Goal: Information Seeking & Learning: Learn about a topic

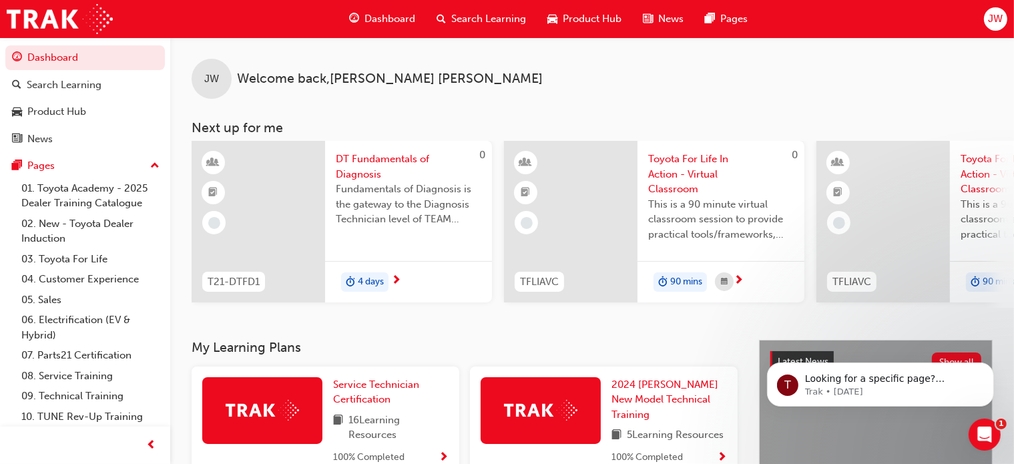
click at [474, 15] on span "Search Learning" at bounding box center [488, 18] width 75 height 15
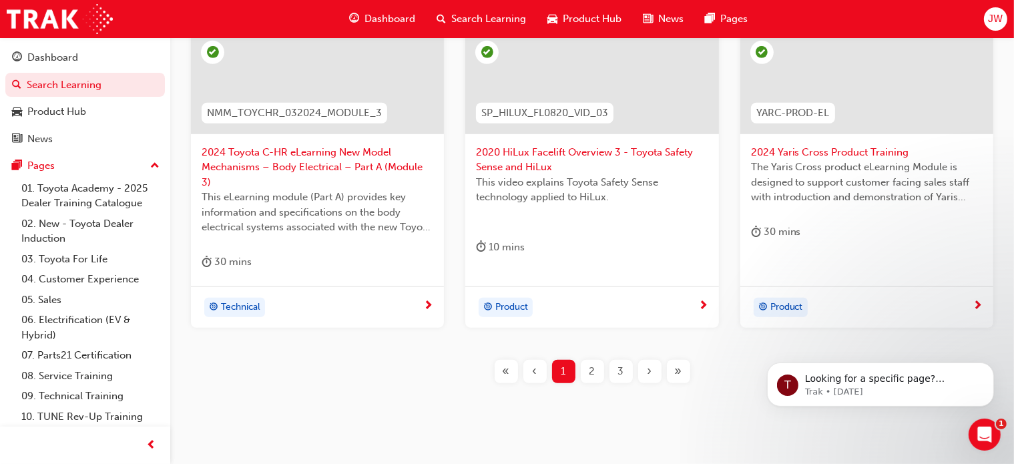
scroll to position [654, 0]
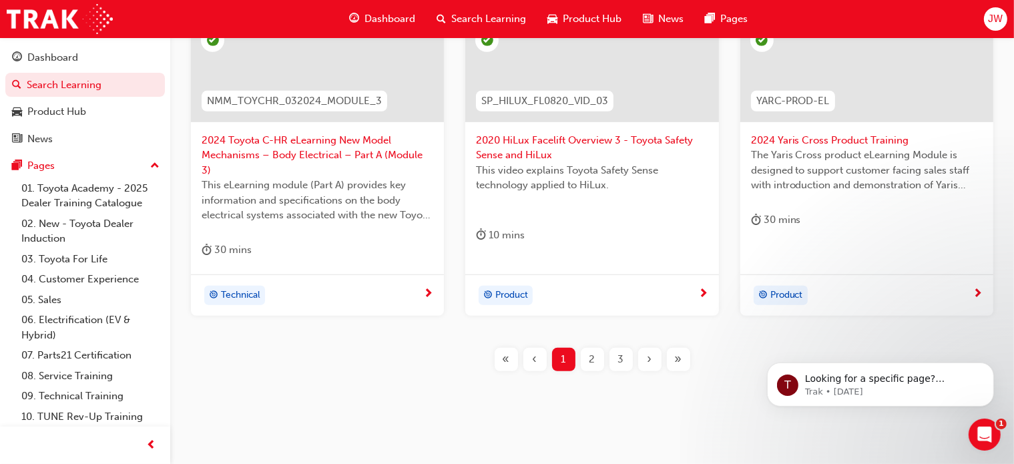
click at [592, 352] on span "2" at bounding box center [592, 359] width 6 height 15
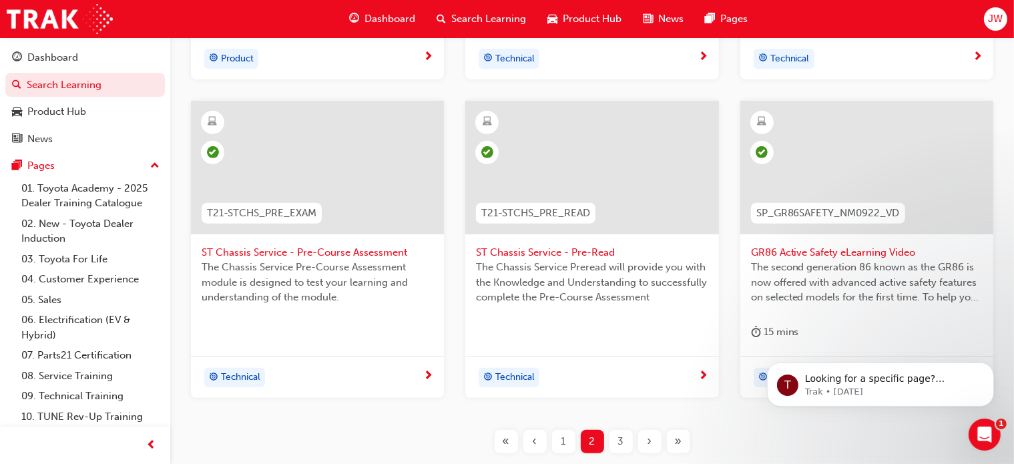
scroll to position [639, 0]
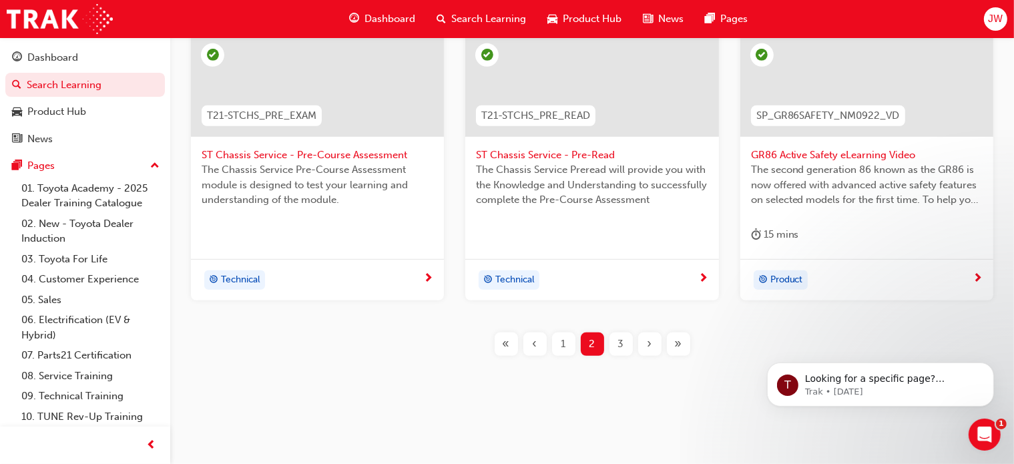
click at [617, 345] on div "3" at bounding box center [620, 343] width 23 height 23
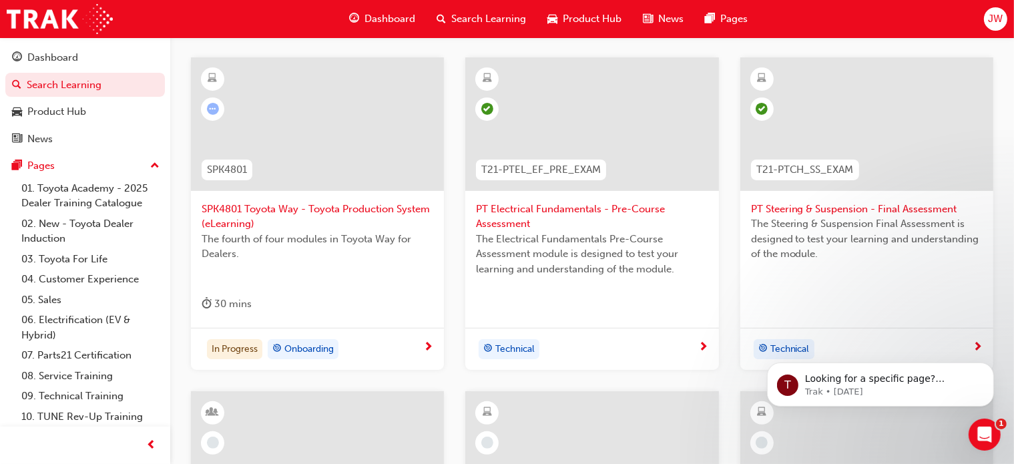
scroll to position [246, 0]
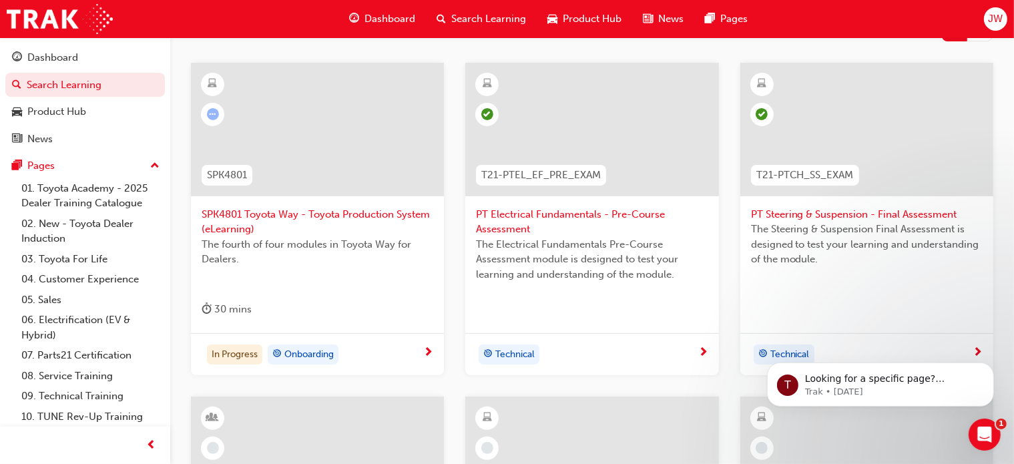
click at [352, 213] on span "SPK4801 Toyota Way - Toyota Production System (eLearning)" at bounding box center [318, 222] width 232 height 30
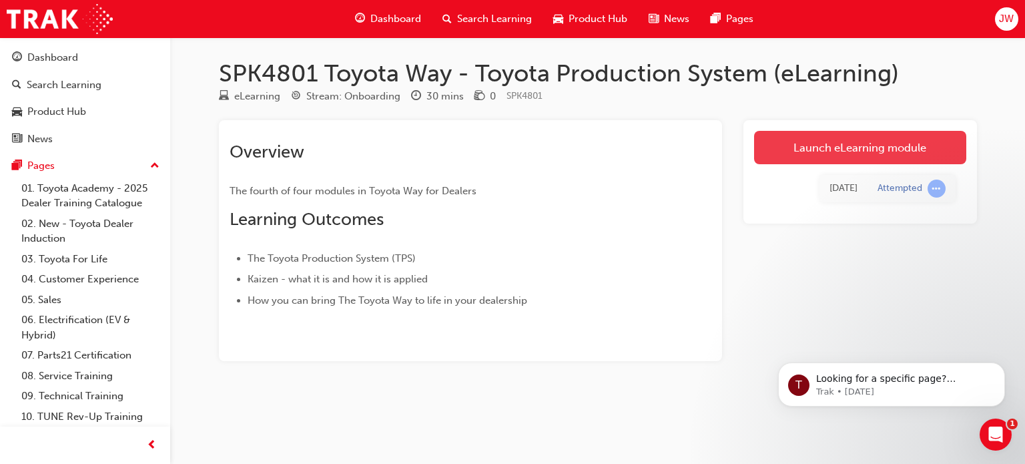
click at [836, 144] on link "Launch eLearning module" at bounding box center [860, 147] width 212 height 33
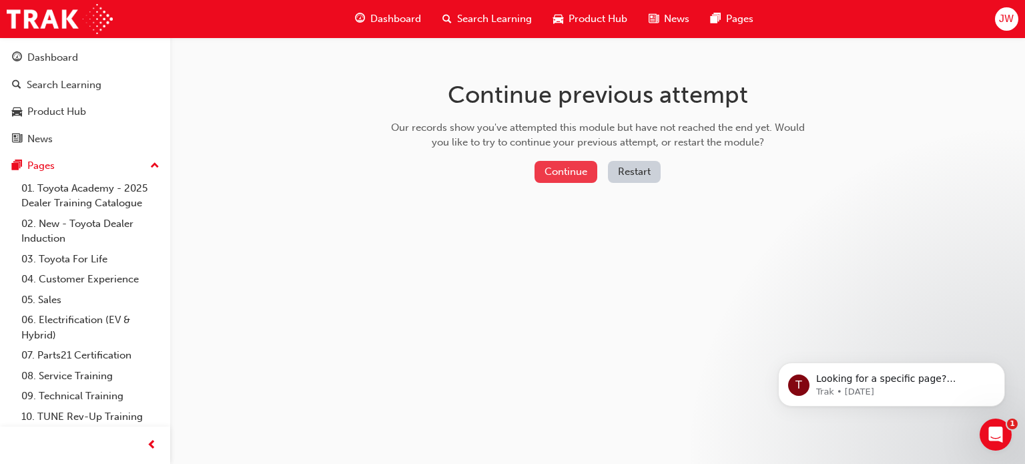
click at [557, 178] on button "Continue" at bounding box center [566, 172] width 63 height 22
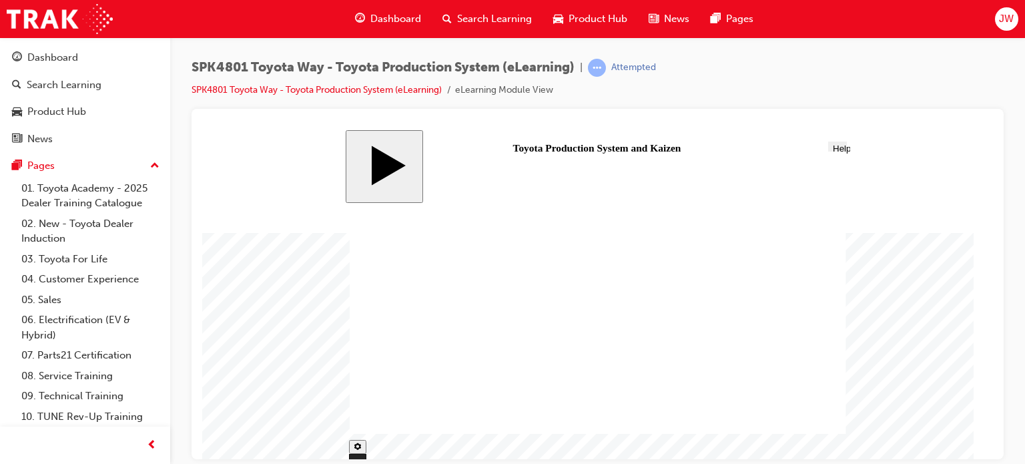
type input "21"
drag, startPoint x: 448, startPoint y: 416, endPoint x: 750, endPoint y: 412, distance: 301.7
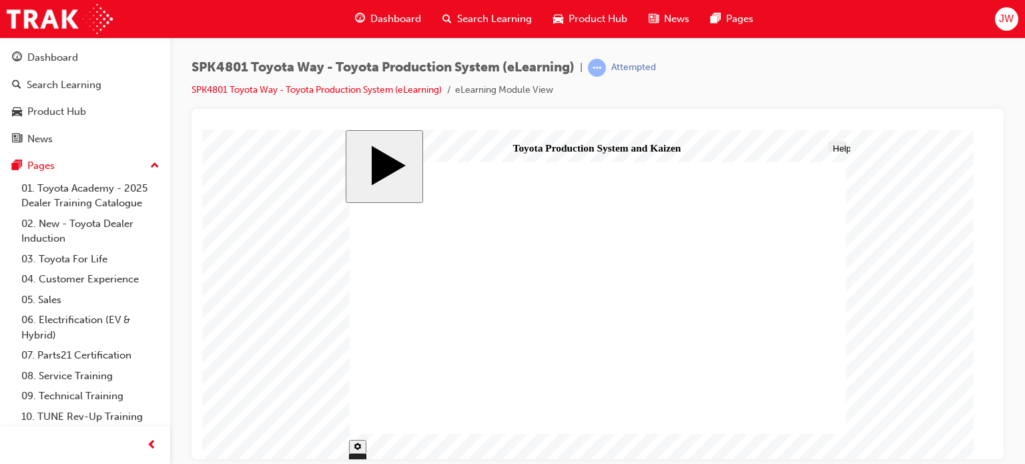
click at [466, 10] on div "Search Learning" at bounding box center [487, 18] width 111 height 27
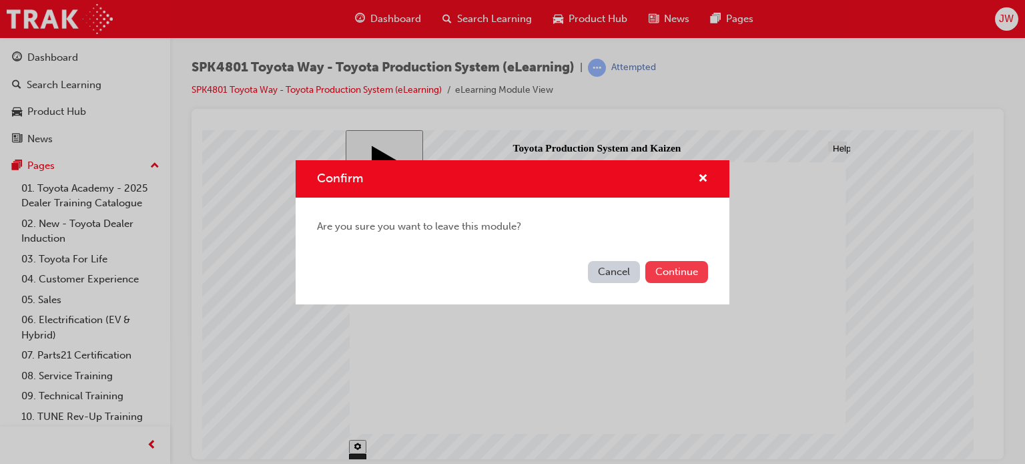
click at [667, 278] on button "Continue" at bounding box center [676, 272] width 63 height 22
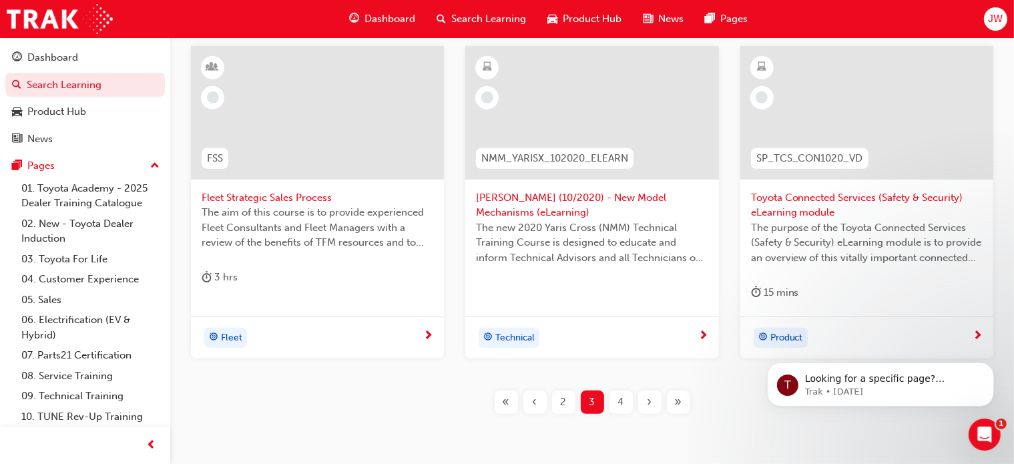
scroll to position [577, 0]
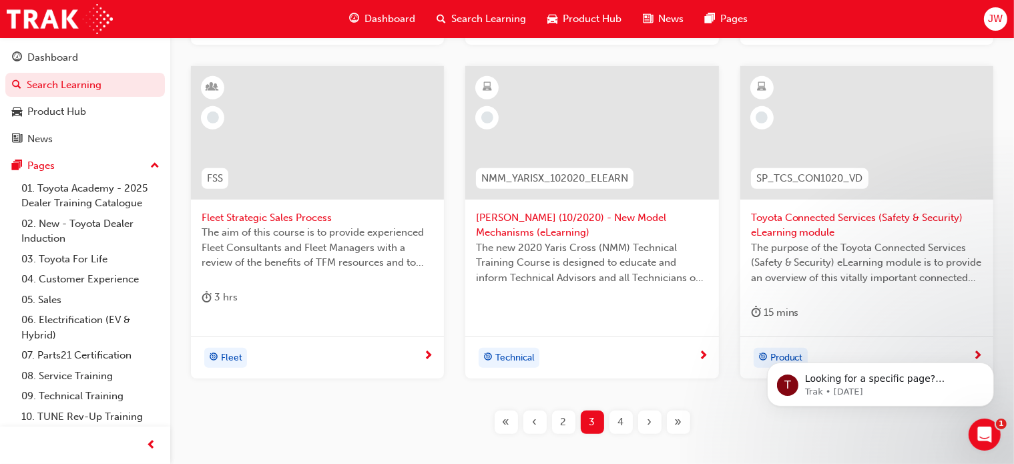
click at [842, 220] on span "Toyota Connected Services (Safety & Security) eLearning module" at bounding box center [867, 225] width 232 height 30
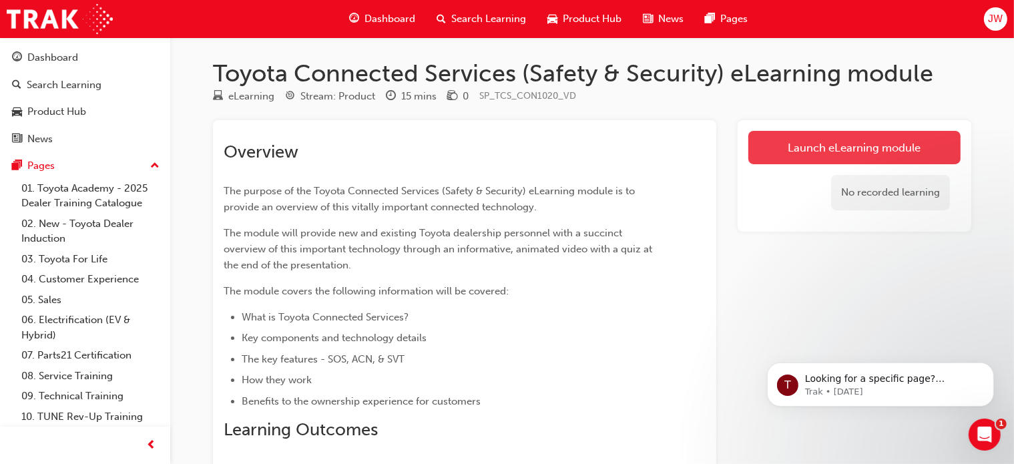
click at [838, 152] on link "Launch eLearning module" at bounding box center [854, 147] width 212 height 33
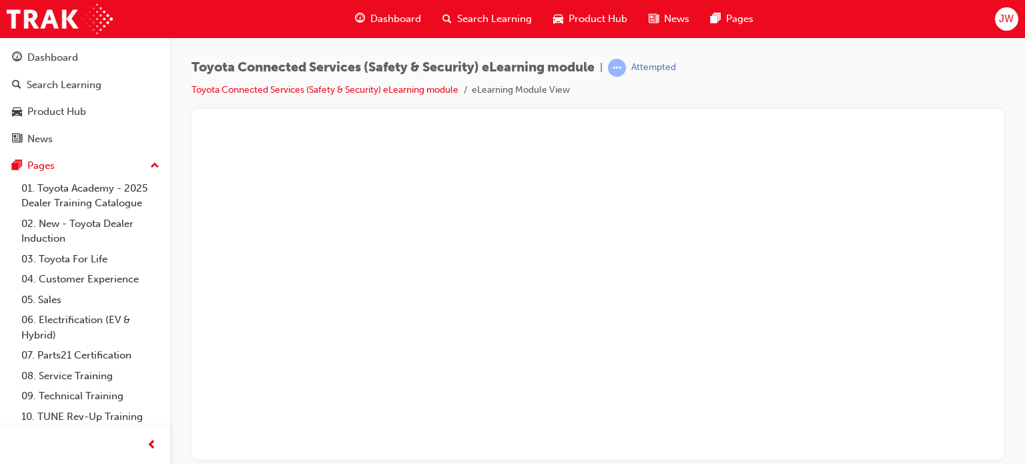
click at [693, 85] on div "Toyota Connected Services (Safety & Security) eLearning module | Attempted Toyo…" at bounding box center [598, 84] width 812 height 50
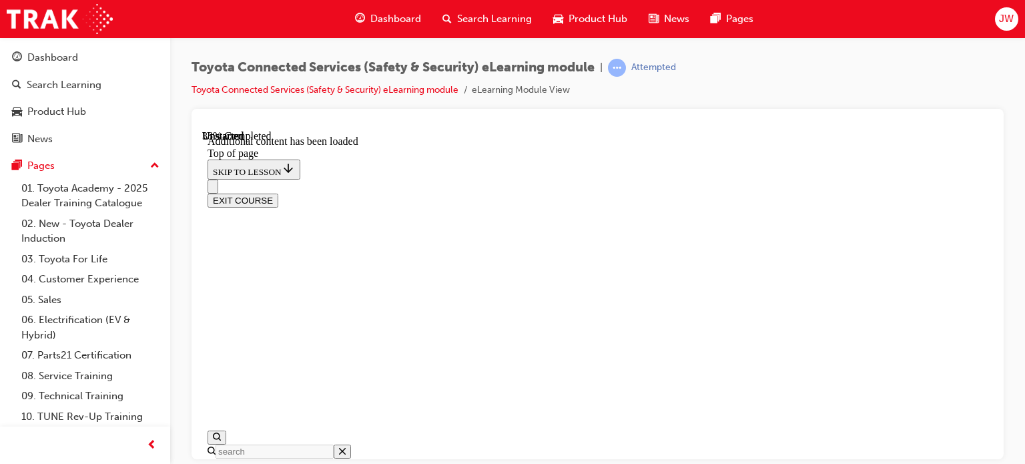
scroll to position [416, 0]
drag, startPoint x: 440, startPoint y: 433, endPoint x: 701, endPoint y: 430, distance: 261.0
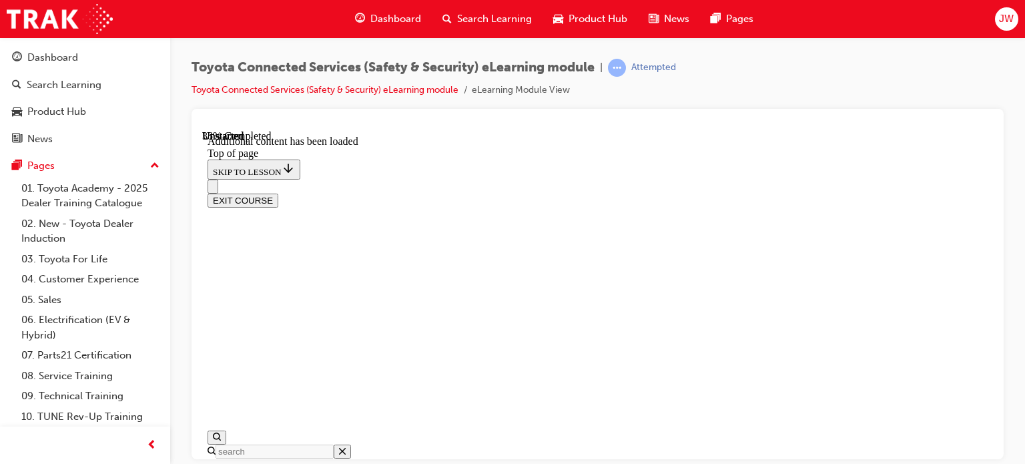
drag, startPoint x: 780, startPoint y: 256, endPoint x: 521, endPoint y: 271, distance: 260.1
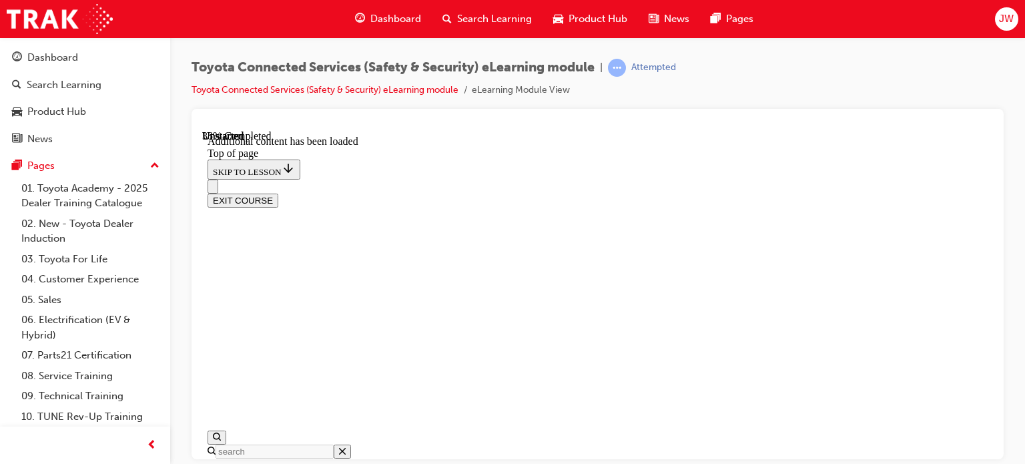
scroll to position [408, 0]
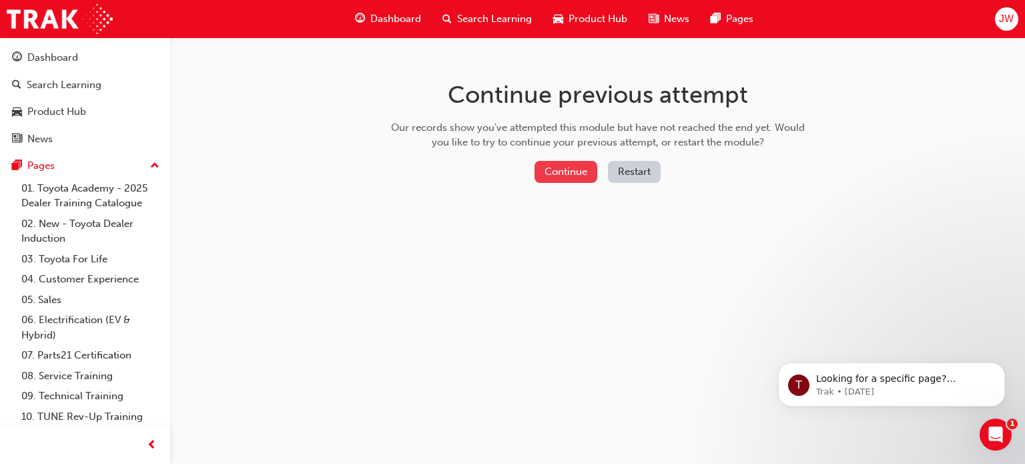
click at [558, 179] on button "Continue" at bounding box center [566, 172] width 63 height 22
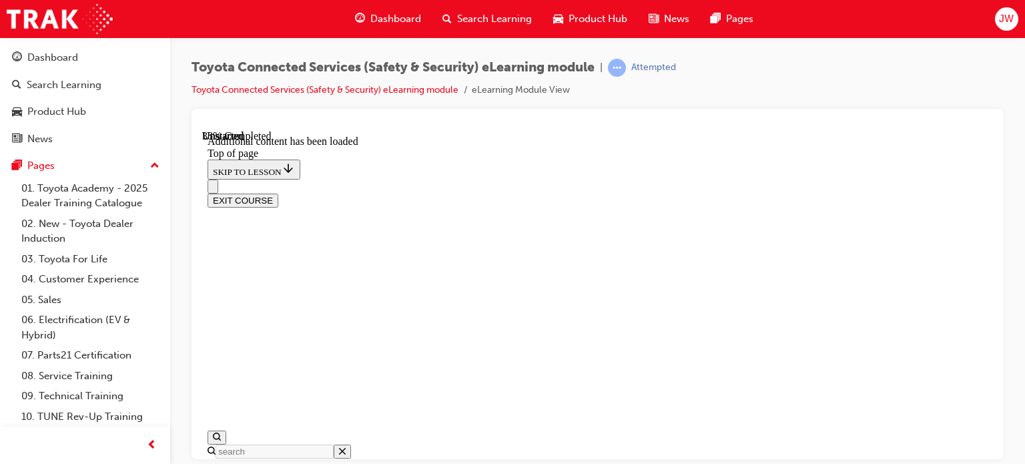
scroll to position [464, 0]
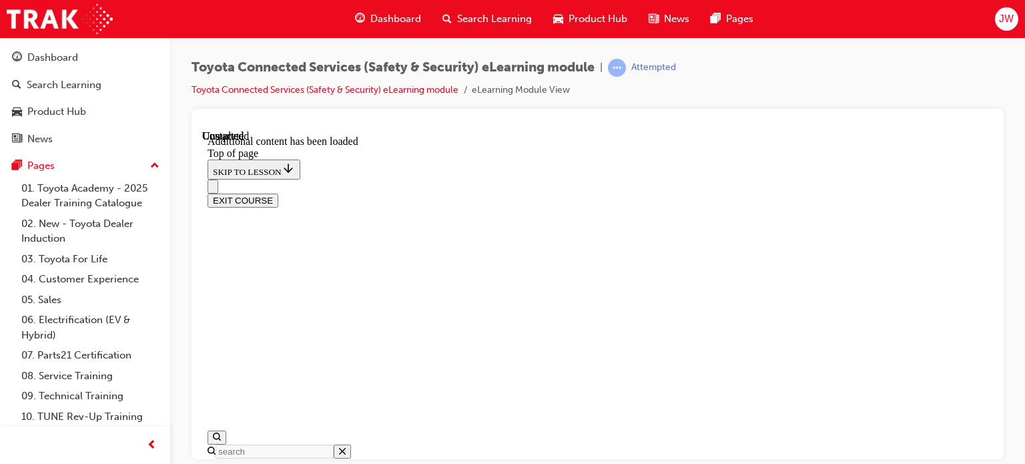
scroll to position [404, 0]
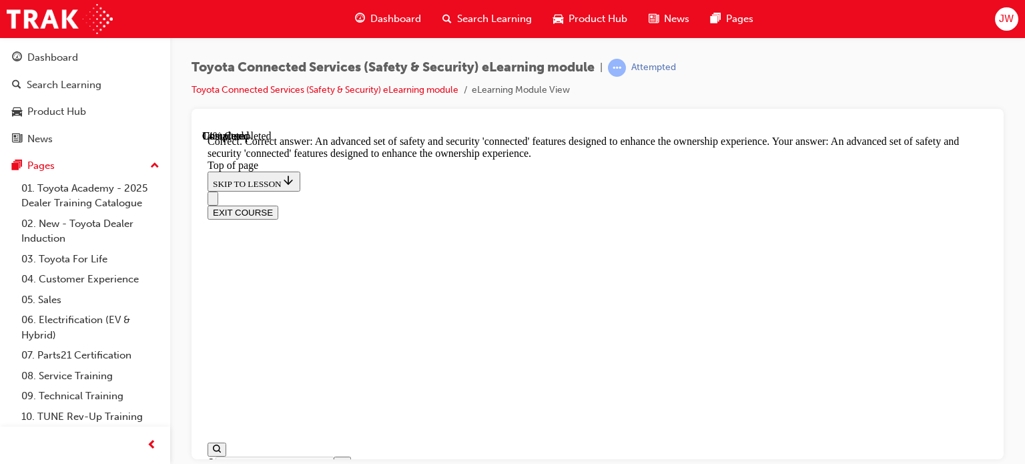
scroll to position [463, 0]
click at [153, 442] on span "prev-icon" at bounding box center [152, 445] width 10 height 17
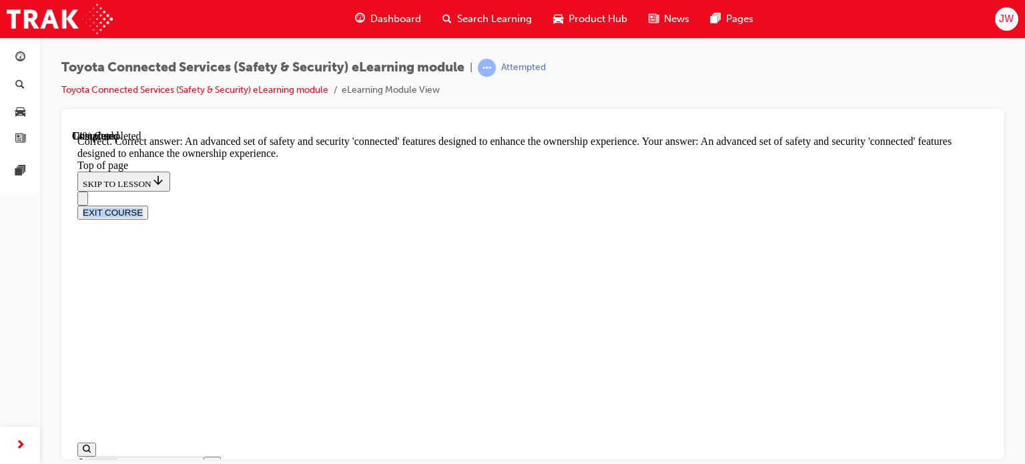
scroll to position [445, 0]
drag, startPoint x: 408, startPoint y: 157, endPoint x: 641, endPoint y: 290, distance: 268.1
copy div "Toyota Connected Services provides the occupants of the vehicle with an enhance…"
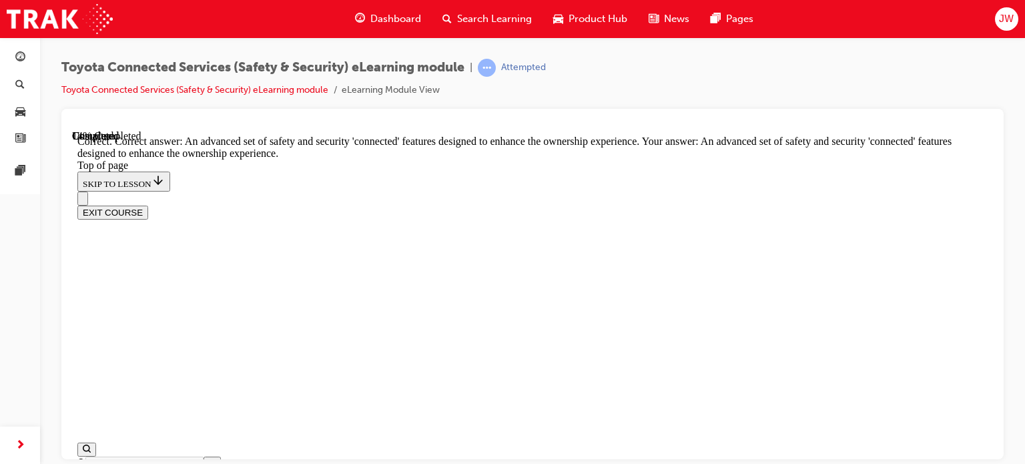
drag, startPoint x: 435, startPoint y: 212, endPoint x: 423, endPoint y: 217, distance: 13.1
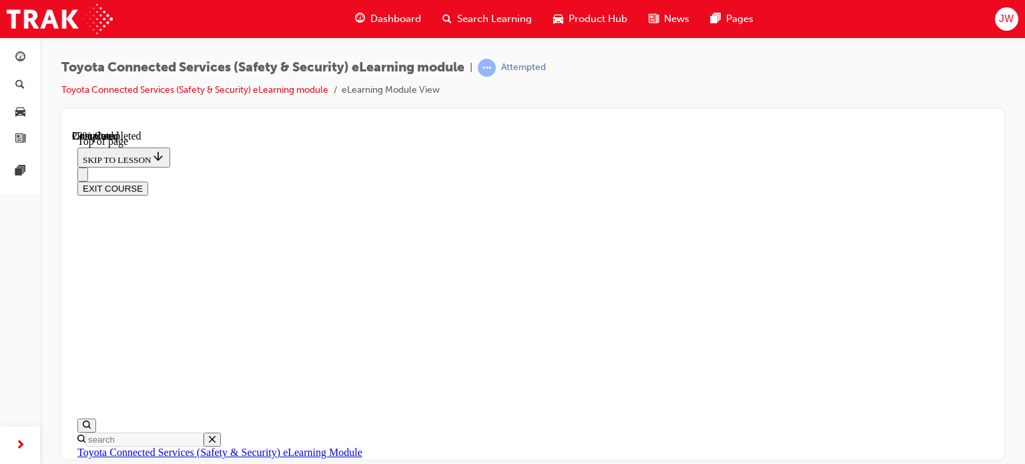
scroll to position [222, 0]
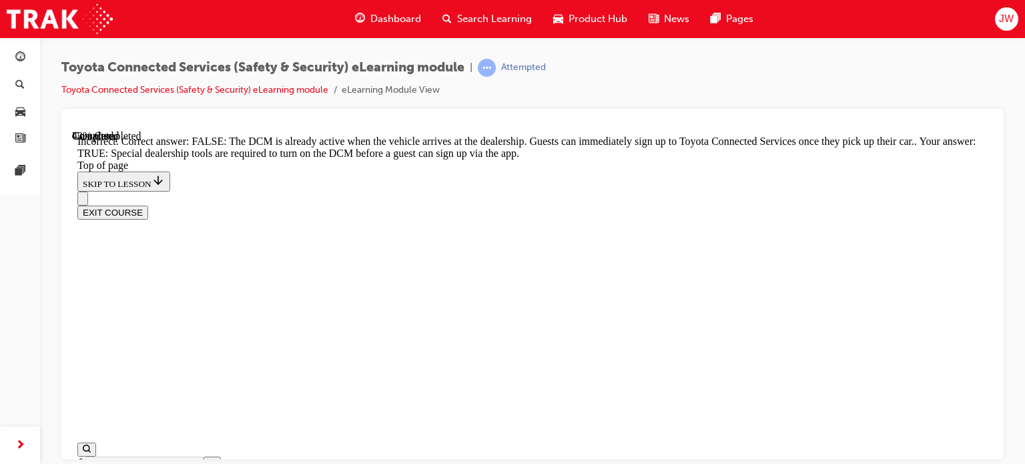
scroll to position [398, 0]
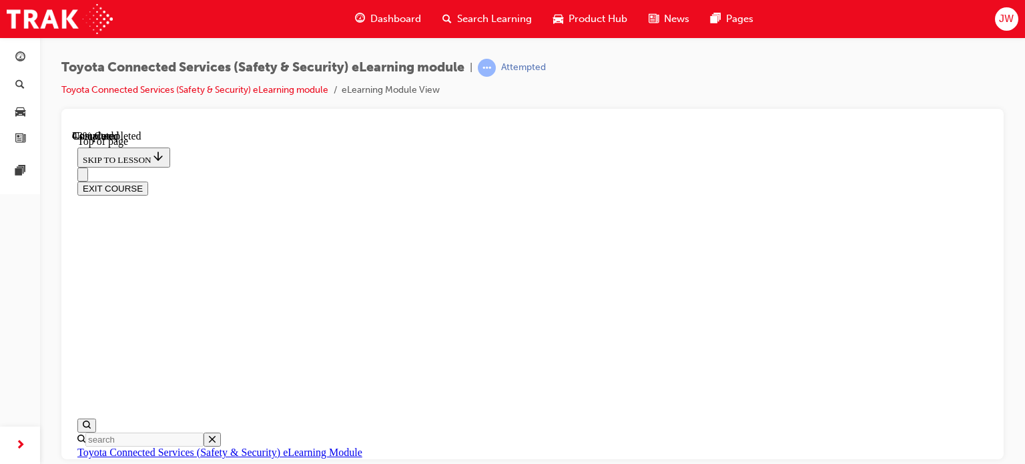
scroll to position [242, 0]
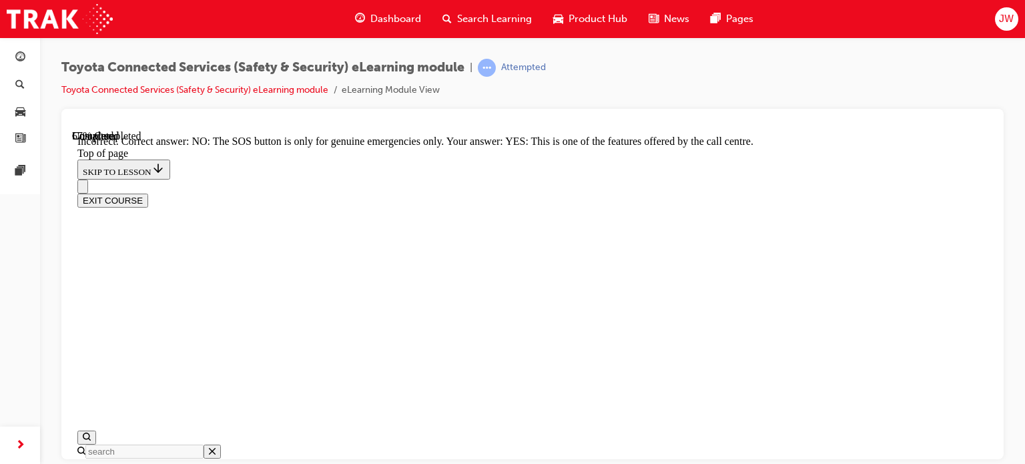
scroll to position [380, 0]
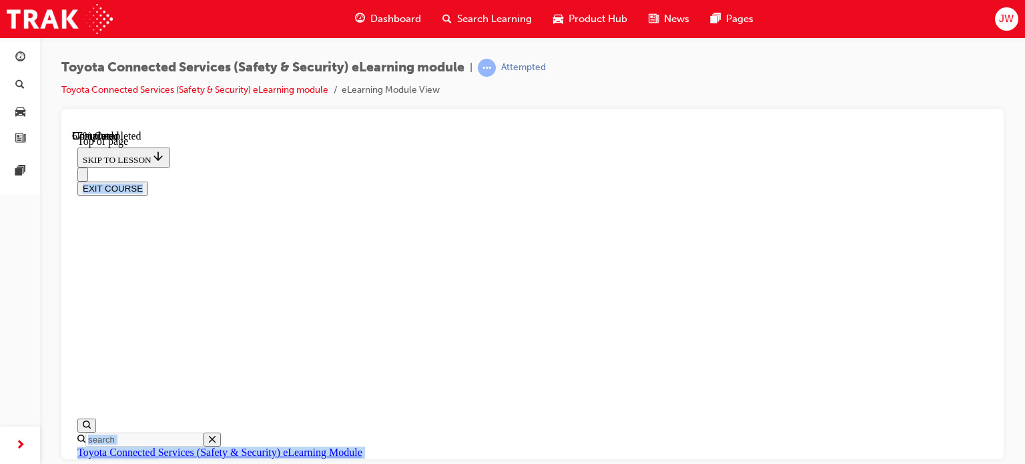
scroll to position [377, 0]
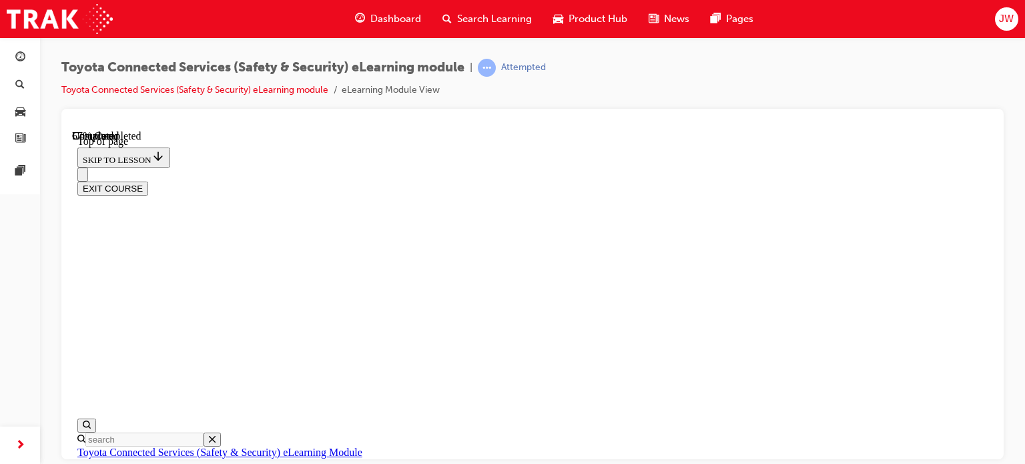
copy div "Automatic Collision Notification (ACN) is triggered only when a certain safety …"
drag, startPoint x: 408, startPoint y: 194, endPoint x: 574, endPoint y: 256, distance: 176.8
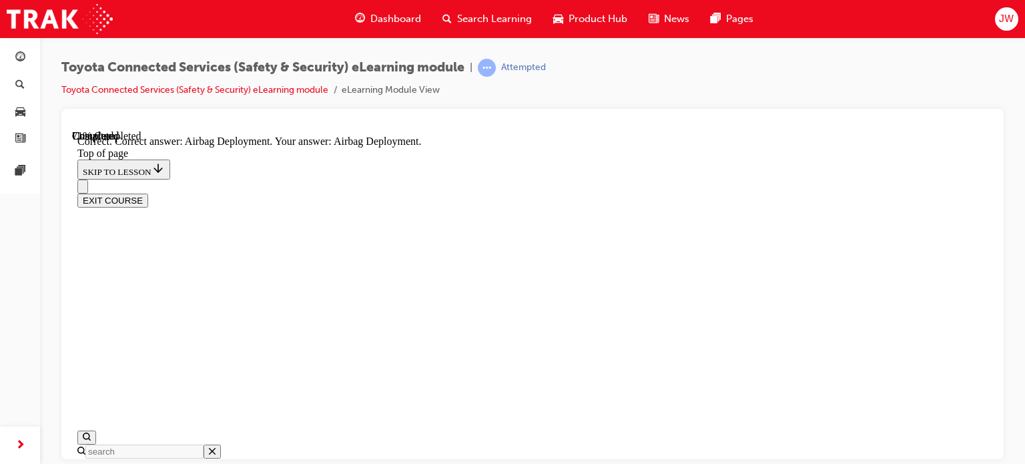
scroll to position [419, 0]
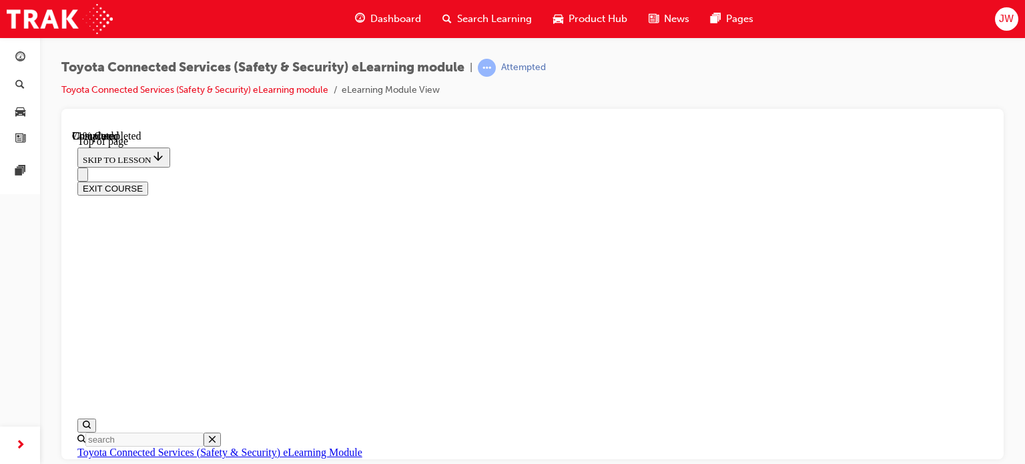
scroll to position [338, 0]
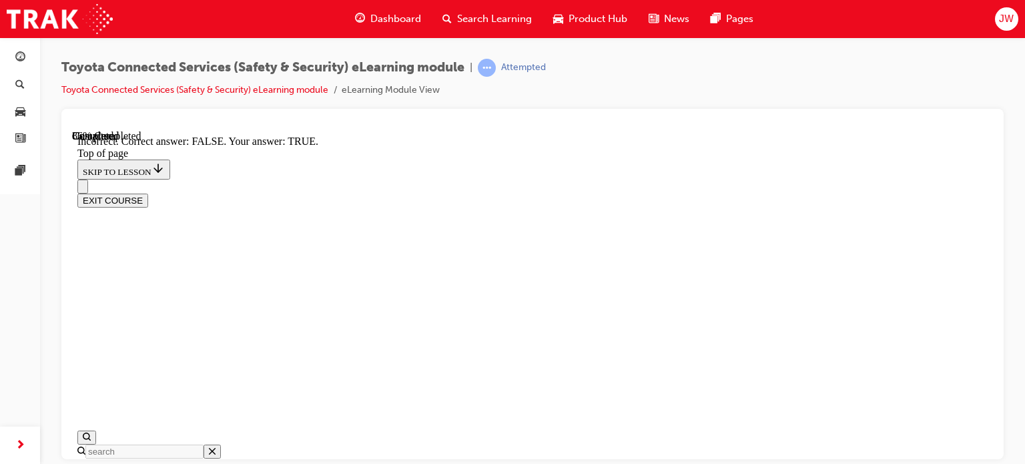
scroll to position [380, 0]
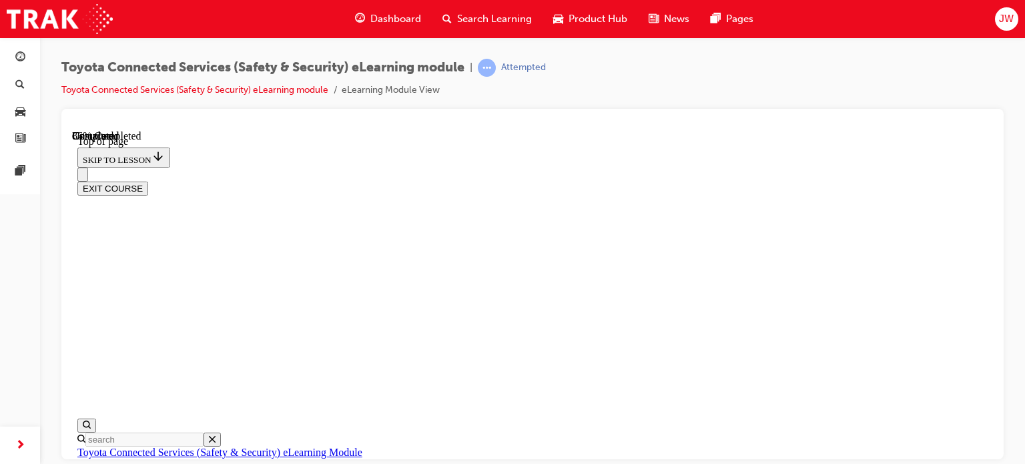
scroll to position [174, 0]
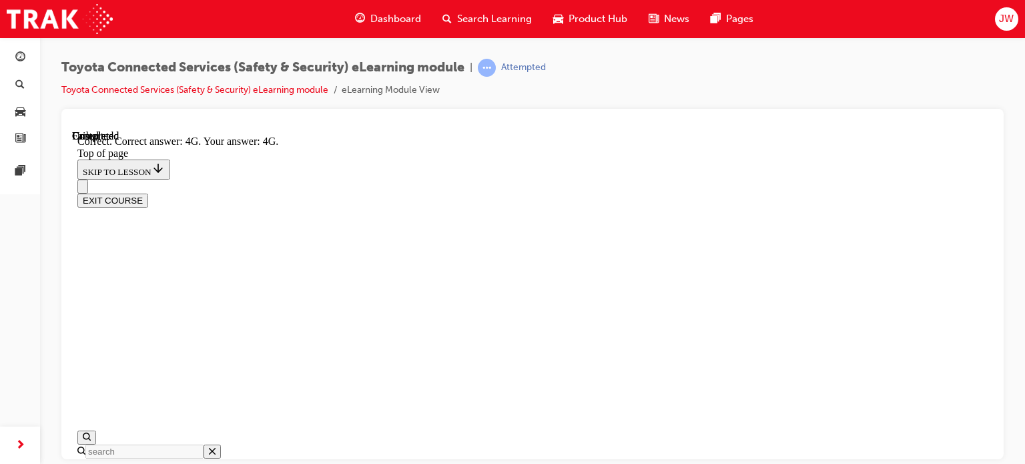
scroll to position [442, 0]
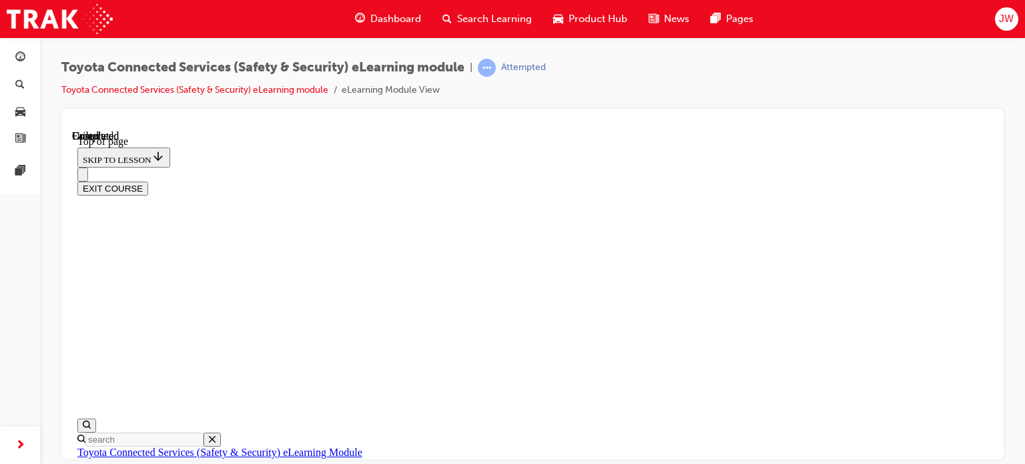
scroll to position [395, 0]
drag, startPoint x: 448, startPoint y: 354, endPoint x: 441, endPoint y: 368, distance: 15.8
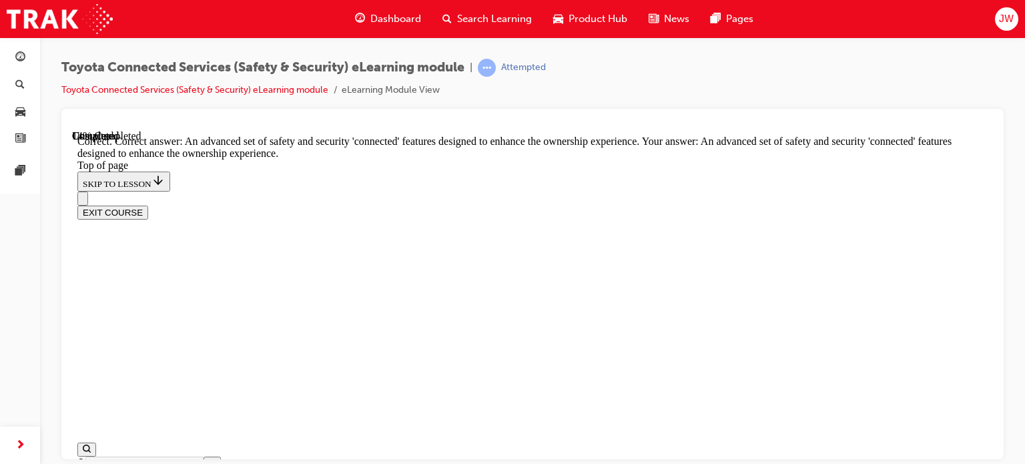
scroll to position [450, 0]
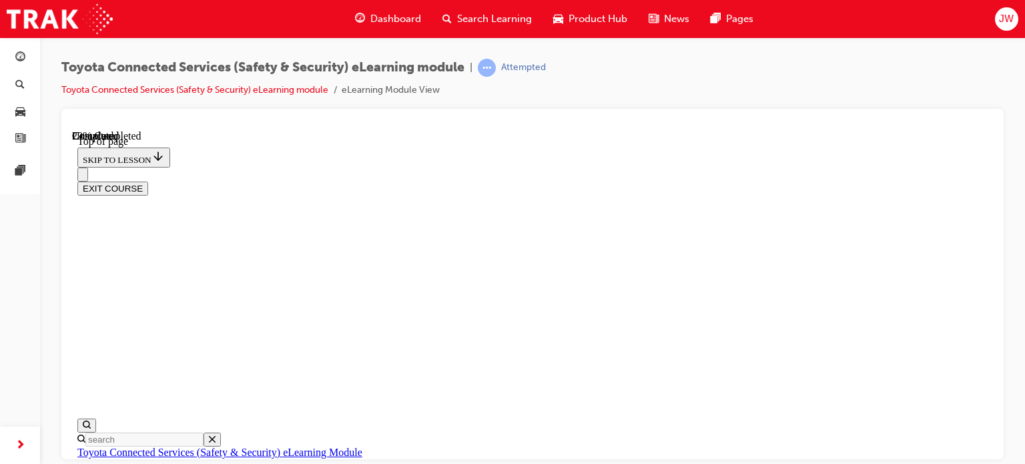
scroll to position [244, 0]
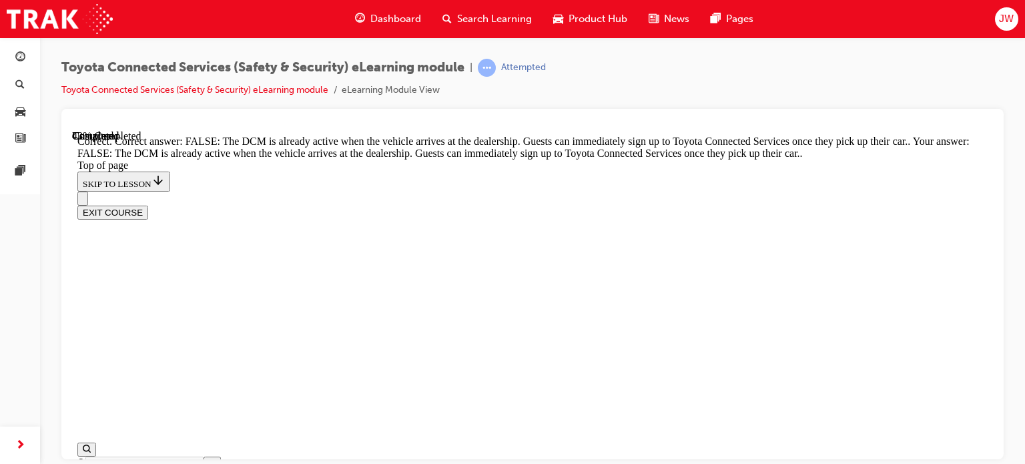
scroll to position [398, 0]
drag, startPoint x: 613, startPoint y: 416, endPoint x: 619, endPoint y: 392, distance: 24.8
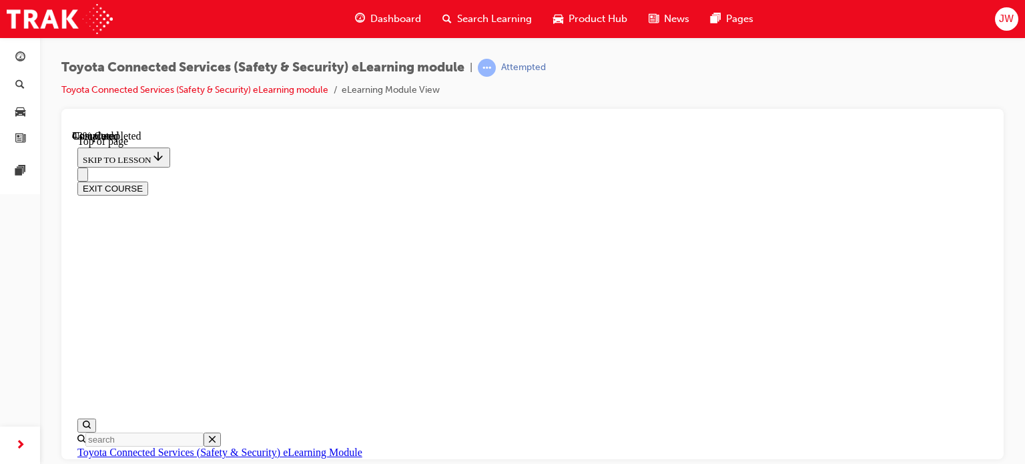
scroll to position [225, 0]
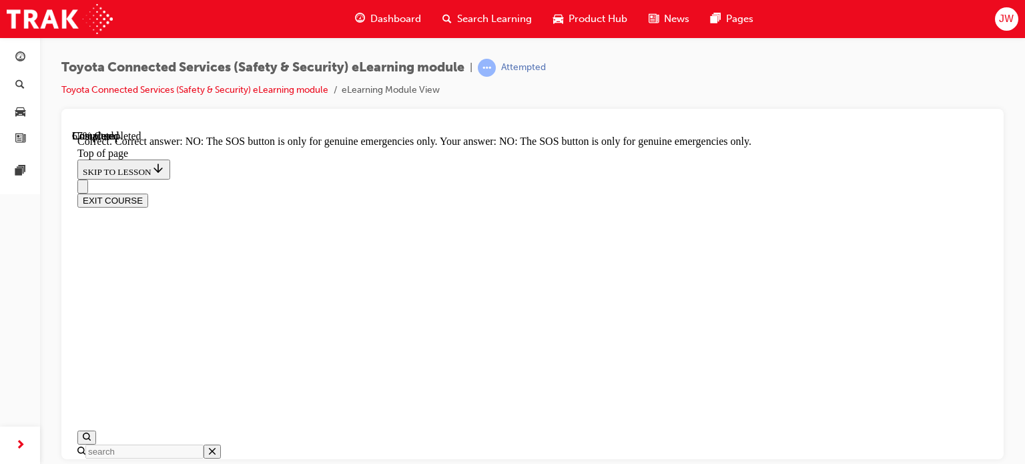
scroll to position [380, 0]
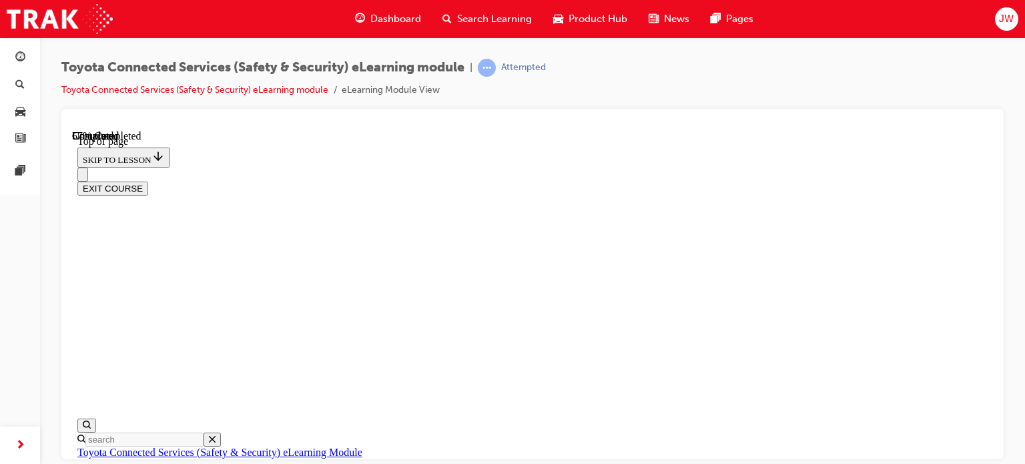
scroll to position [296, 0]
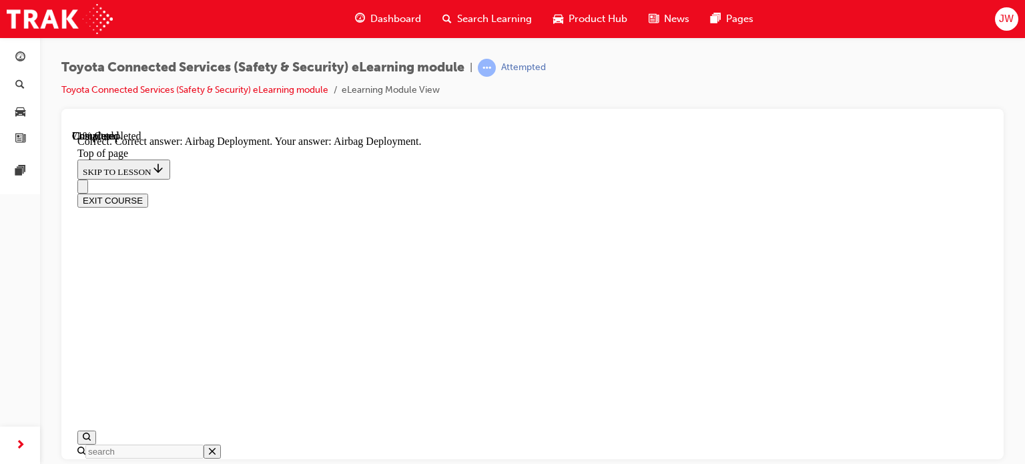
scroll to position [419, 0]
drag, startPoint x: 586, startPoint y: 385, endPoint x: 584, endPoint y: 399, distance: 14.2
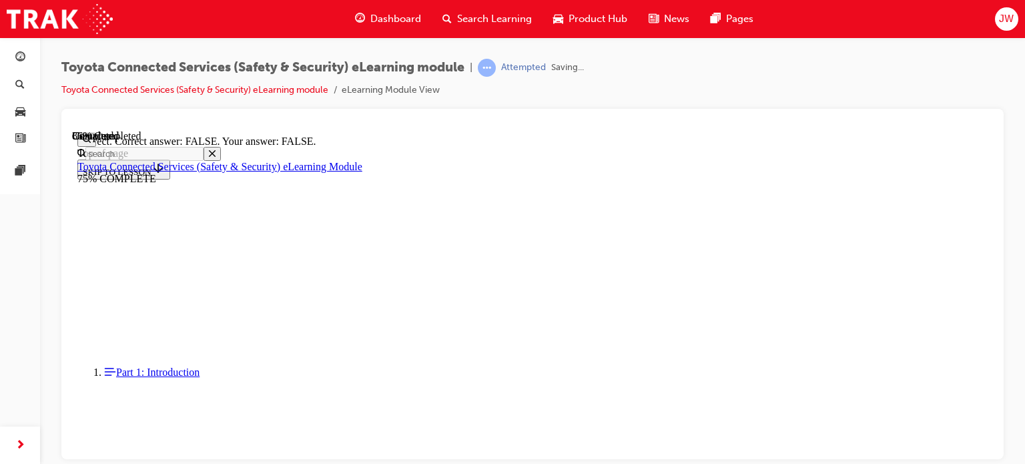
scroll to position [380, 0]
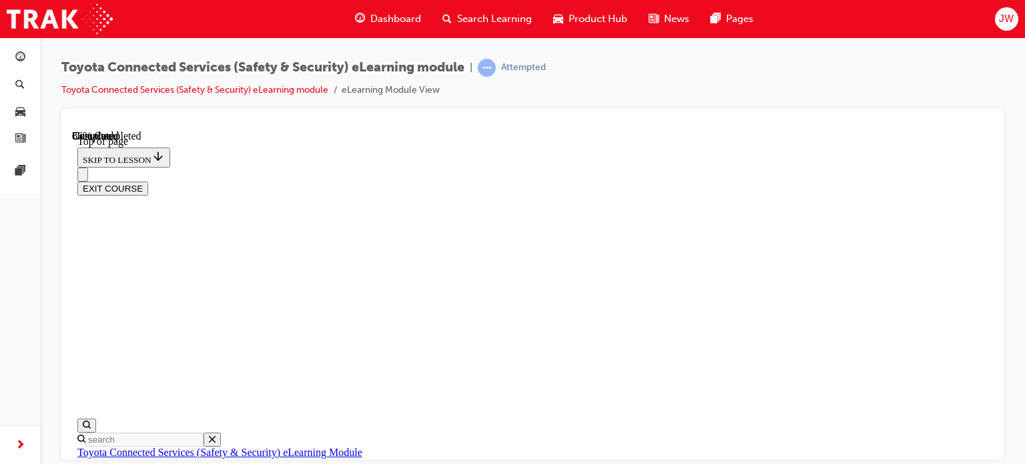
scroll to position [385, 0]
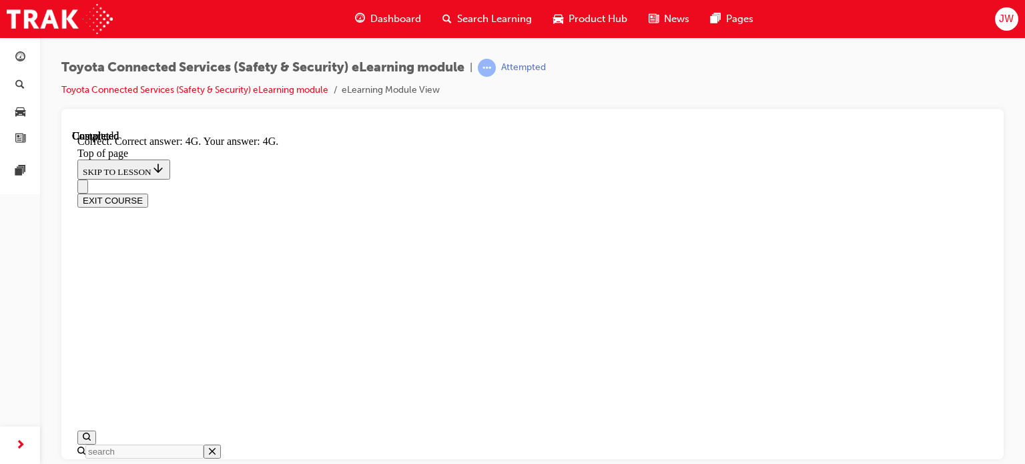
scroll to position [442, 0]
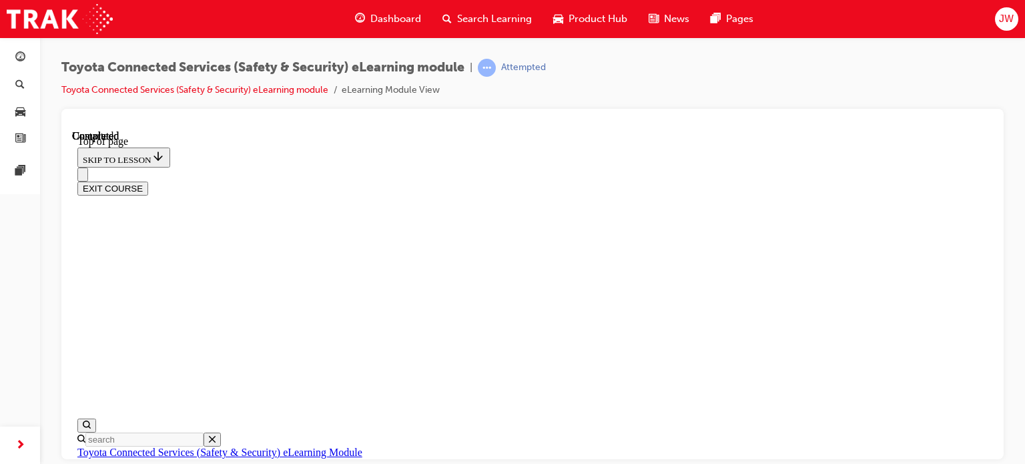
scroll to position [395, 0]
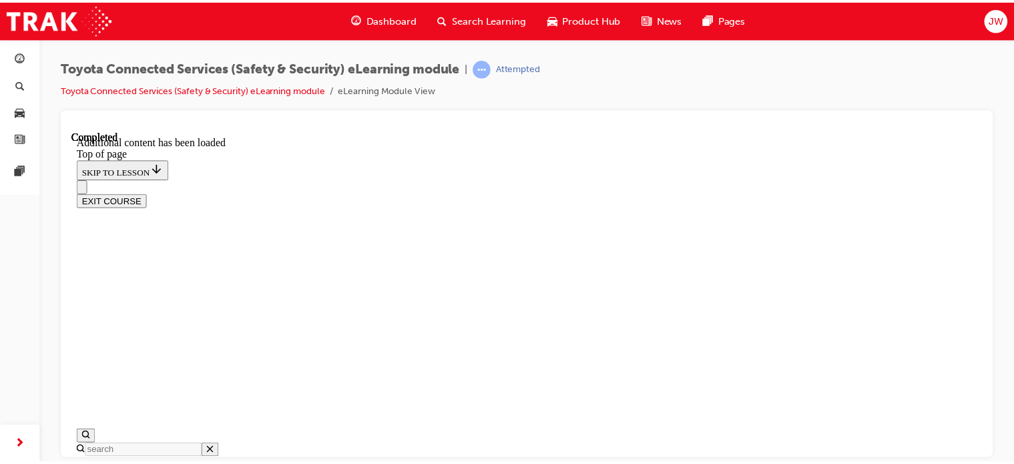
scroll to position [543, 0]
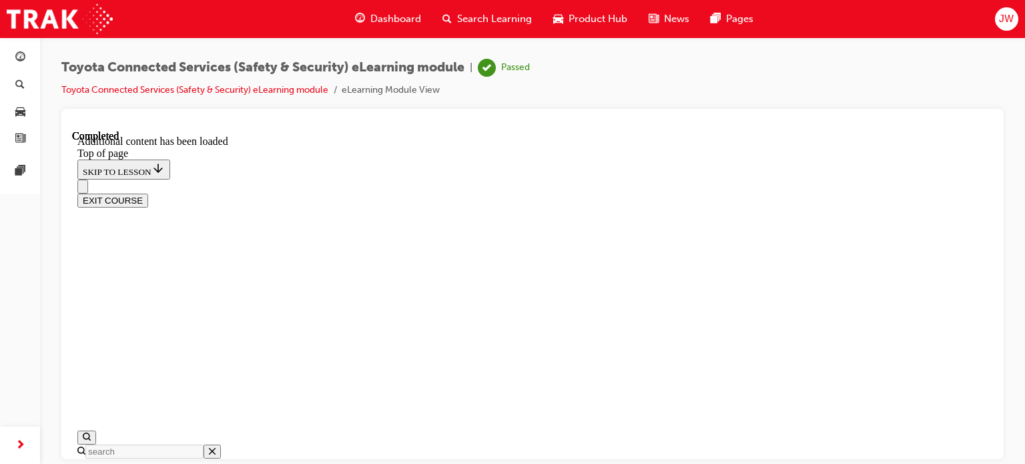
click at [470, 11] on span "Search Learning" at bounding box center [494, 18] width 75 height 15
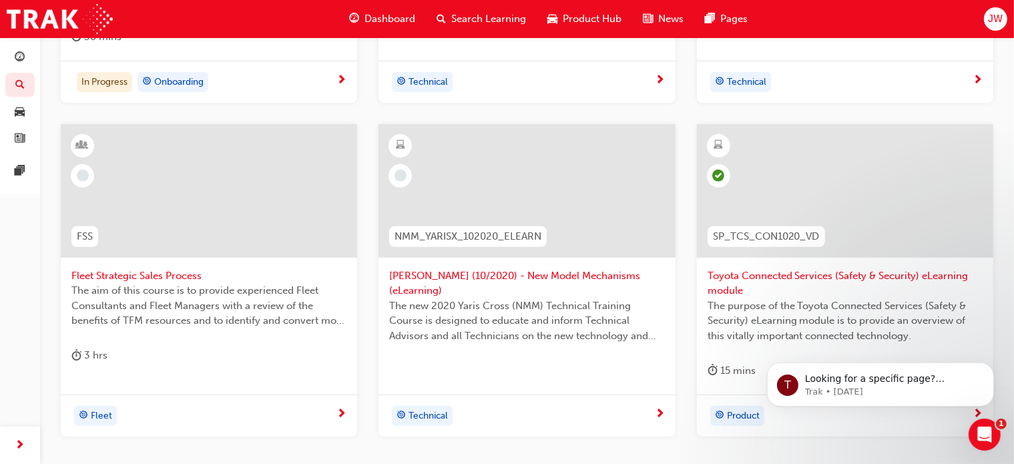
scroll to position [526, 0]
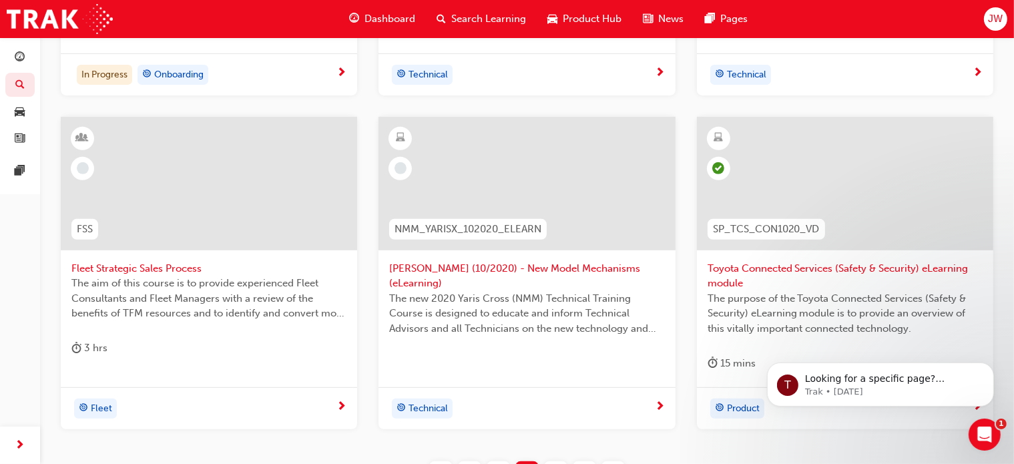
click at [488, 364] on div "Yaris Cross (10/2020) - New Model Mechanisms (eLearning) The new 2020 Yaris Cro…" at bounding box center [526, 241] width 296 height 249
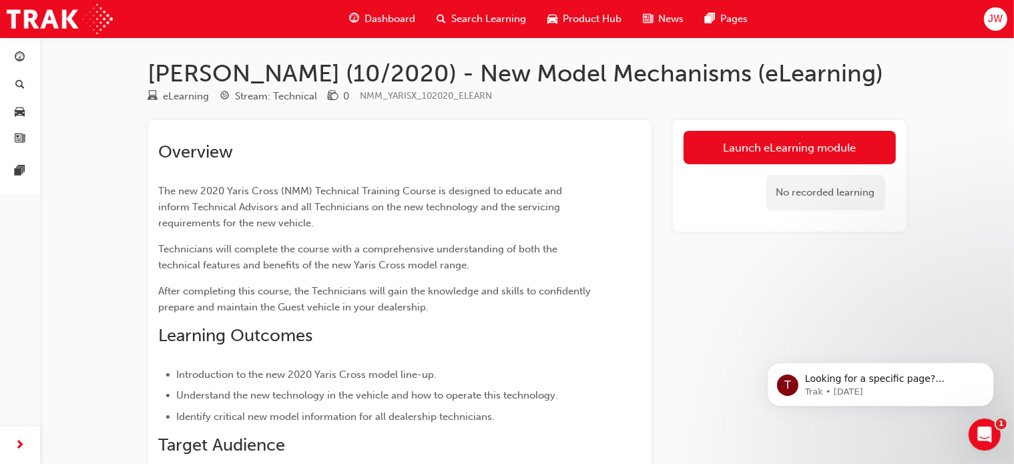
click at [708, 253] on div "Launch eLearning module No recorded learning" at bounding box center [790, 403] width 234 height 566
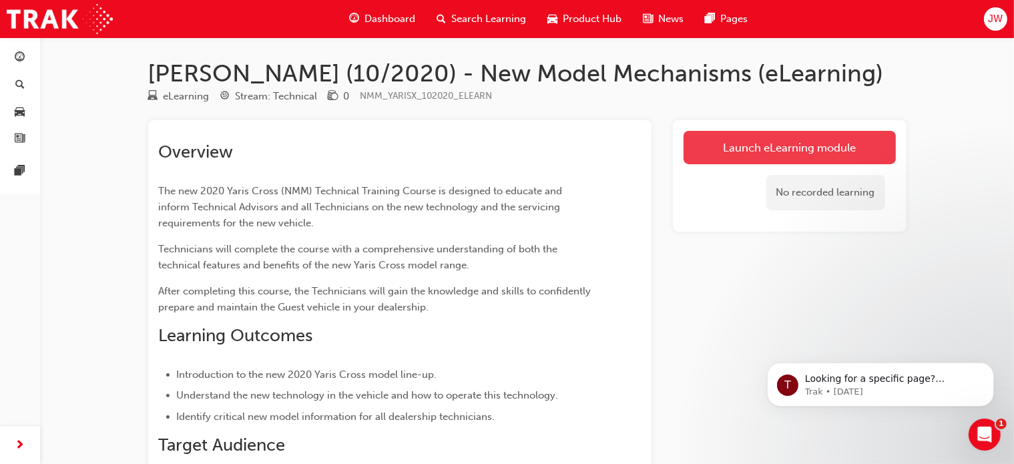
click at [761, 139] on link "Launch eLearning module" at bounding box center [789, 147] width 212 height 33
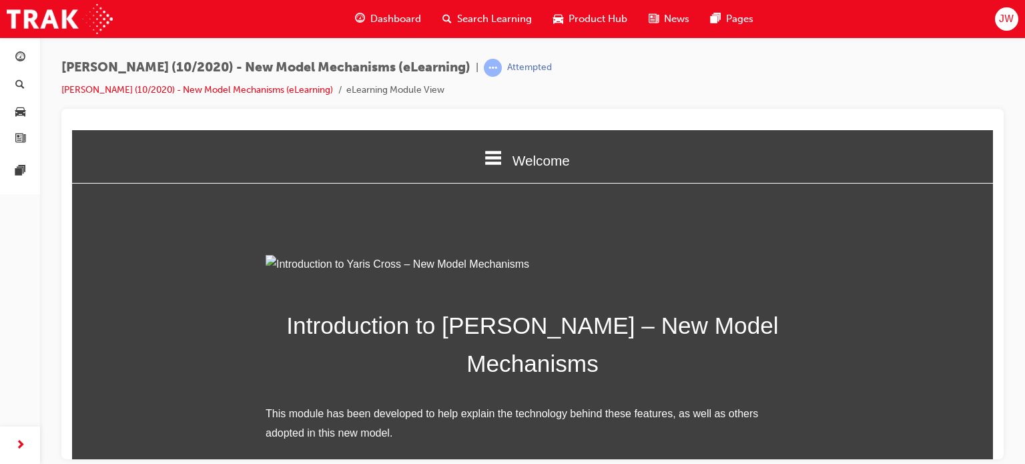
scroll to position [200, 0]
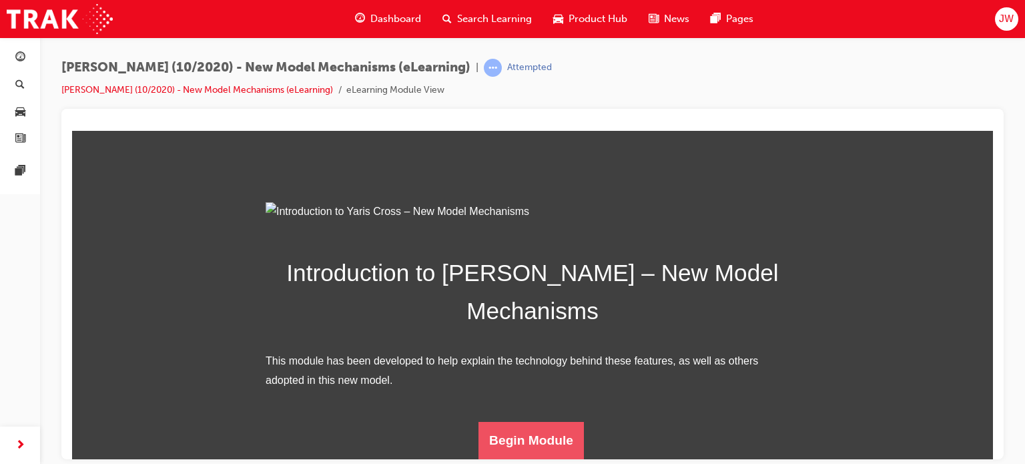
click at [533, 437] on button "Begin Module" at bounding box center [530, 439] width 105 height 37
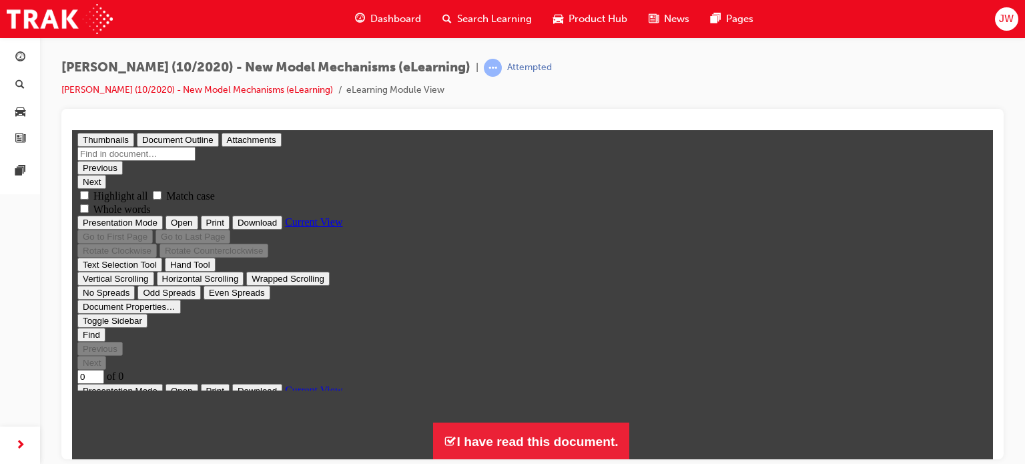
scroll to position [0, 0]
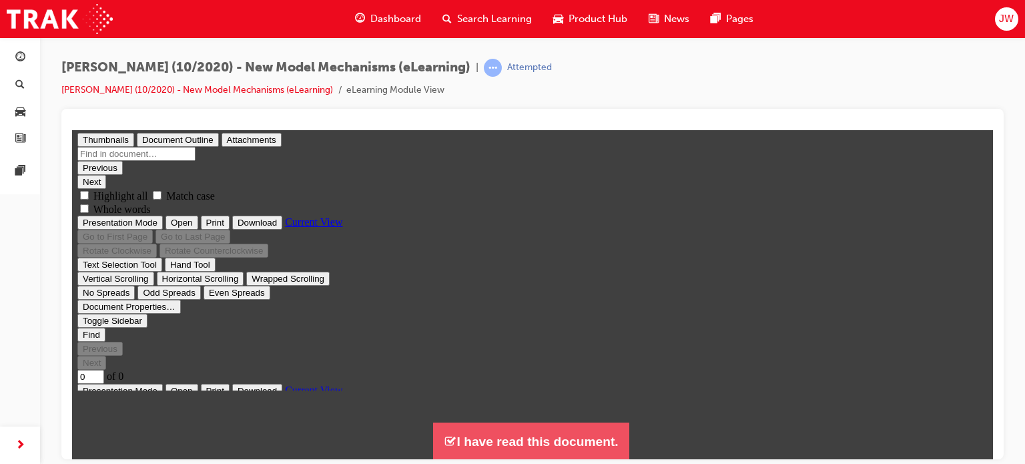
type input "1"
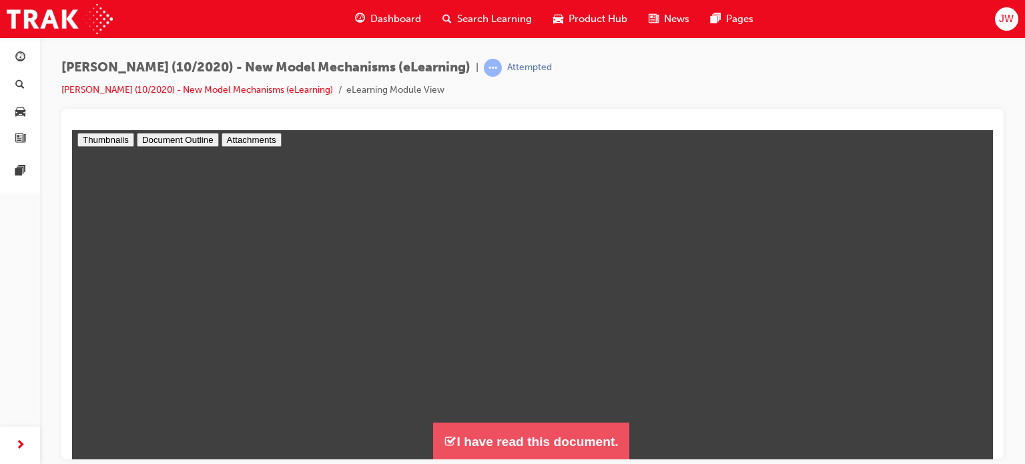
scroll to position [6, 0]
drag, startPoint x: 529, startPoint y: 431, endPoint x: 490, endPoint y: 439, distance: 39.5
click at [490, 439] on button "I have read this document." at bounding box center [531, 441] width 196 height 38
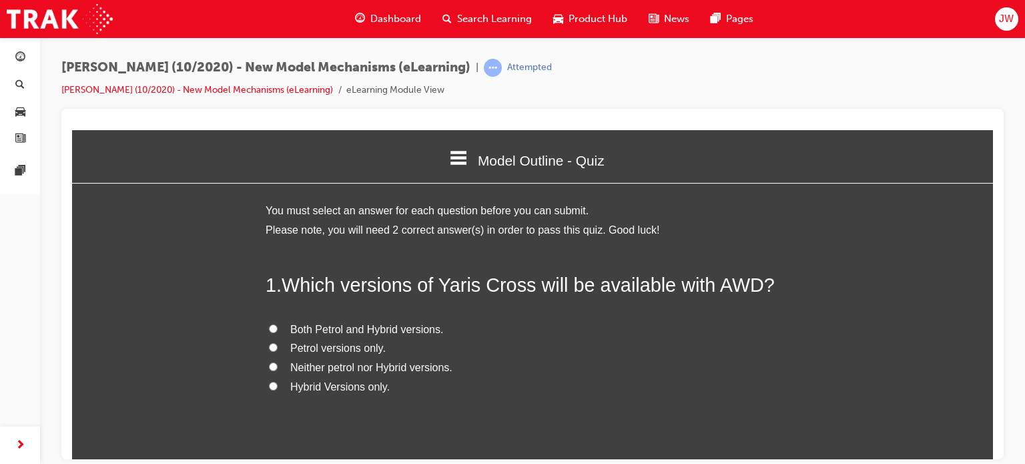
scroll to position [665, 933]
click at [382, 330] on span "Both Petrol and Hybrid versions." at bounding box center [366, 328] width 153 height 11
click at [278, 330] on input "Both Petrol and Hybrid versions." at bounding box center [273, 328] width 9 height 9
radio input "true"
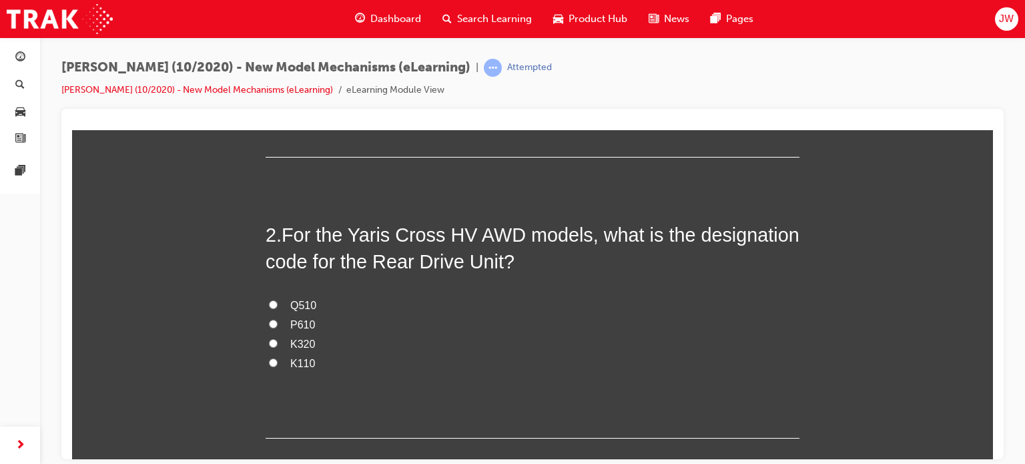
scroll to position [358, 0]
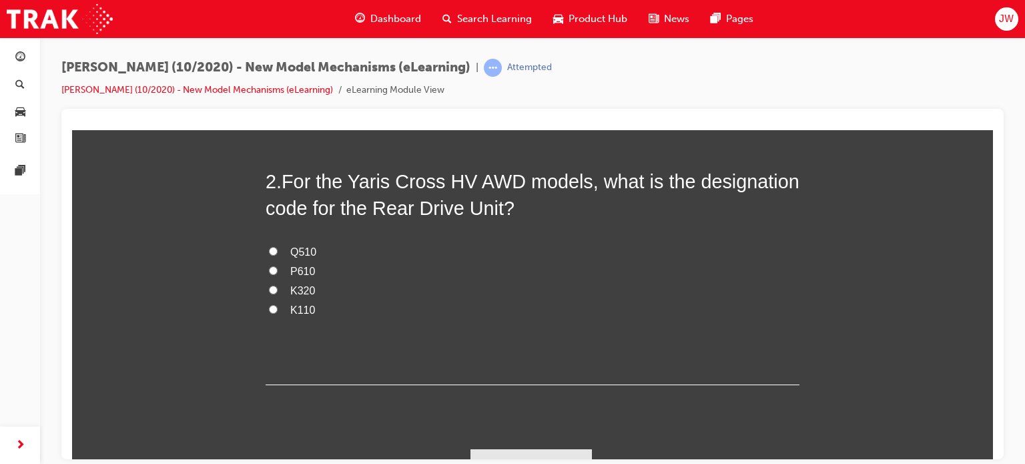
click at [294, 246] on span "Q510" at bounding box center [303, 251] width 26 height 11
click at [278, 246] on input "Q510" at bounding box center [273, 250] width 9 height 9
radio input "true"
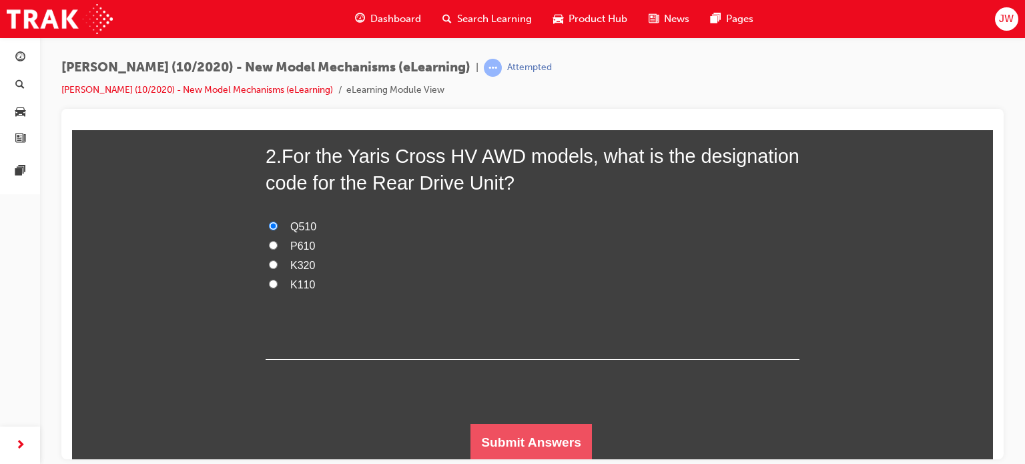
click at [513, 432] on button "Submit Answers" at bounding box center [530, 441] width 121 height 37
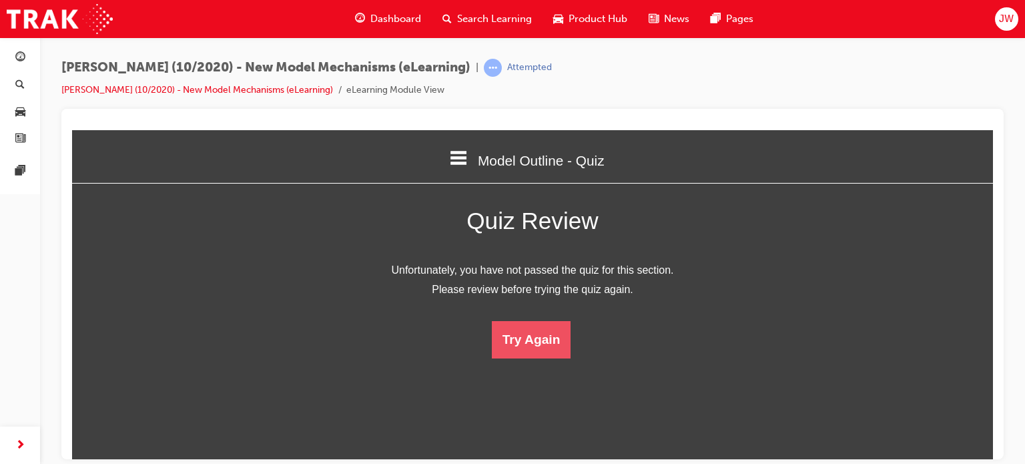
click at [540, 346] on button "Try Again" at bounding box center [531, 338] width 79 height 37
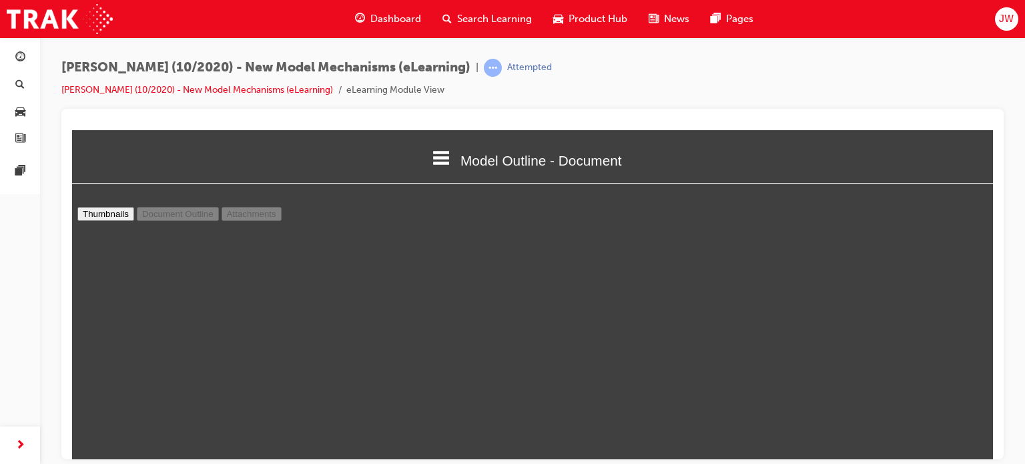
scroll to position [2707, 0]
type input "12"
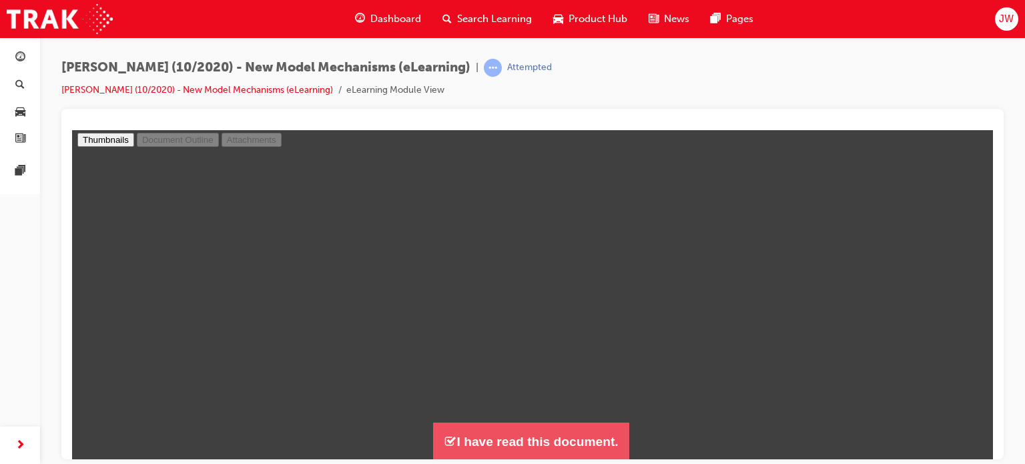
click at [501, 438] on button "I have read this document." at bounding box center [531, 441] width 196 height 38
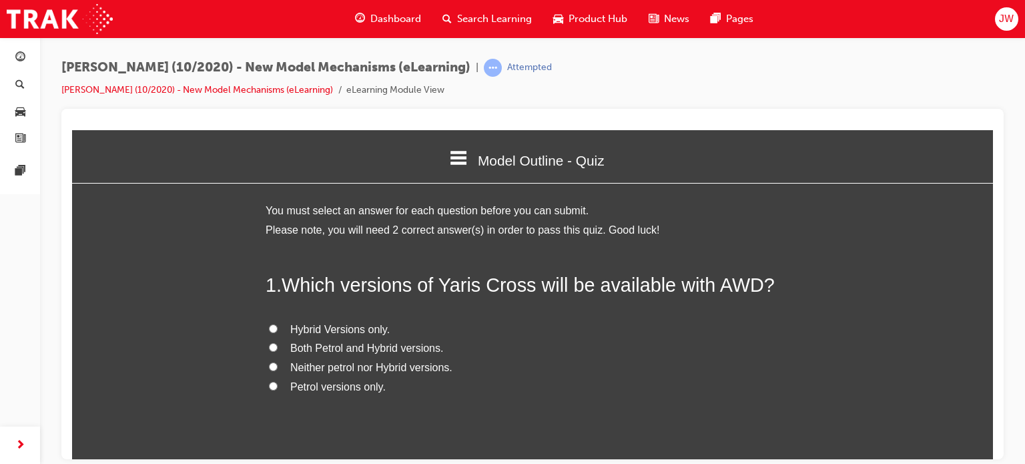
scroll to position [665, 933]
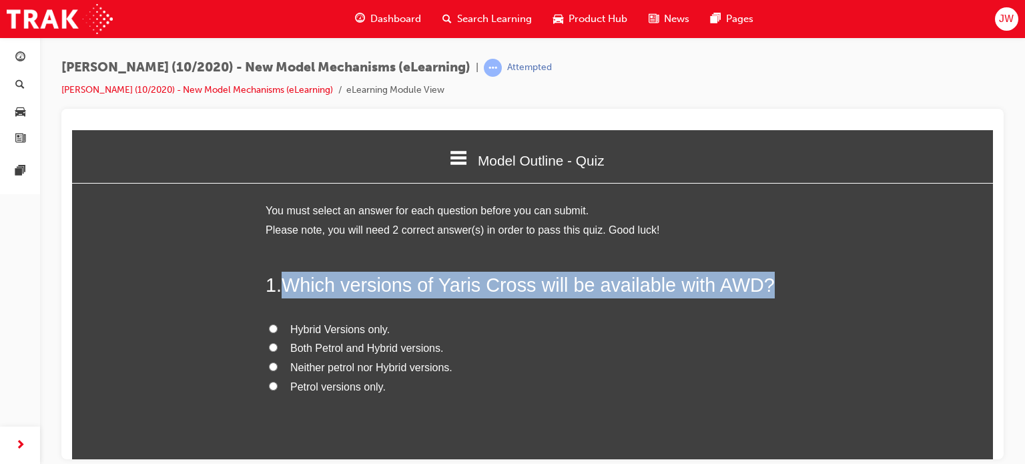
drag, startPoint x: 280, startPoint y: 287, endPoint x: 371, endPoint y: 402, distance: 146.3
click at [371, 402] on div "1 . Which versions of Yaris Cross will be available with AWD? Hybrid Versions o…" at bounding box center [533, 366] width 534 height 190
copy span "Which versions of Yaris Cross will be available with AWD?"
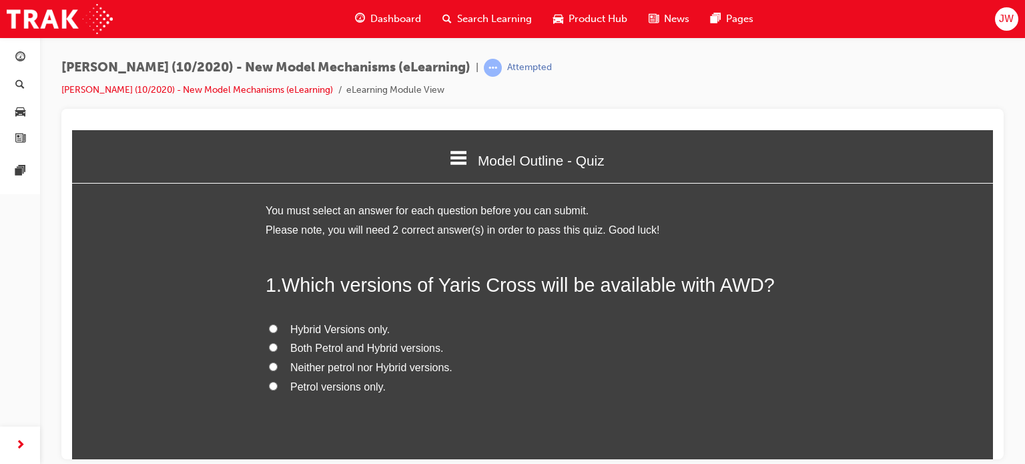
click at [315, 323] on span "Hybrid Versions only." at bounding box center [339, 328] width 99 height 11
click at [278, 324] on input "Hybrid Versions only." at bounding box center [273, 328] width 9 height 9
radio input "true"
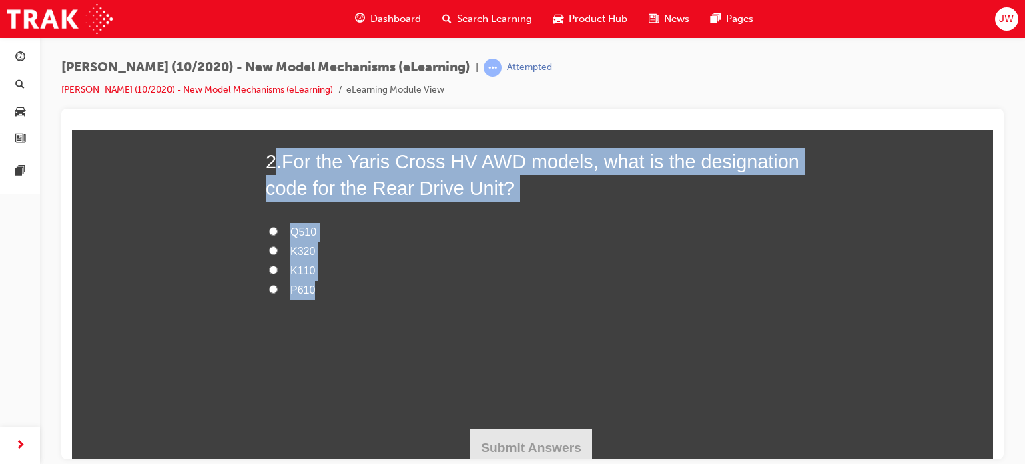
drag, startPoint x: 271, startPoint y: 157, endPoint x: 324, endPoint y: 292, distance: 144.4
click at [324, 292] on div "2 . For the Yaris Cross HV AWD models, what is the designation code for the Rea…" at bounding box center [533, 255] width 534 height 217
copy div ". For the Yaris Cross HV AWD models, what is the designation code for the Rear …"
click at [232, 278] on div "You must select an answer for each question before you can submit. Please note,…" at bounding box center [532, 144] width 921 height 643
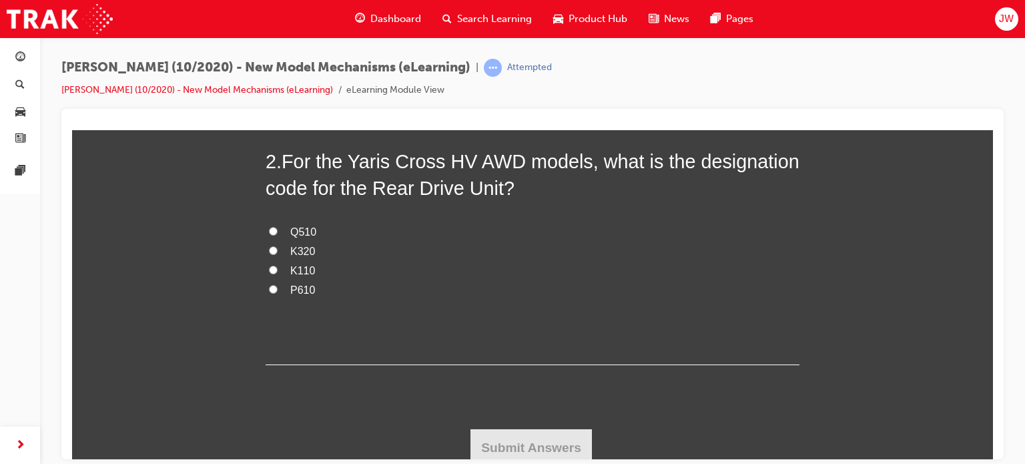
click at [290, 286] on span "P610" at bounding box center [302, 289] width 25 height 11
click at [278, 286] on input "P610" at bounding box center [273, 288] width 9 height 9
radio input "true"
click at [480, 436] on button "Submit Answers" at bounding box center [530, 446] width 121 height 37
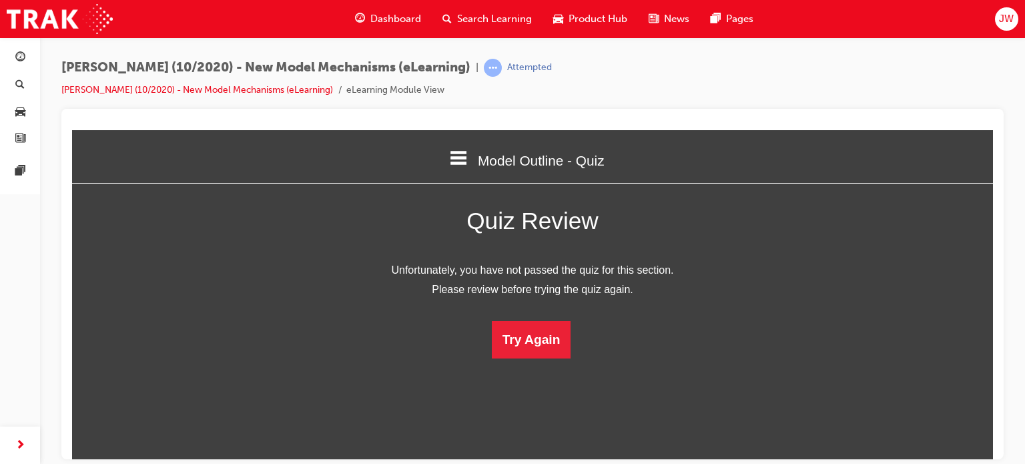
scroll to position [6, 6]
click at [532, 342] on button "Try Again" at bounding box center [531, 338] width 79 height 37
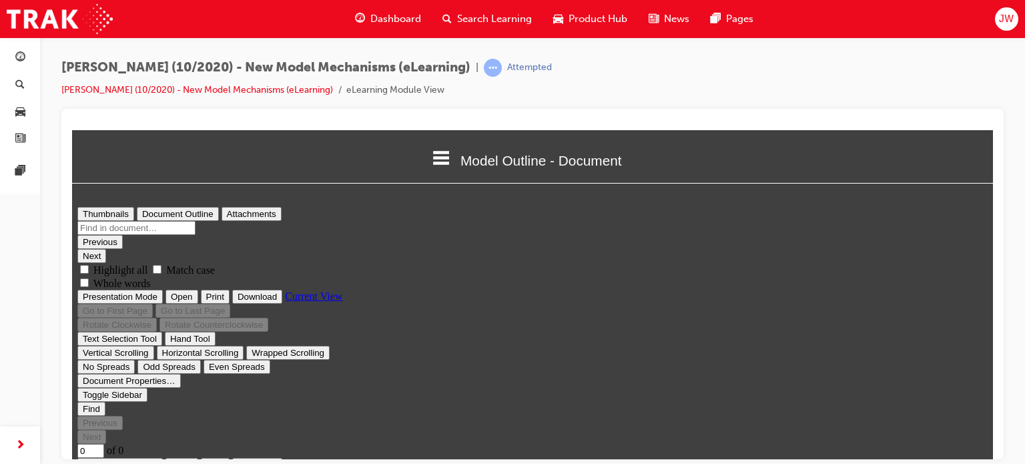
scroll to position [0, 0]
type input "12"
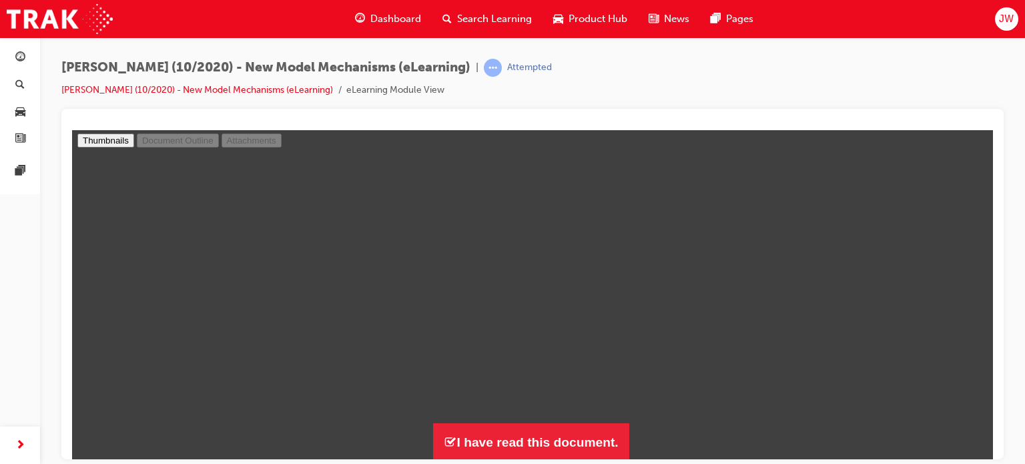
scroll to position [74, 0]
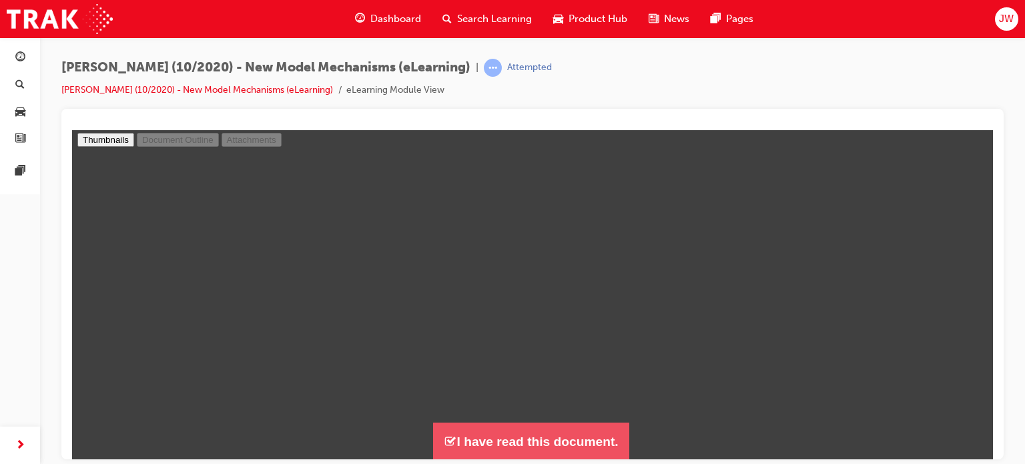
click at [462, 445] on button "I have read this document." at bounding box center [531, 441] width 196 height 38
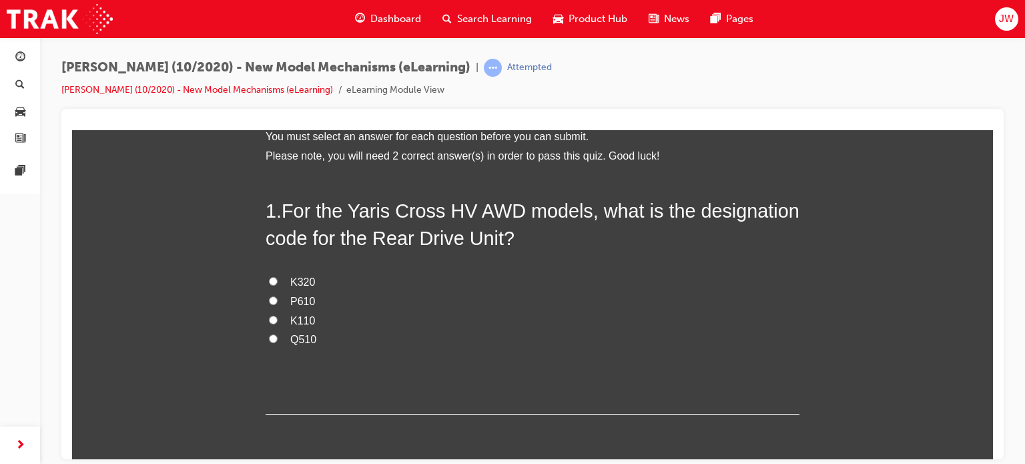
scroll to position [665, 933]
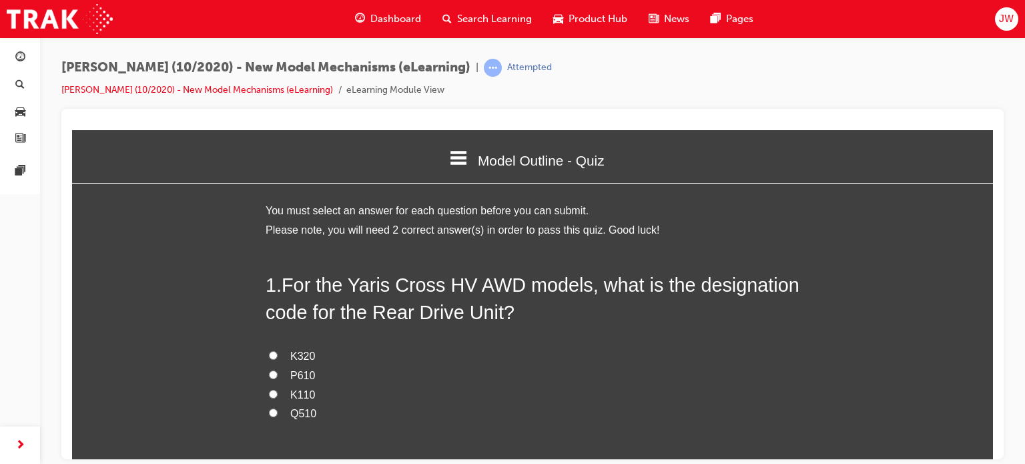
click at [290, 377] on span "P610" at bounding box center [302, 374] width 25 height 11
click at [278, 377] on input "P610" at bounding box center [273, 374] width 9 height 9
radio input "true"
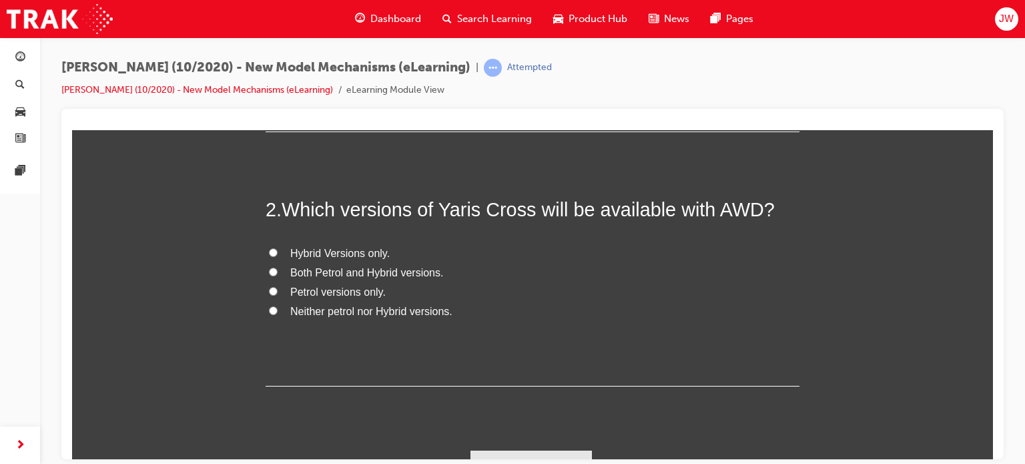
scroll to position [358, 0]
click at [319, 290] on span "Petrol versions only." at bounding box center [337, 289] width 95 height 11
click at [278, 290] on input "Petrol versions only." at bounding box center [273, 289] width 9 height 9
radio input "true"
click at [524, 449] on button "Submit Answers" at bounding box center [530, 466] width 121 height 37
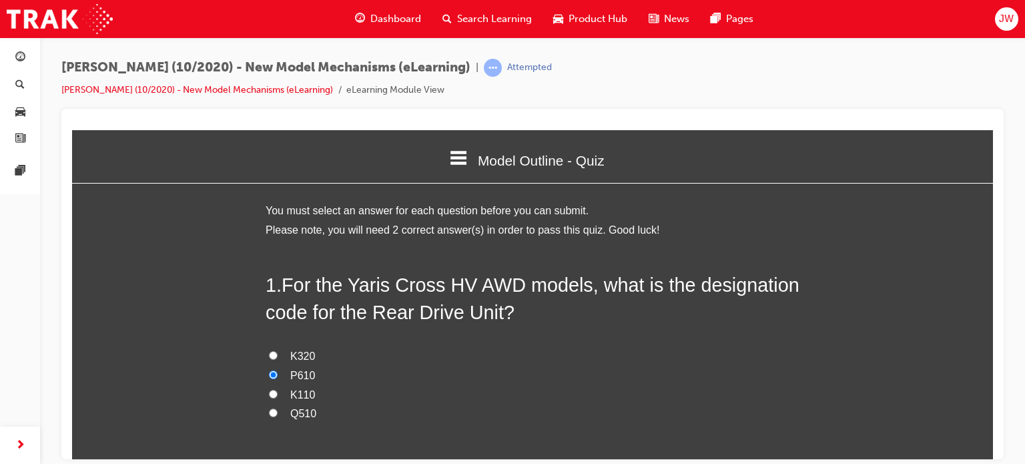
scroll to position [6, 6]
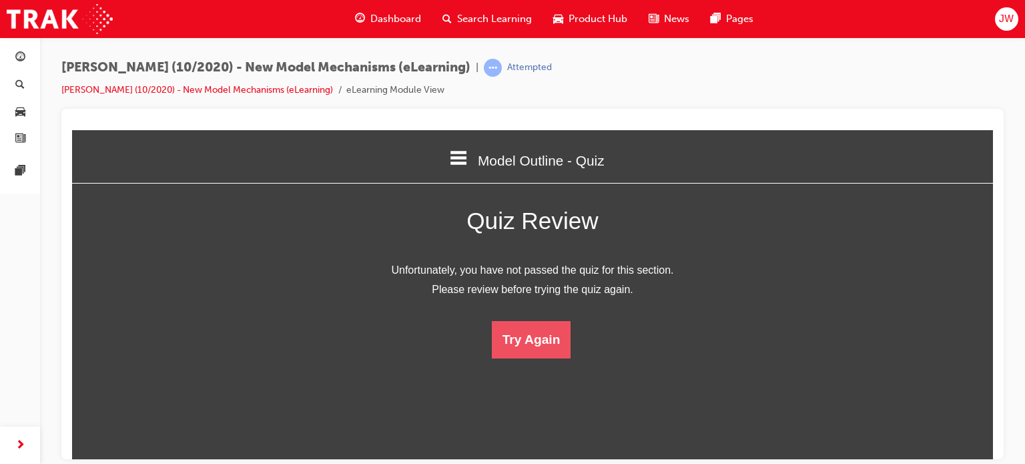
click at [521, 335] on button "Try Again" at bounding box center [531, 338] width 79 height 37
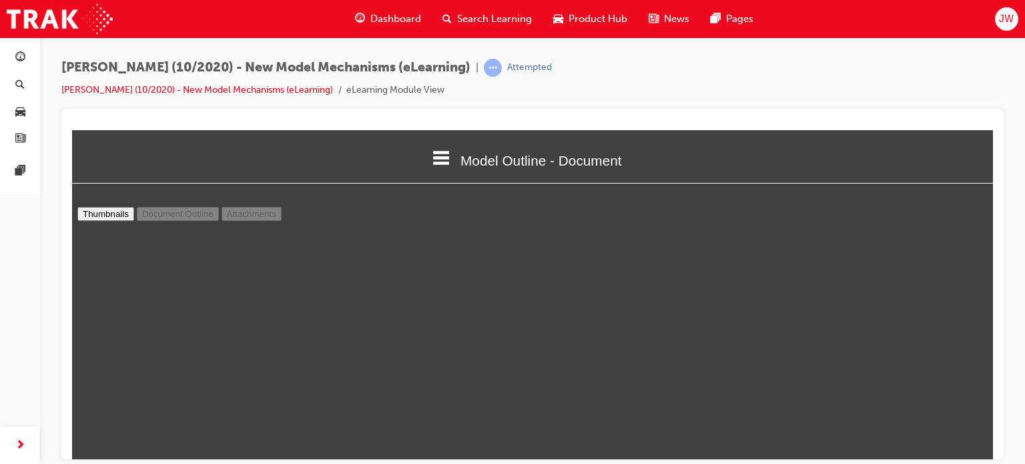
scroll to position [74, 0]
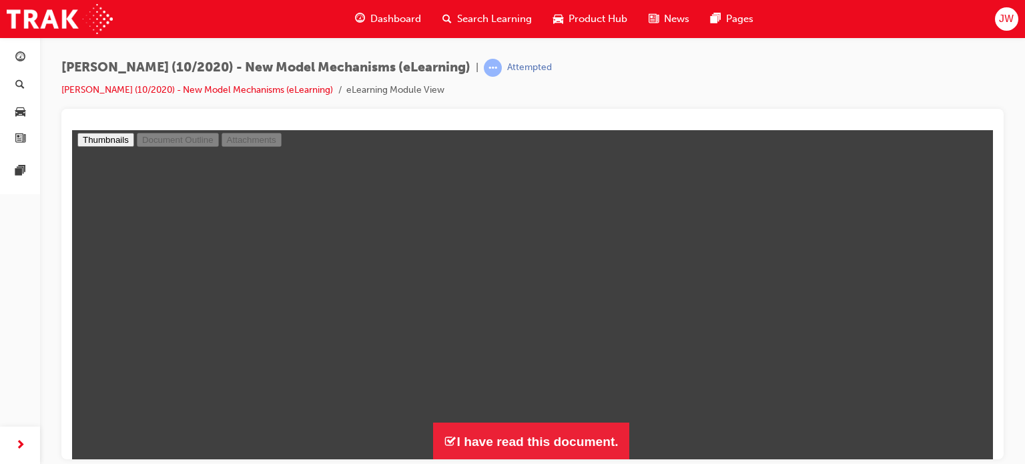
type input "12"
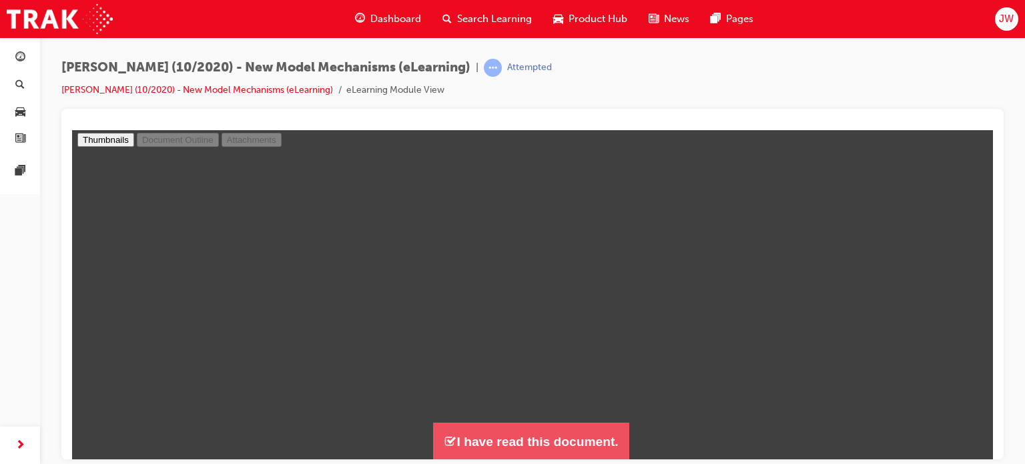
click at [511, 436] on button "I have read this document." at bounding box center [531, 441] width 196 height 38
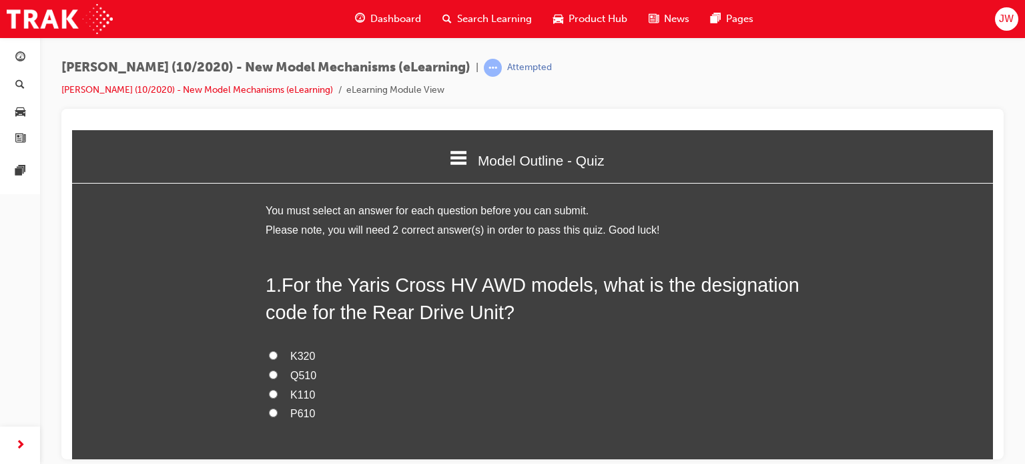
scroll to position [665, 933]
click at [294, 412] on span "P610" at bounding box center [302, 412] width 25 height 11
click at [278, 412] on input "P610" at bounding box center [273, 412] width 9 height 9
radio input "true"
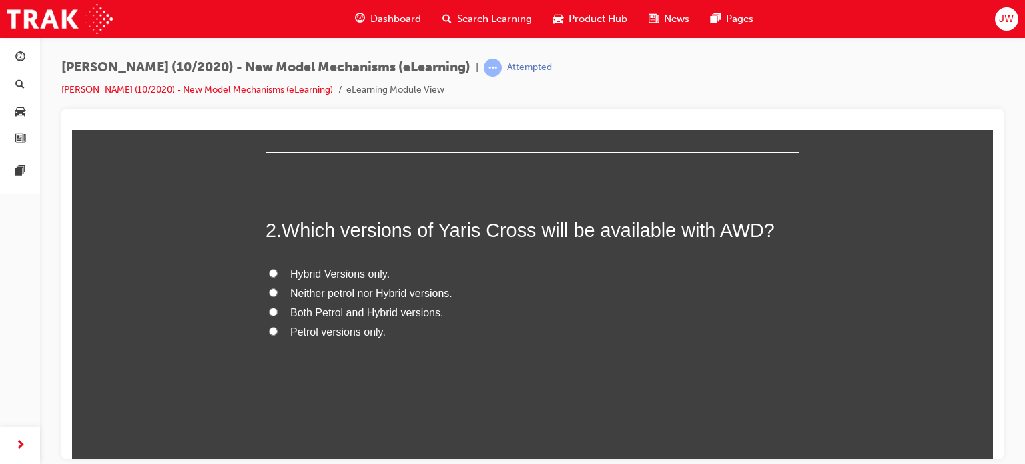
click at [332, 276] on span "Hybrid Versions only." at bounding box center [339, 273] width 99 height 11
click at [278, 276] on input "Hybrid Versions only." at bounding box center [273, 272] width 9 height 9
radio input "true"
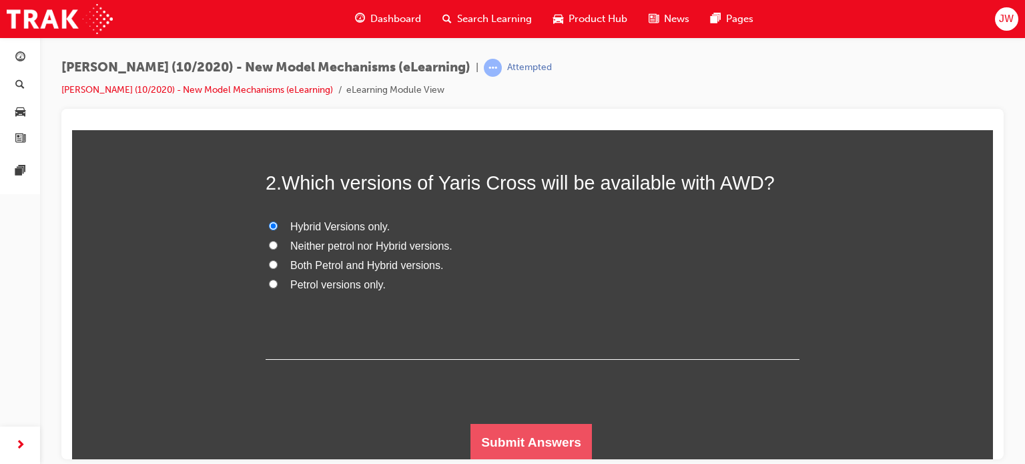
click at [479, 434] on button "Submit Answers" at bounding box center [530, 441] width 121 height 37
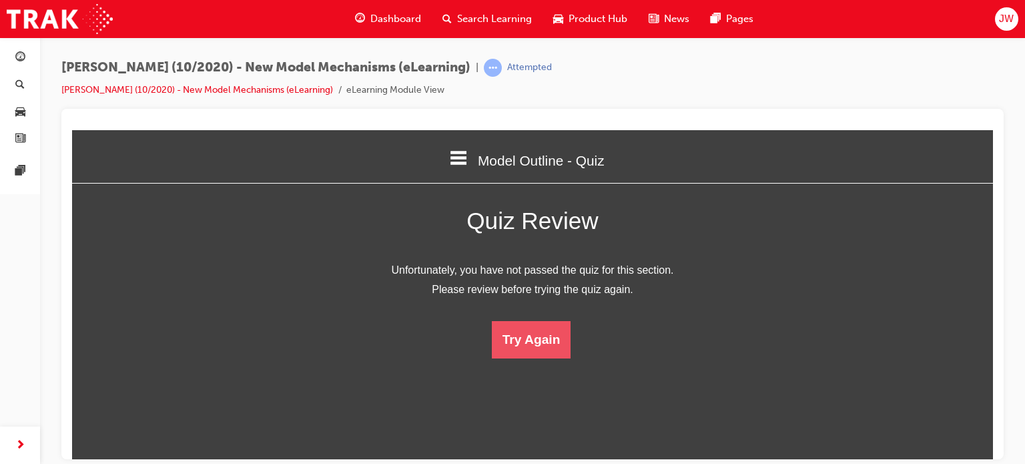
click at [537, 340] on button "Try Again" at bounding box center [531, 338] width 79 height 37
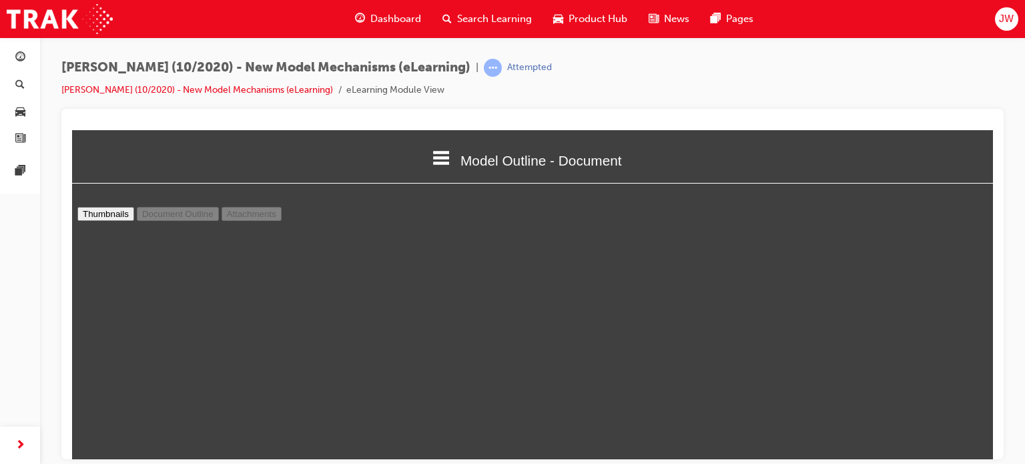
scroll to position [74, 0]
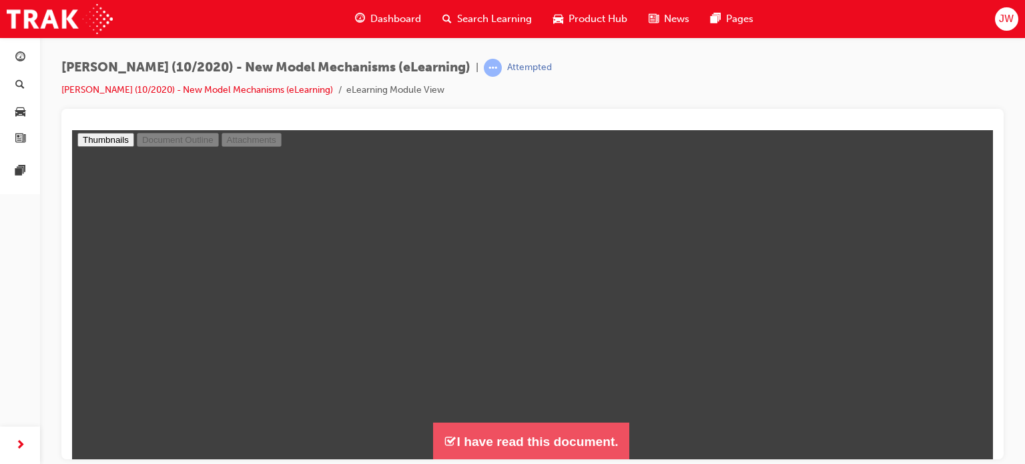
click at [456, 433] on button "I have read this document." at bounding box center [531, 441] width 196 height 38
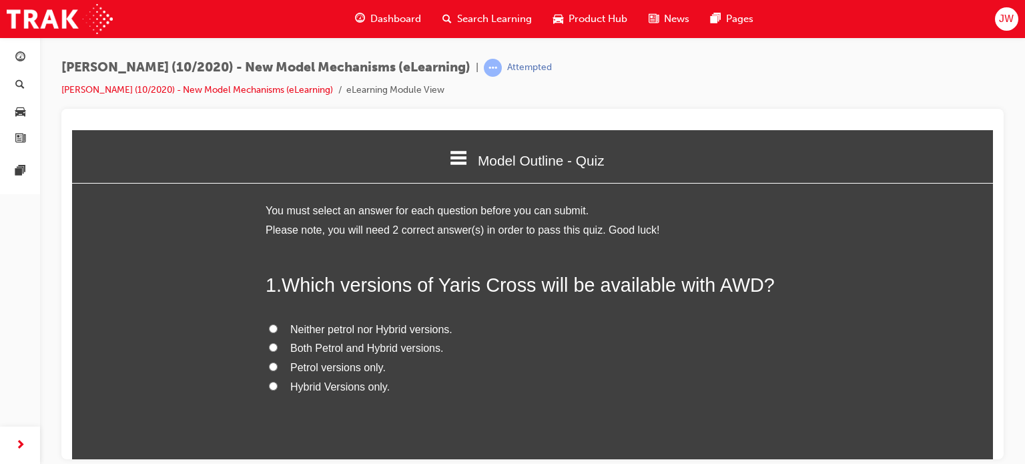
click at [342, 396] on div "1 . Which versions of Yaris Cross will be available with AWD? Neither petrol no…" at bounding box center [533, 366] width 534 height 190
click at [332, 392] on label "Hybrid Versions only." at bounding box center [533, 386] width 534 height 19
click at [278, 390] on input "Hybrid Versions only." at bounding box center [273, 385] width 9 height 9
radio input "true"
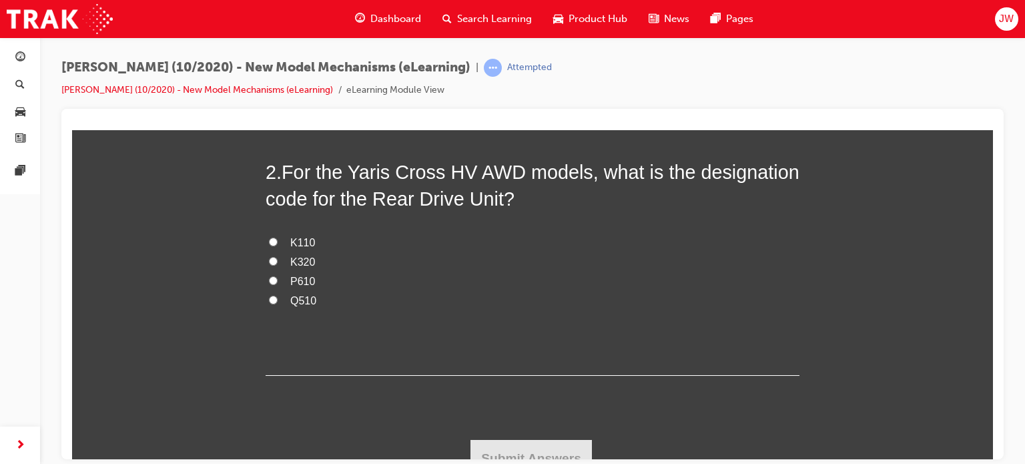
scroll to position [368, 0]
click at [296, 281] on span "P610" at bounding box center [302, 279] width 25 height 11
click at [278, 281] on input "P610" at bounding box center [273, 279] width 9 height 9
radio input "true"
click at [547, 453] on button "Submit Answers" at bounding box center [530, 456] width 121 height 37
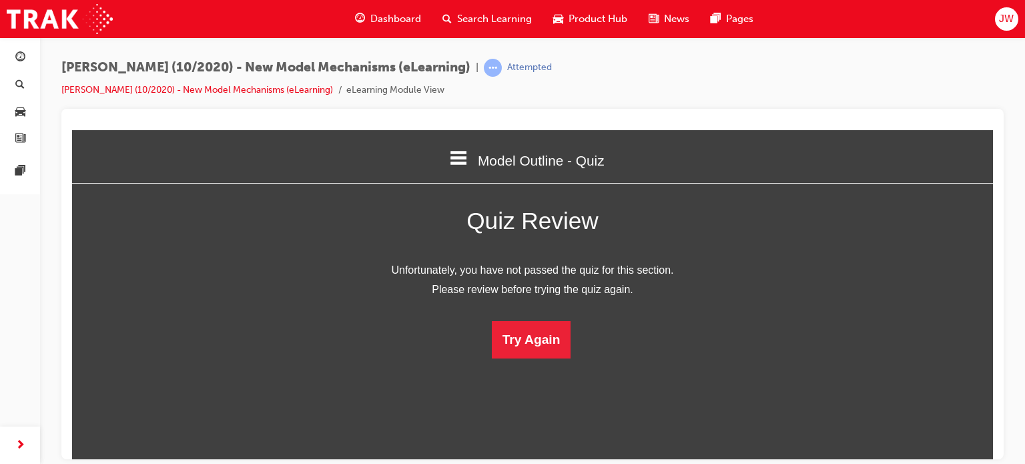
scroll to position [6, 6]
click at [524, 346] on button "Try Again" at bounding box center [531, 338] width 79 height 37
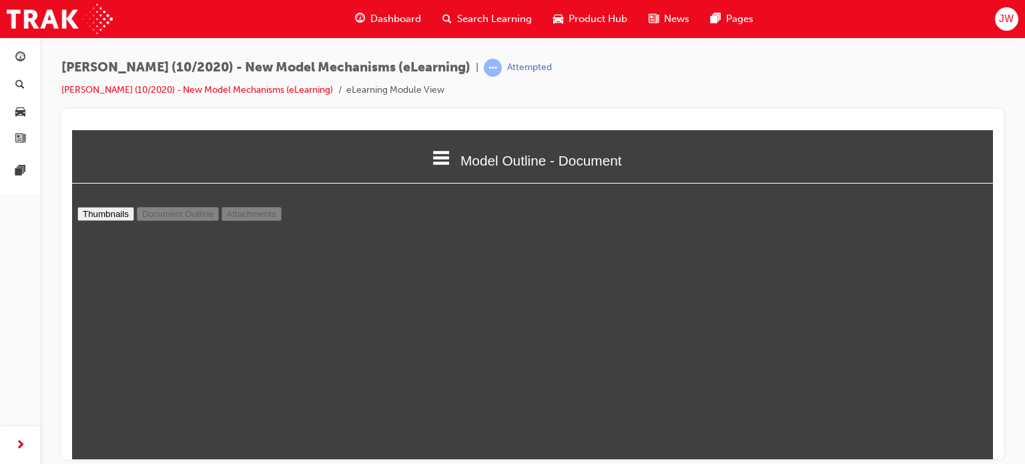
scroll to position [1773, 0]
type input "7"
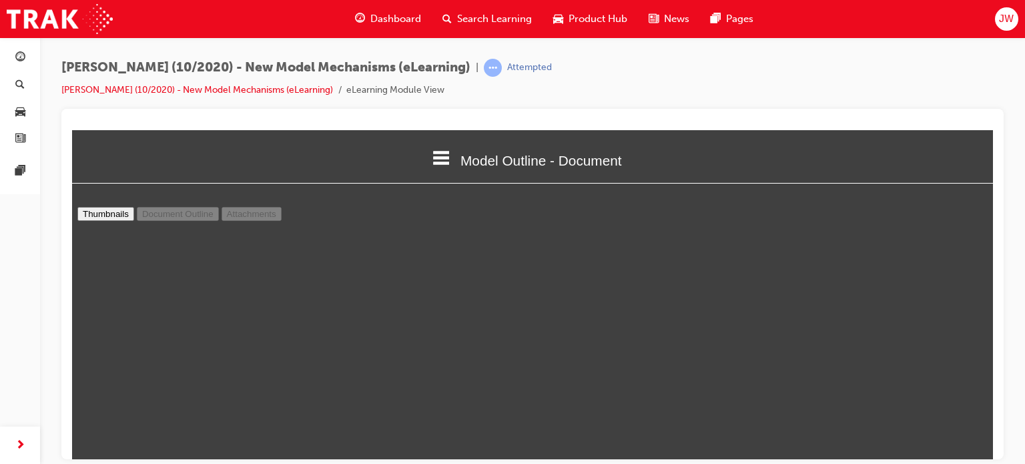
select select "custom"
type input "8"
select select "custom"
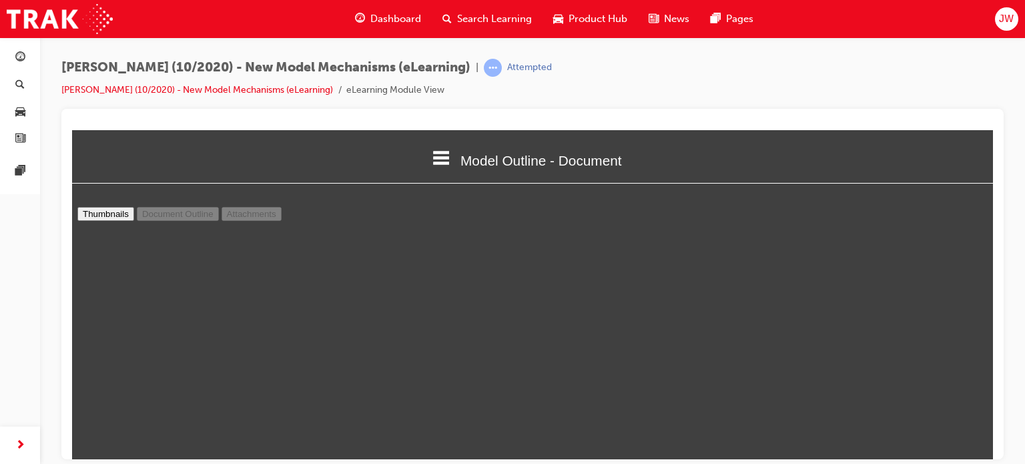
type input "9"
select select "custom"
type input "10"
select select "custom"
type input "11"
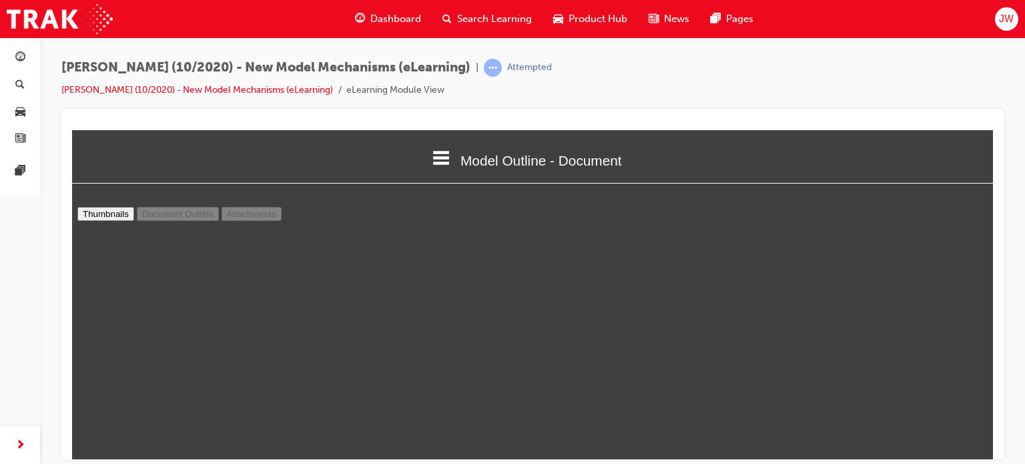
select select "custom"
type input "12"
select select "custom"
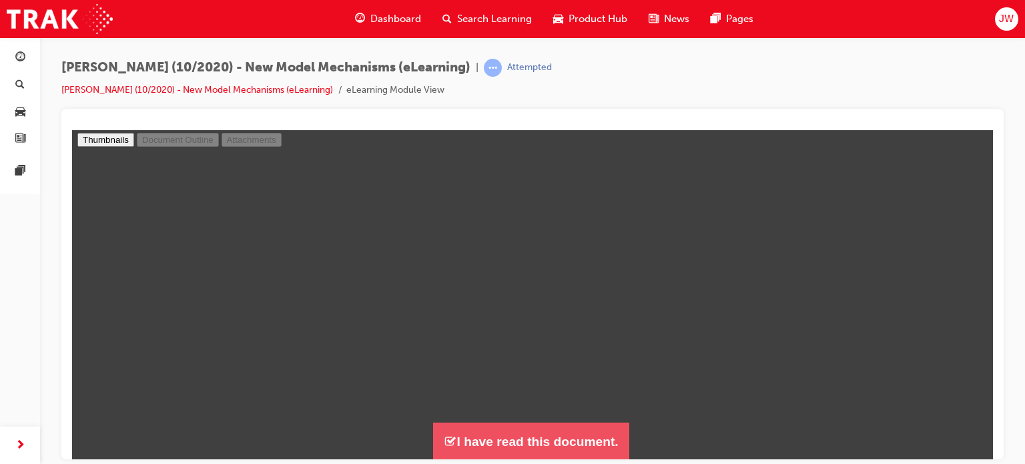
click at [487, 434] on button "I have read this document." at bounding box center [531, 441] width 196 height 38
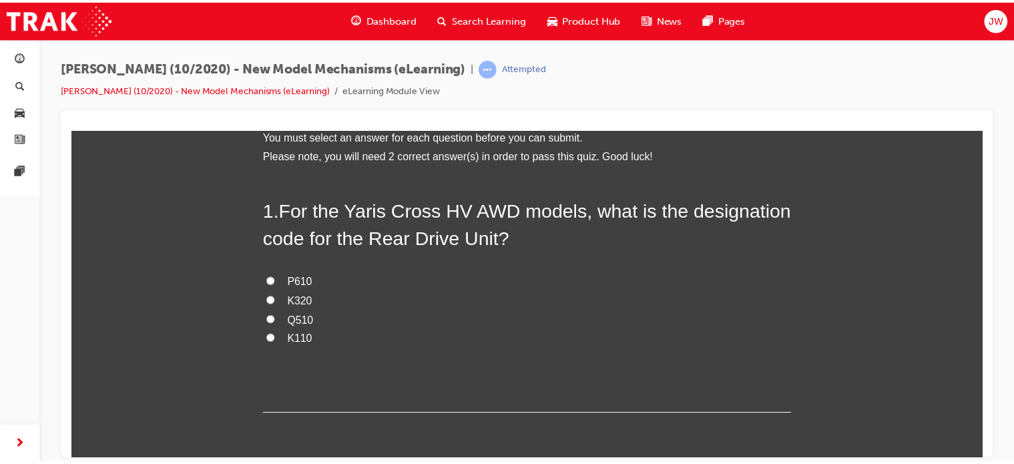
scroll to position [665, 933]
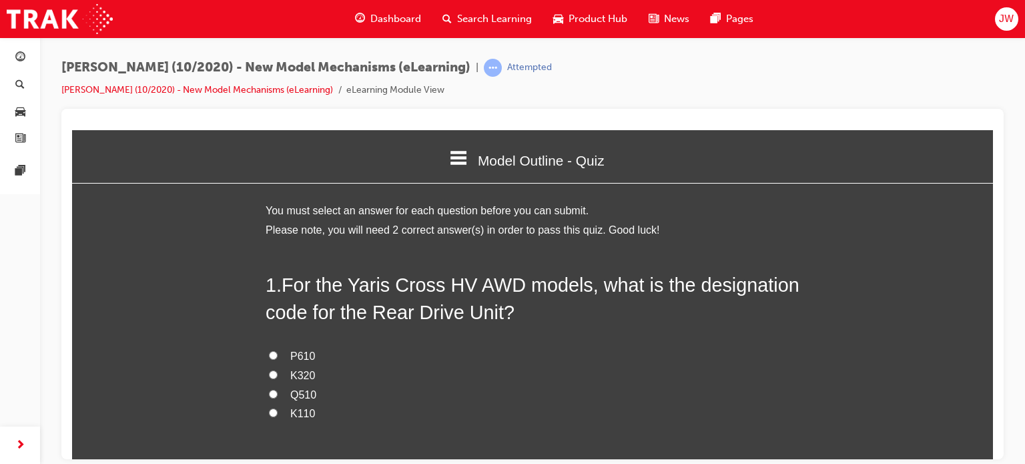
click at [459, 21] on span "Search Learning" at bounding box center [494, 18] width 75 height 15
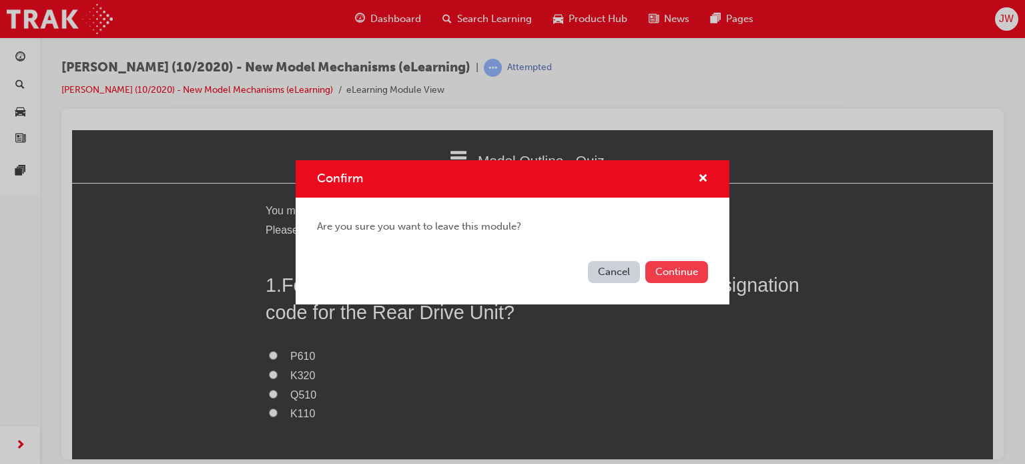
click at [667, 271] on button "Continue" at bounding box center [676, 272] width 63 height 22
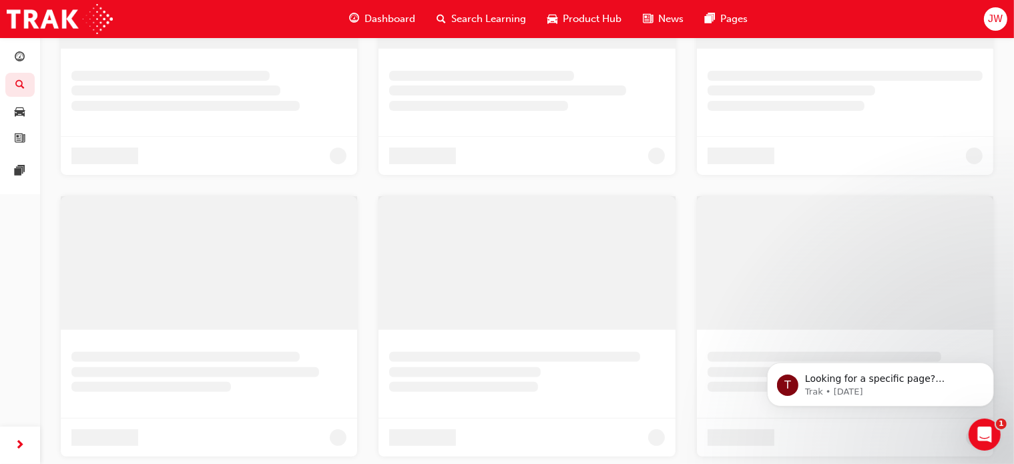
scroll to position [494, 0]
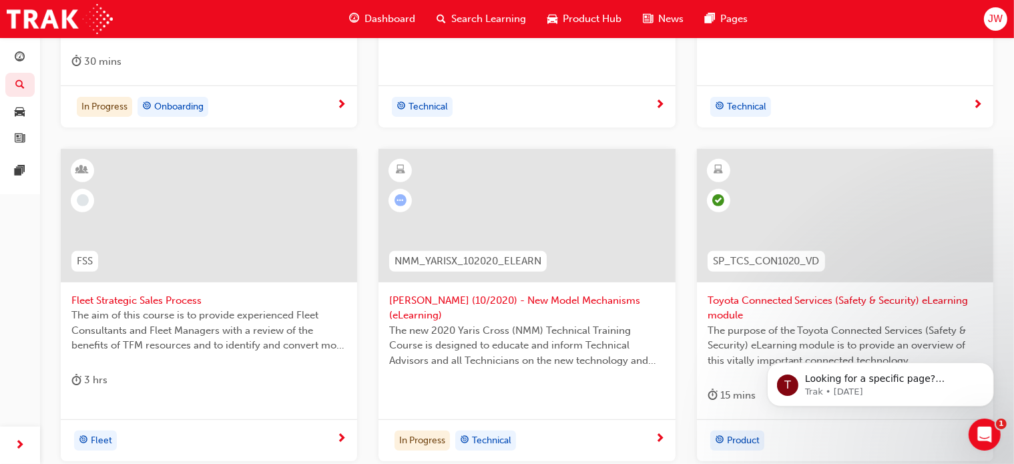
click at [777, 286] on div "T Looking for a specific page? Technical, Toyota Network Training, Technical Tr…" at bounding box center [880, 322] width 246 height 167
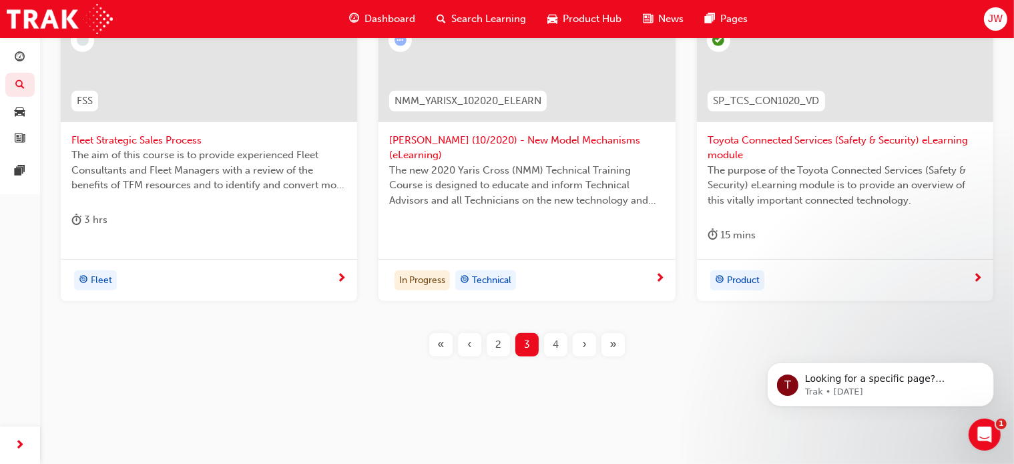
click at [562, 346] on div "4" at bounding box center [555, 344] width 23 height 23
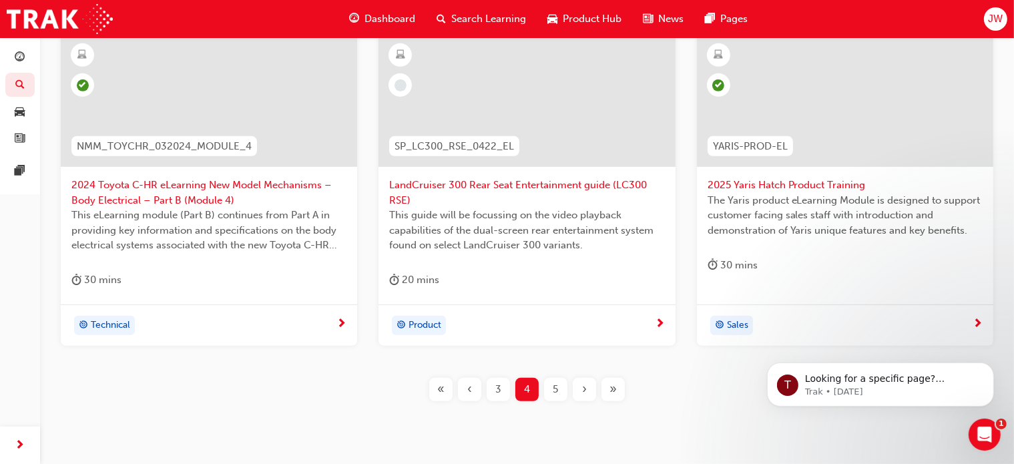
scroll to position [595, 0]
click at [554, 390] on span "5" at bounding box center [555, 388] width 5 height 15
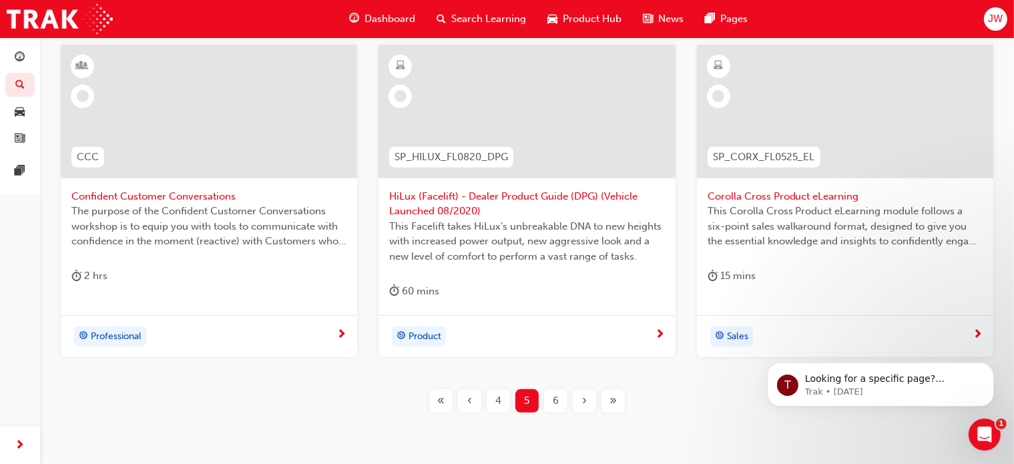
scroll to position [599, 0]
click at [801, 264] on div "Corolla Cross Product eLearning This Corolla Cross Product eLearning module fol…" at bounding box center [845, 172] width 296 height 256
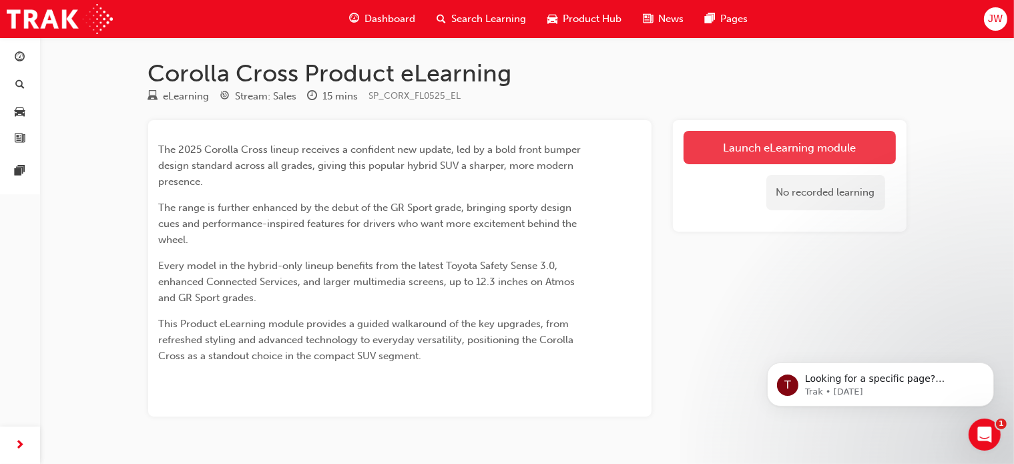
click at [753, 155] on link "Launch eLearning module" at bounding box center [789, 147] width 212 height 33
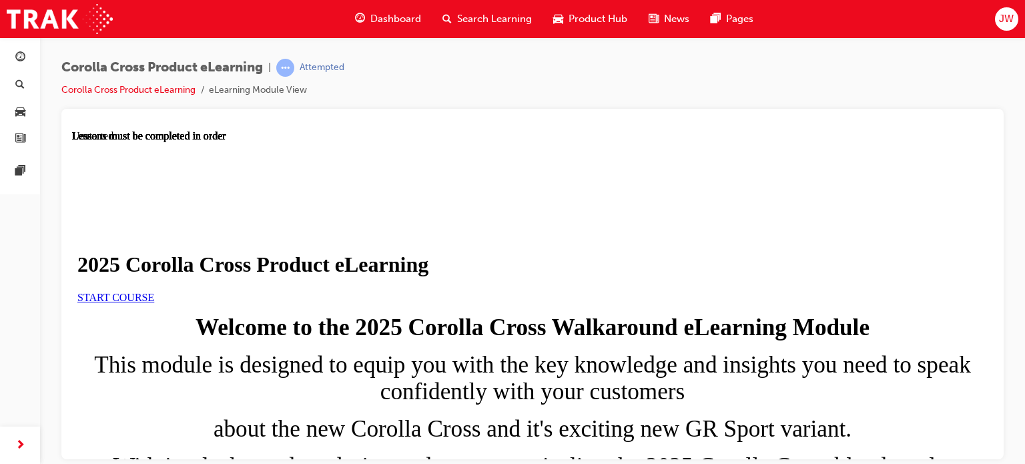
click at [154, 302] on span "START COURSE" at bounding box center [115, 296] width 77 height 11
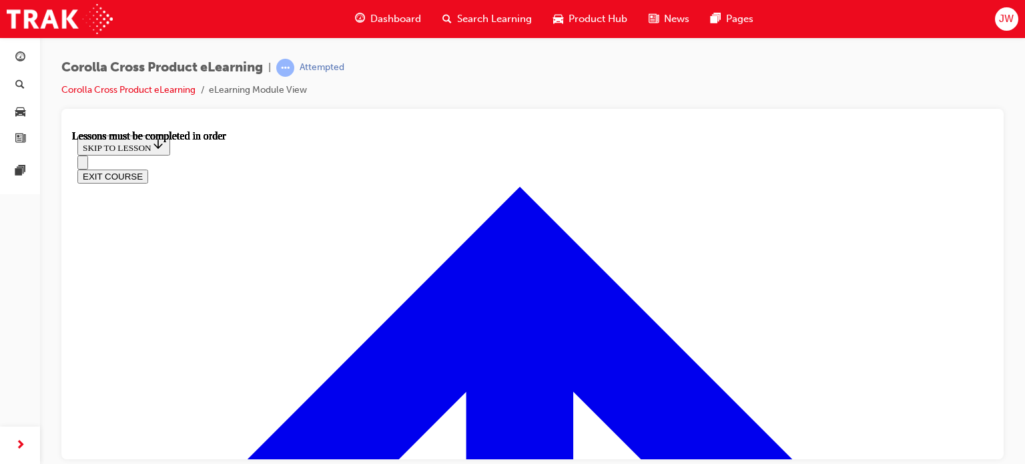
scroll to position [909, 0]
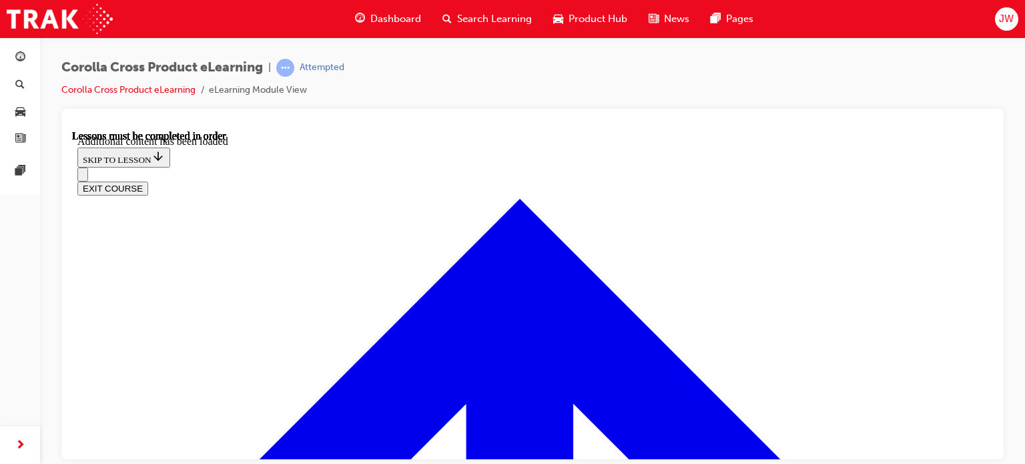
scroll to position [2372, 0]
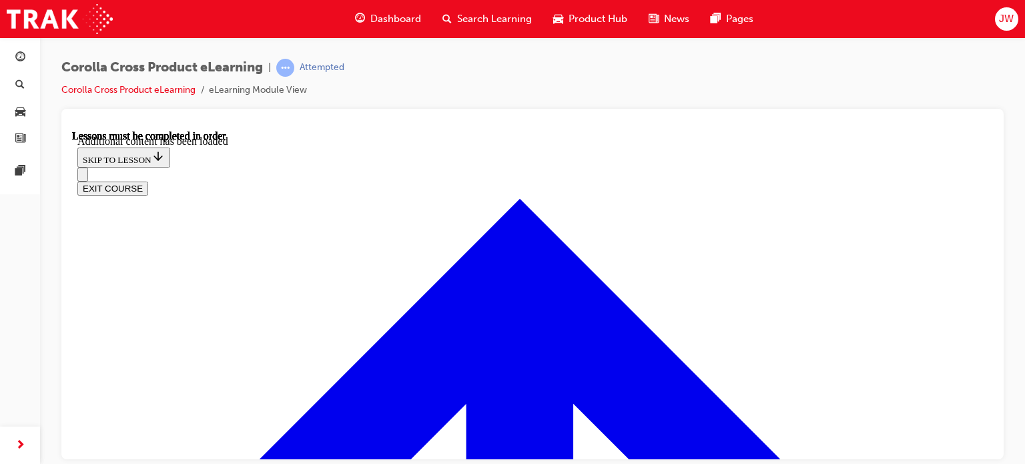
radio input "true"
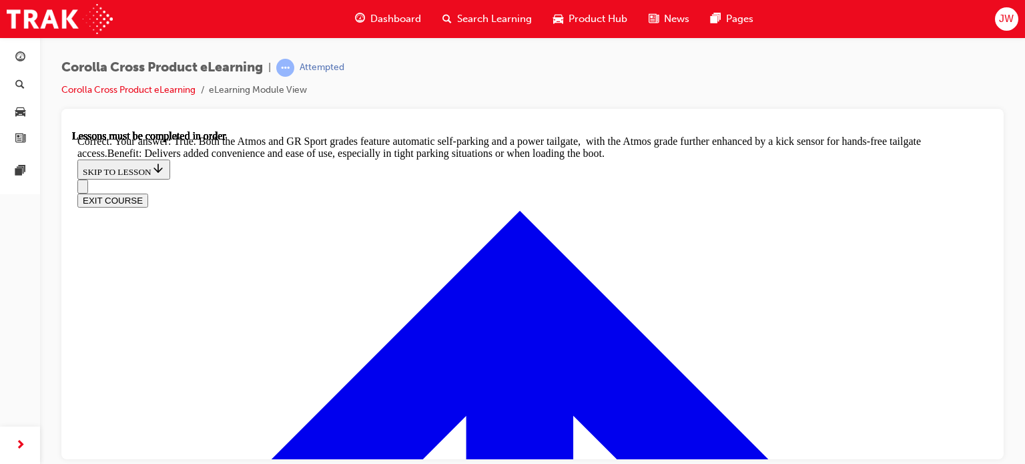
scroll to position [3048, 0]
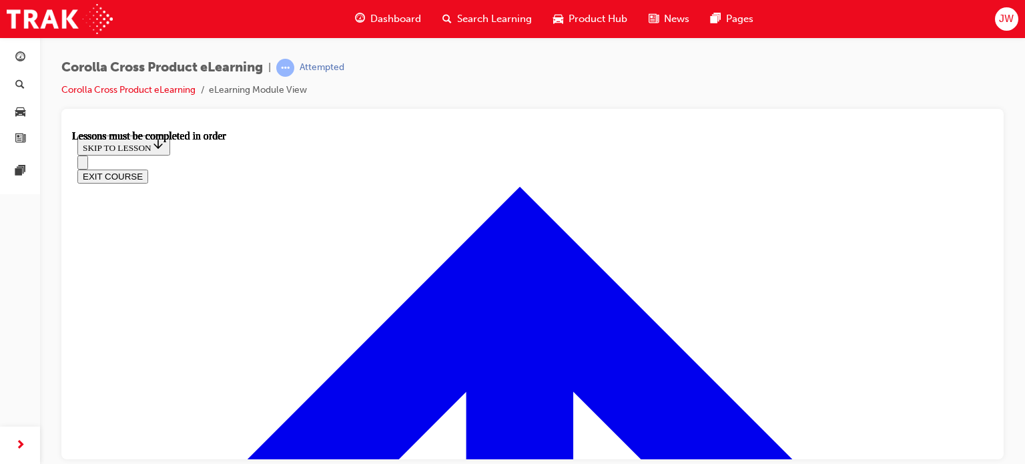
scroll to position [1431, 0]
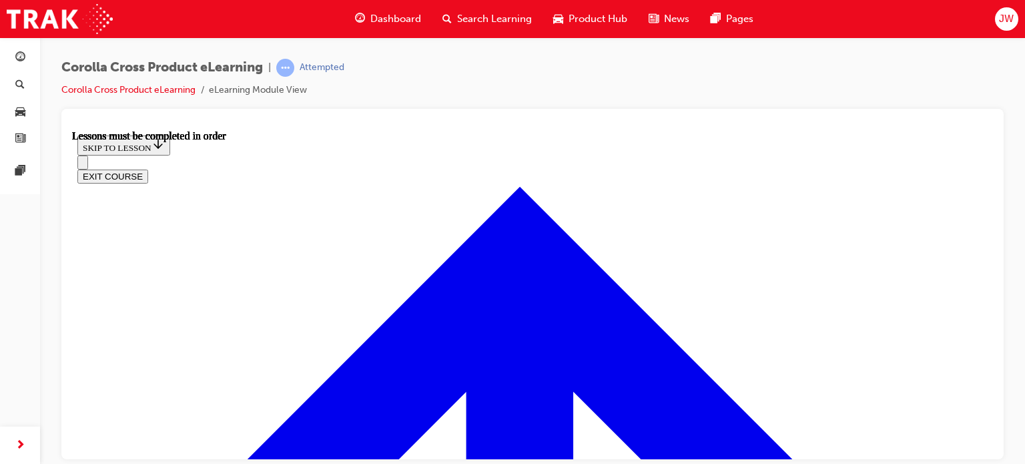
scroll to position [1123, 0]
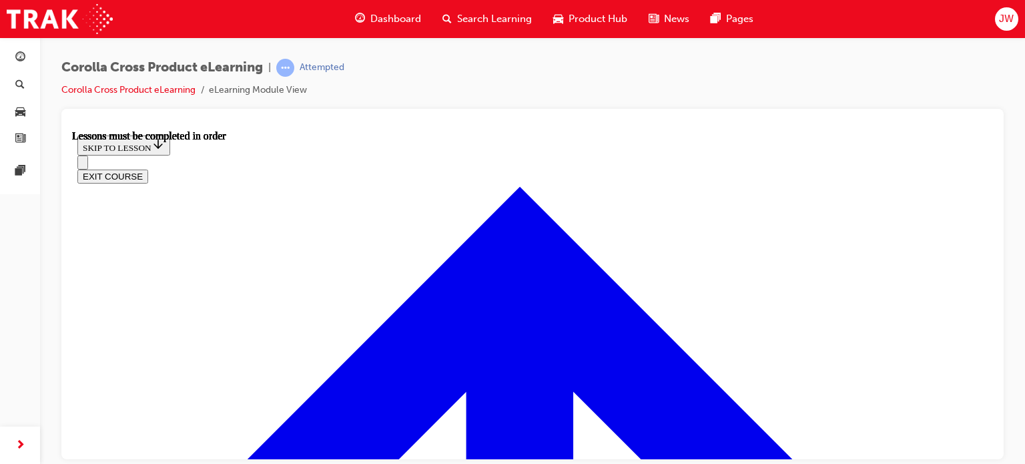
scroll to position [1157, 0]
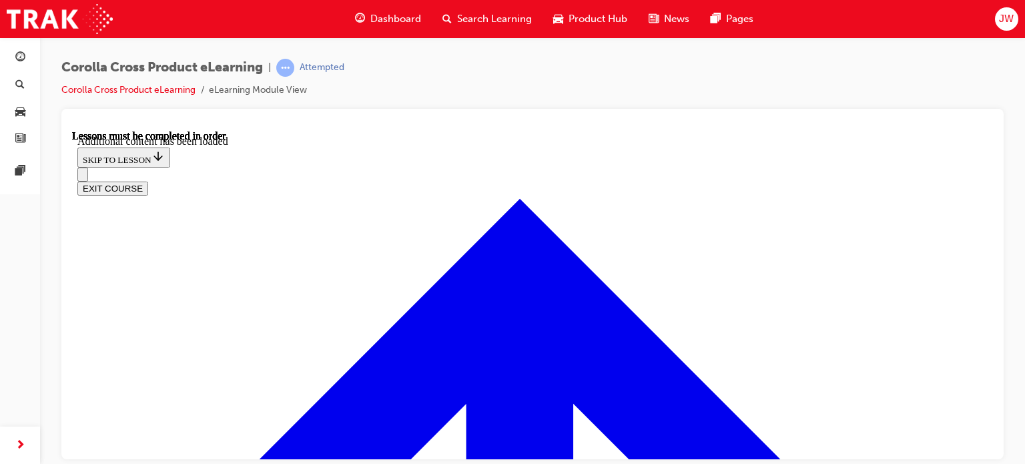
scroll to position [2104, 0]
radio input "true"
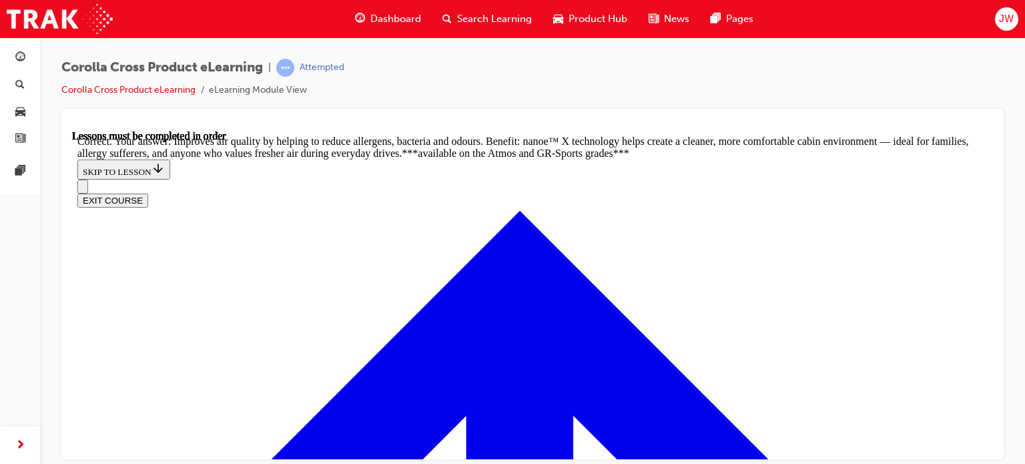
scroll to position [2684, 0]
radio input "true"
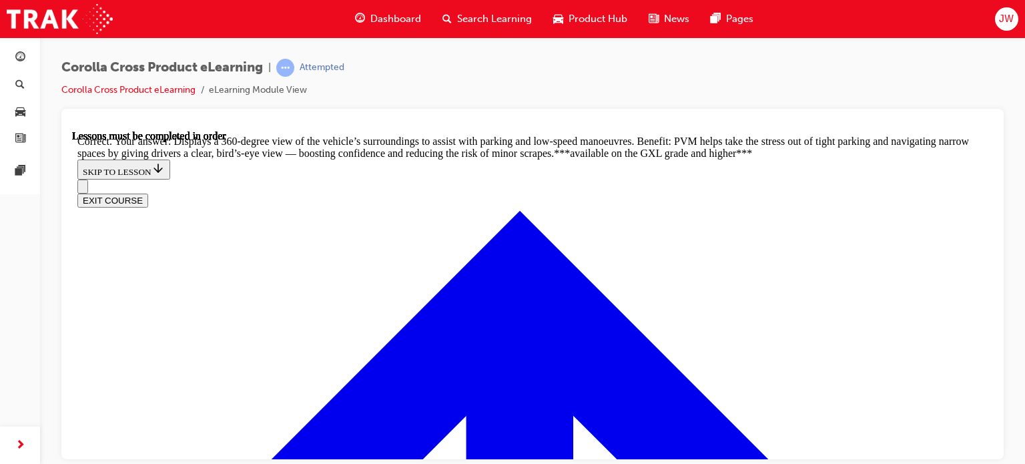
scroll to position [3063, 0]
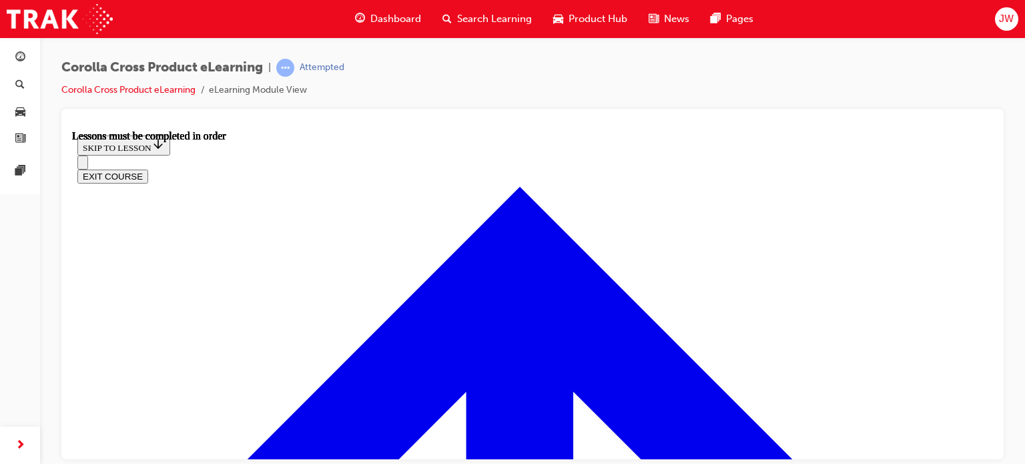
scroll to position [1204, 0]
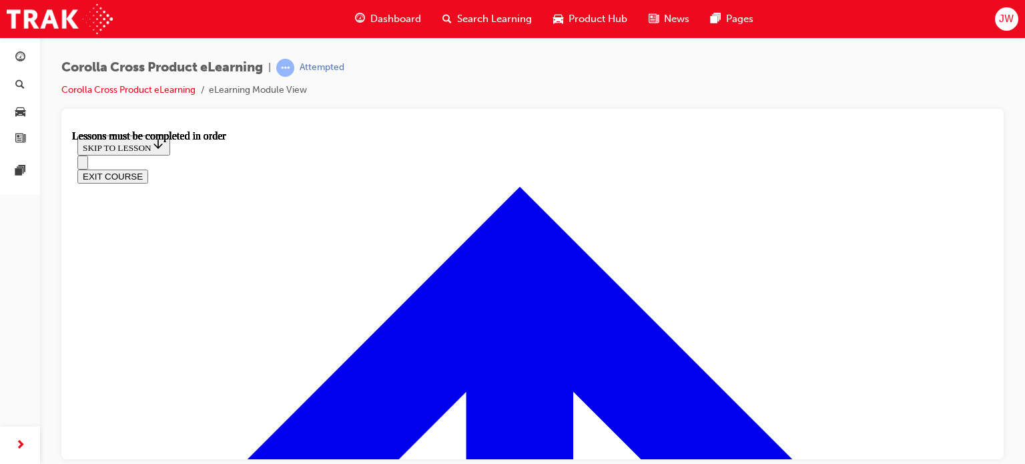
scroll to position [1626, 0]
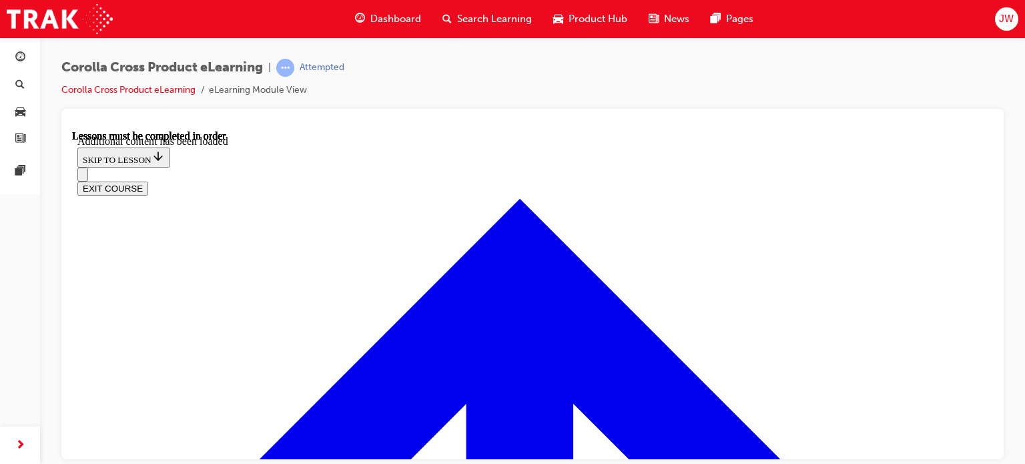
scroll to position [2114, 0]
radio input "true"
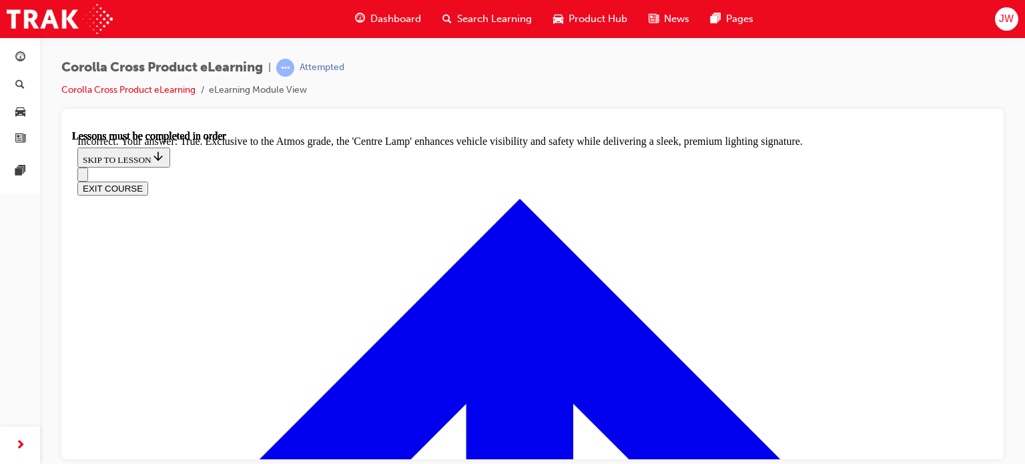
scroll to position [2292, 0]
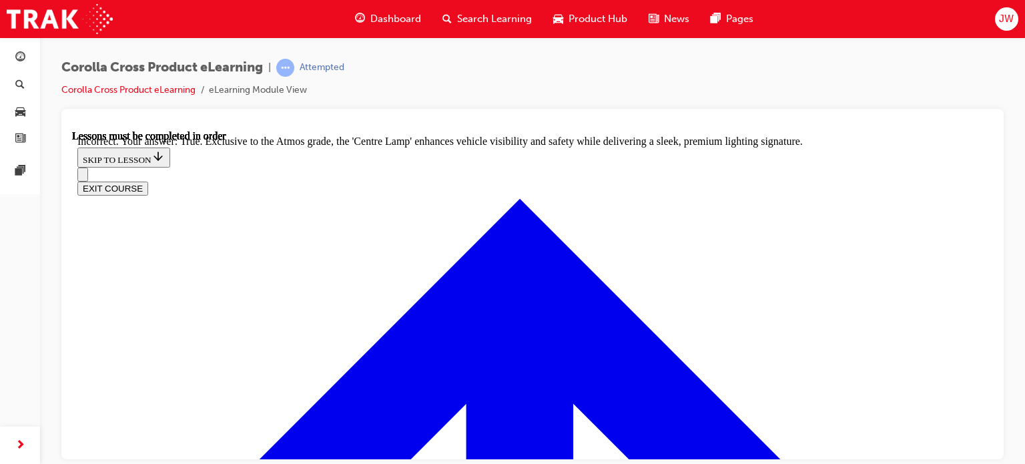
radio input "true"
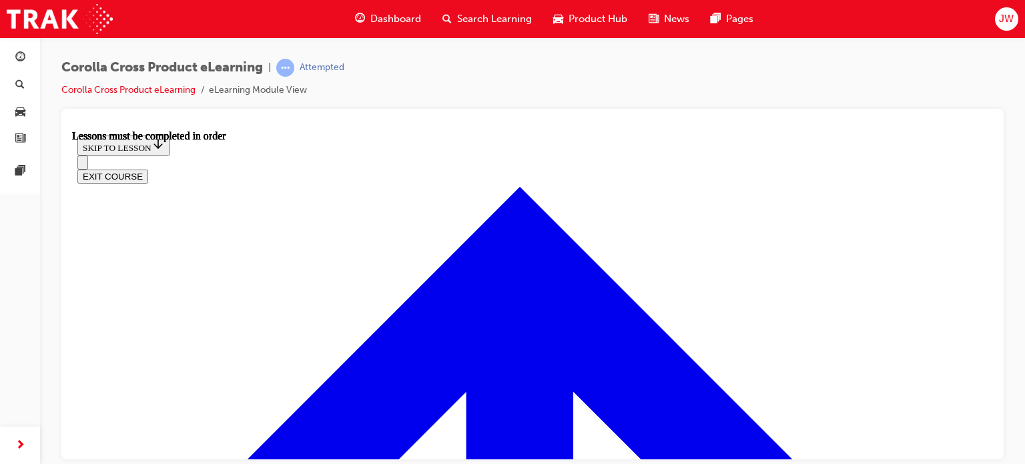
scroll to position [1215, 0]
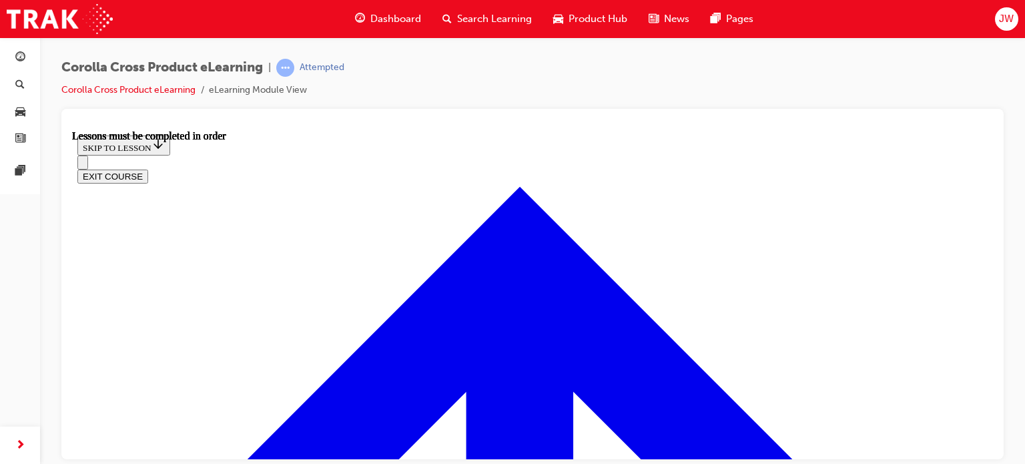
scroll to position [1443, 0]
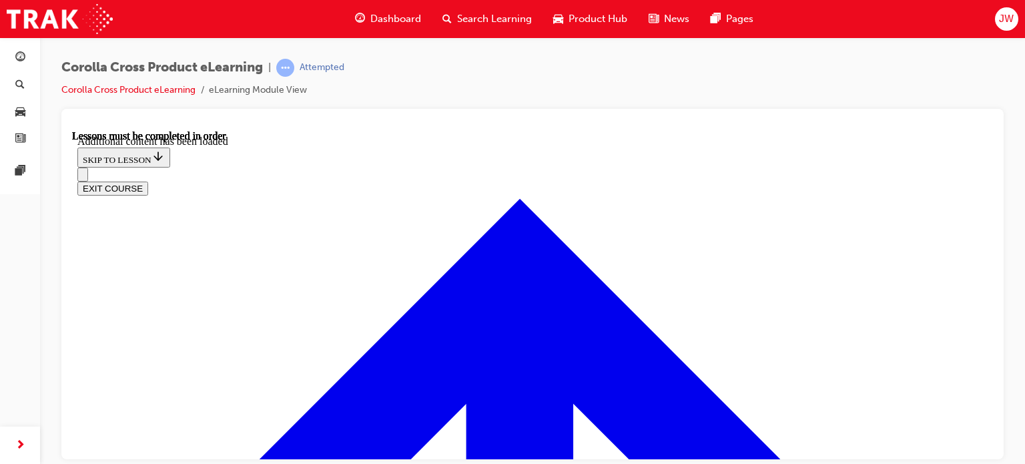
scroll to position [1671, 0]
radio input "true"
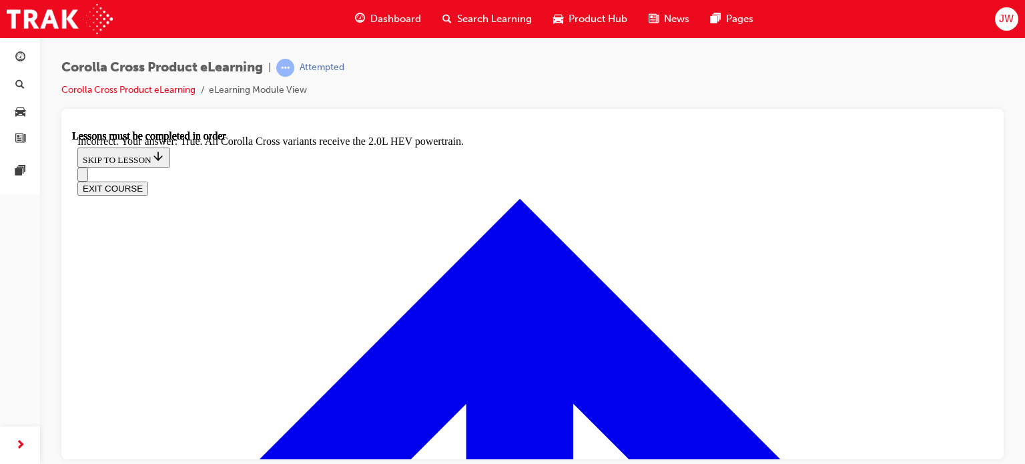
scroll to position [1957, 0]
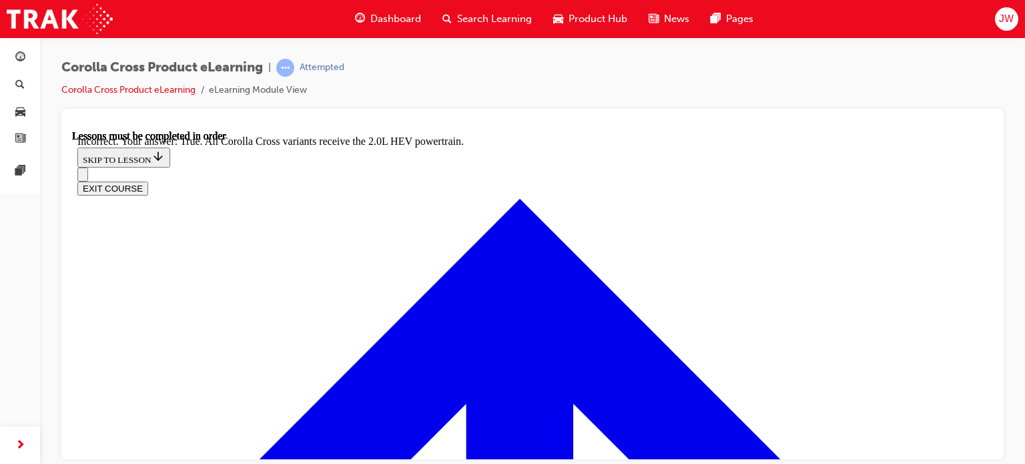
radio input "true"
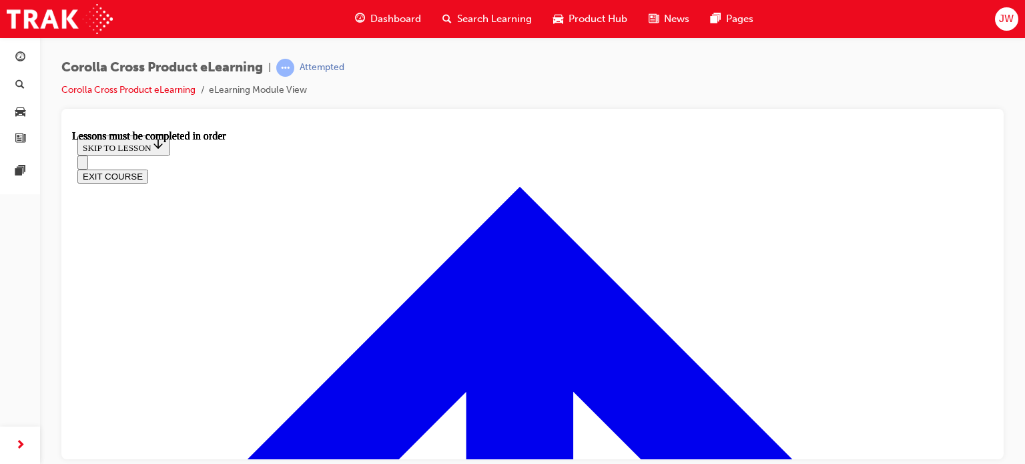
scroll to position [1148, 0]
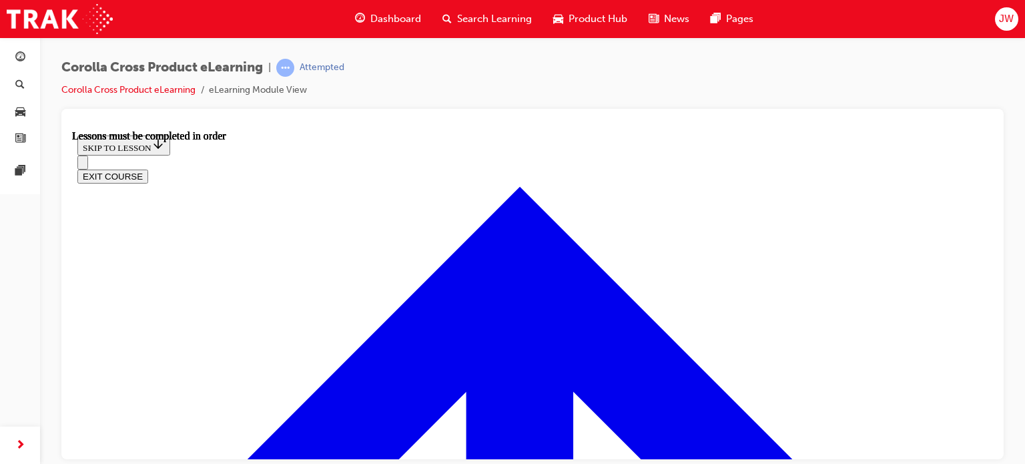
scroll to position [1024, 0]
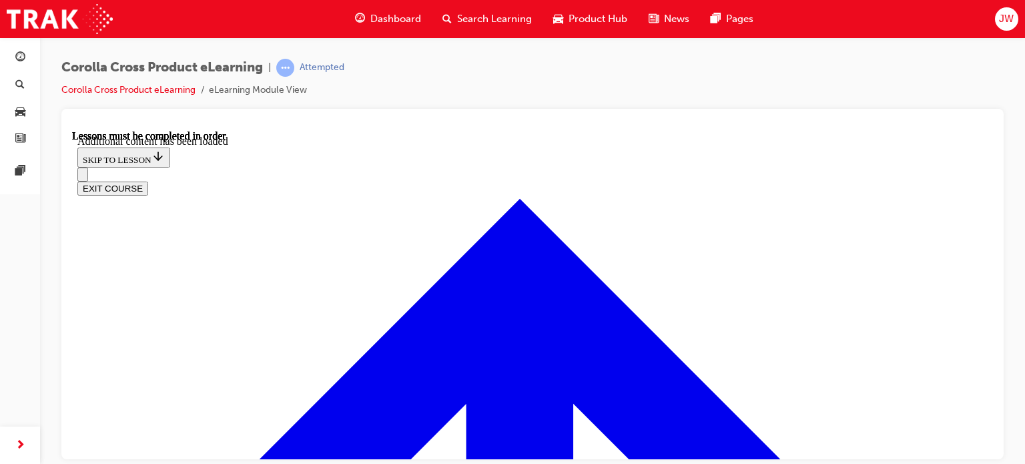
scroll to position [1743, 0]
radio input "true"
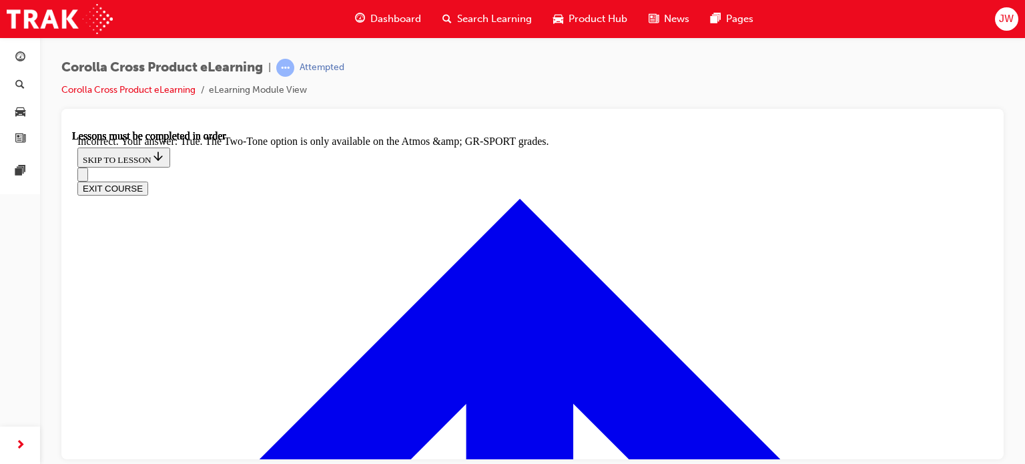
scroll to position [1942, 0]
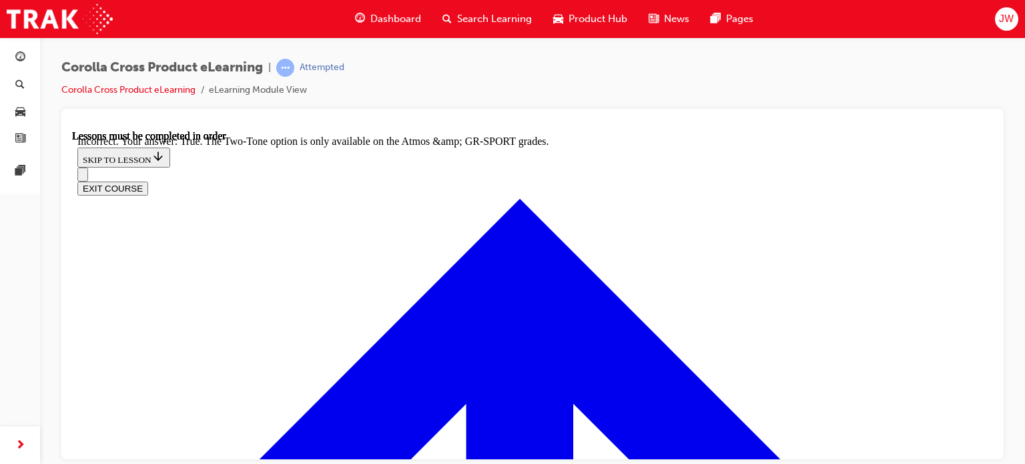
radio input "true"
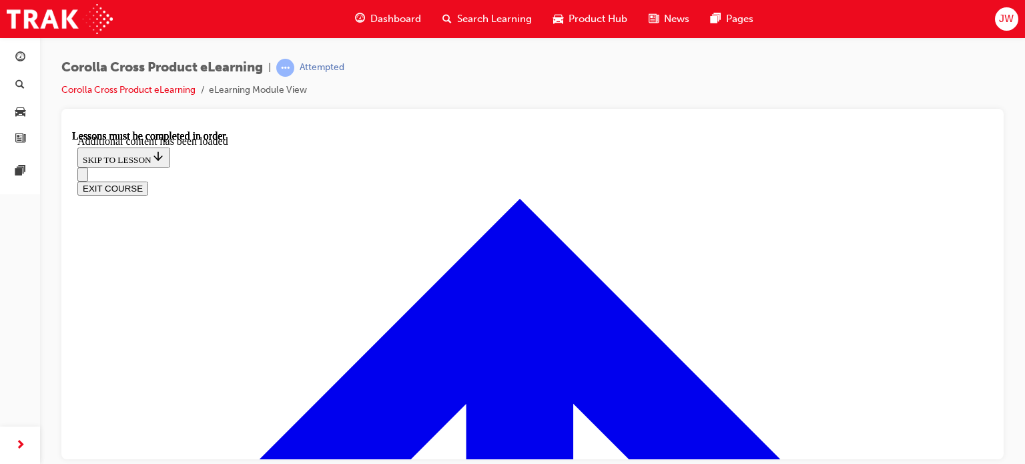
scroll to position [1995, 0]
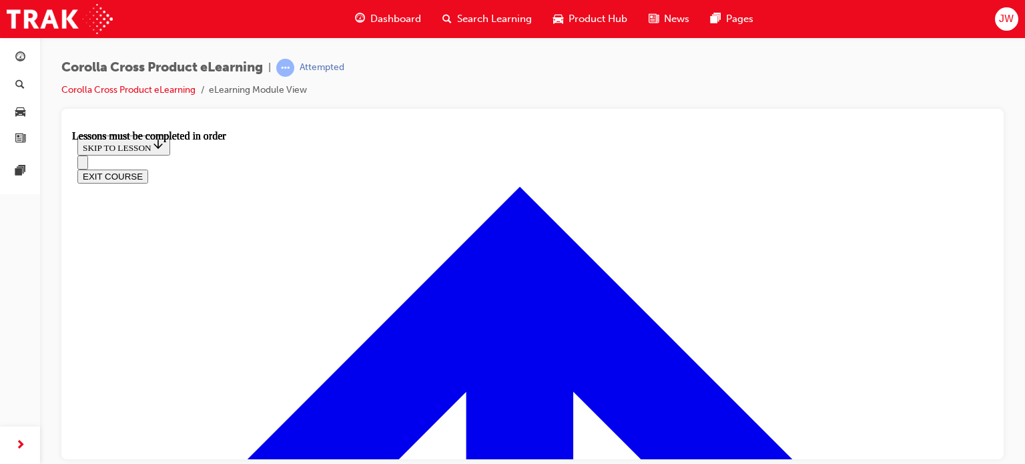
scroll to position [1124, 0]
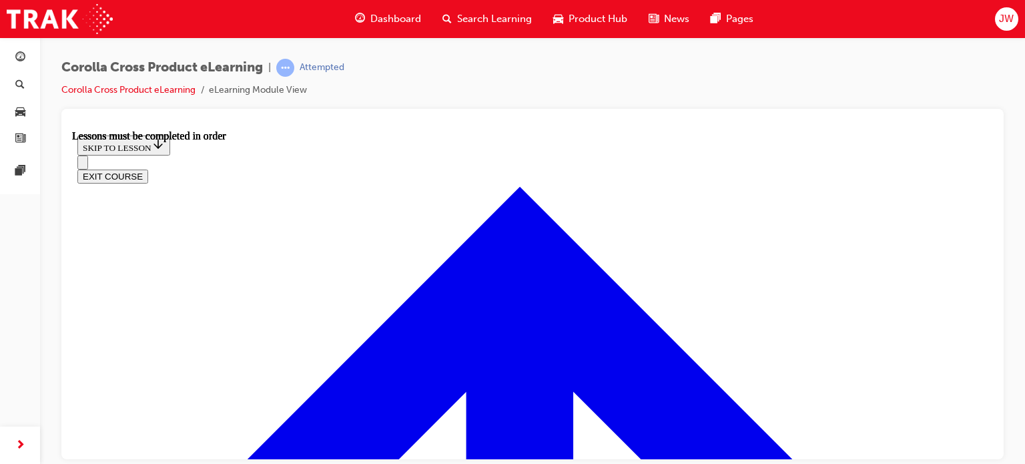
scroll to position [1713, 0]
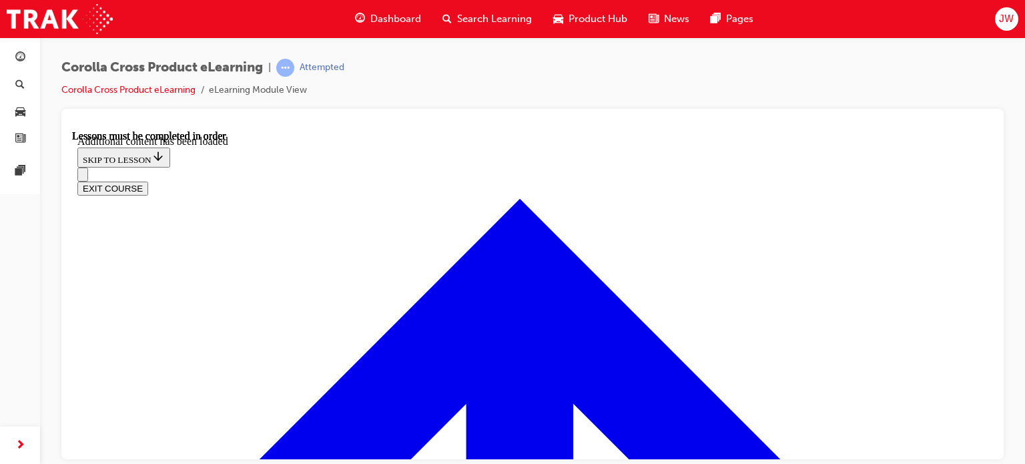
scroll to position [2051, 0]
radio input "true"
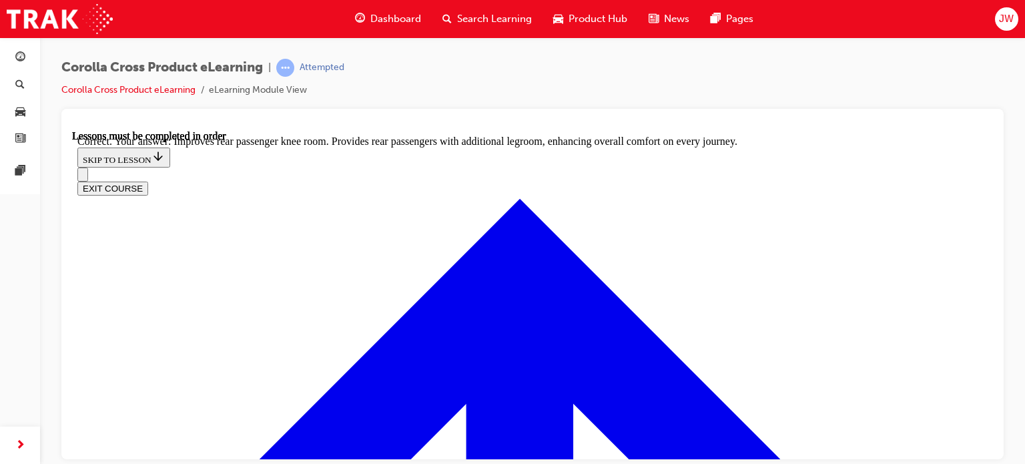
scroll to position [2540, 0]
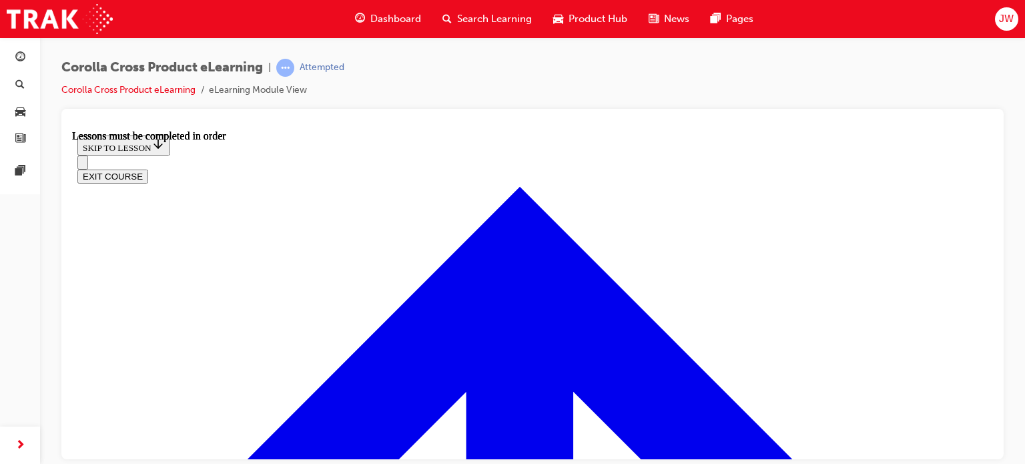
scroll to position [1169, 0]
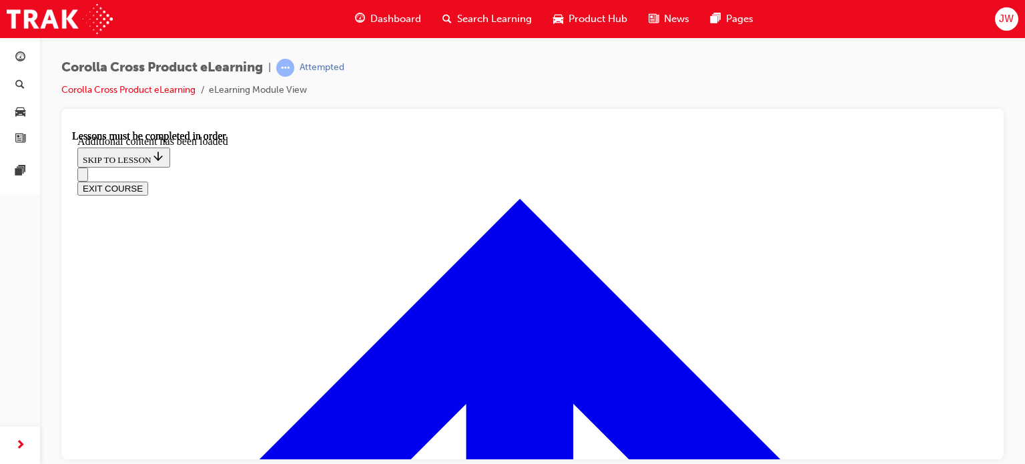
scroll to position [1983, 0]
radio input "true"
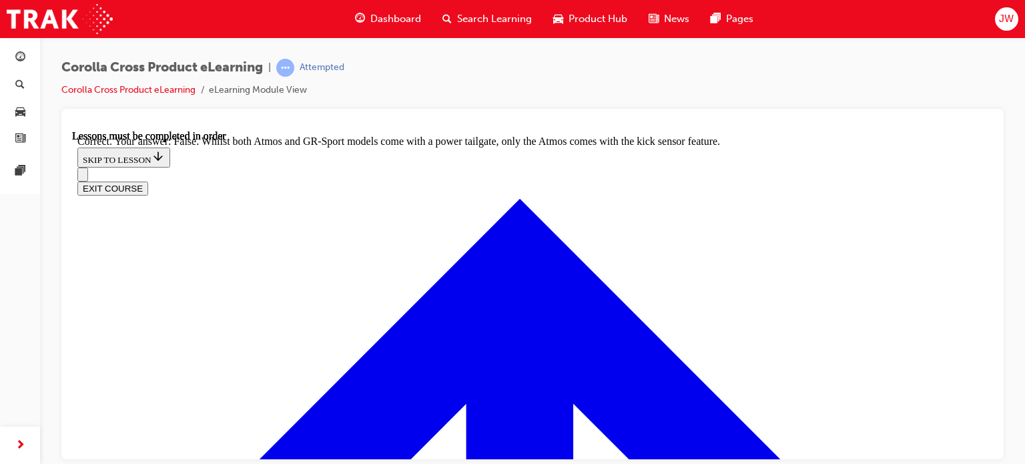
scroll to position [2292, 0]
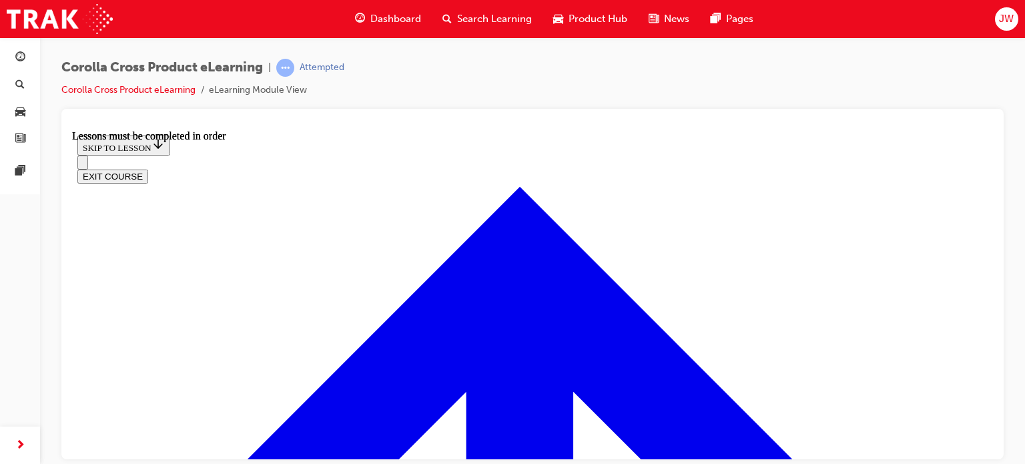
scroll to position [1508, 0]
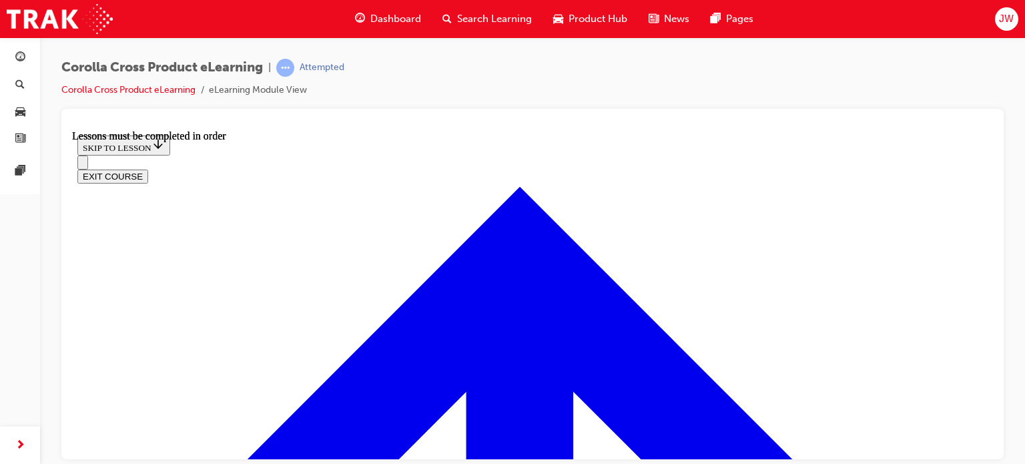
scroll to position [1706, 0]
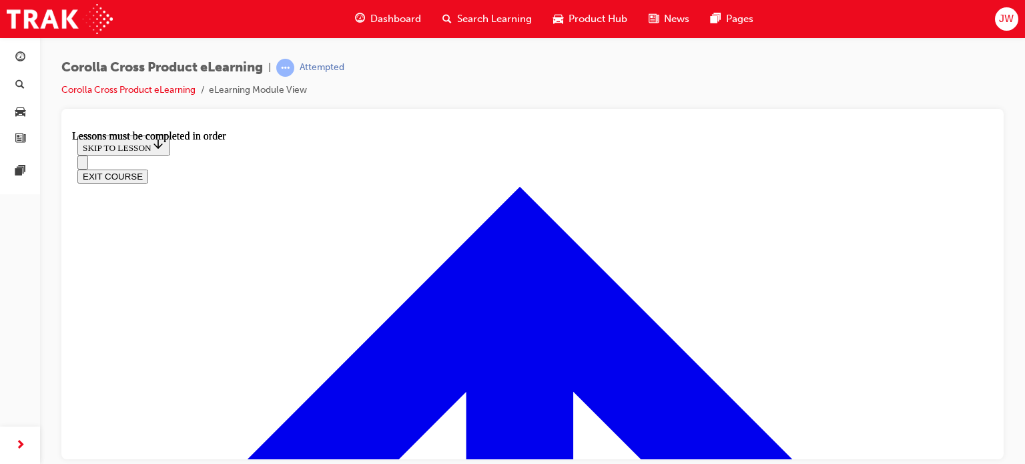
scroll to position [2323, 0]
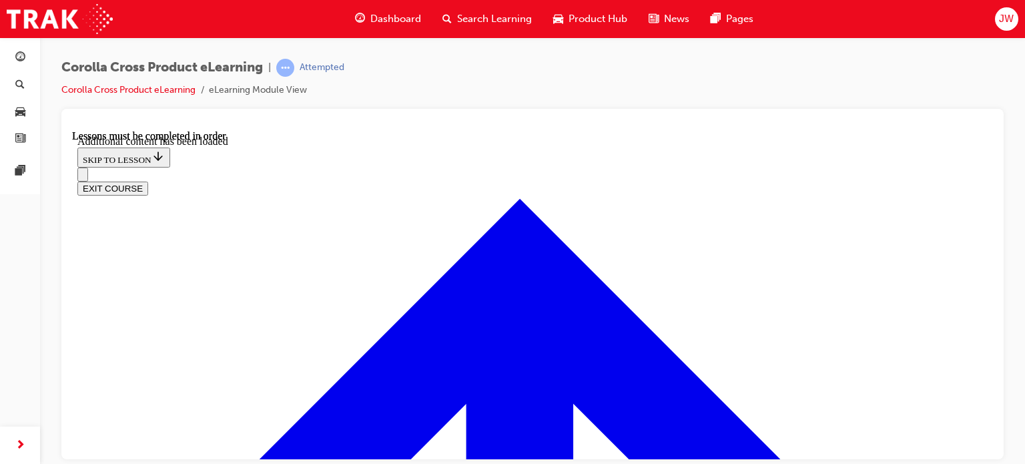
scroll to position [3180, 0]
checkbox input "true"
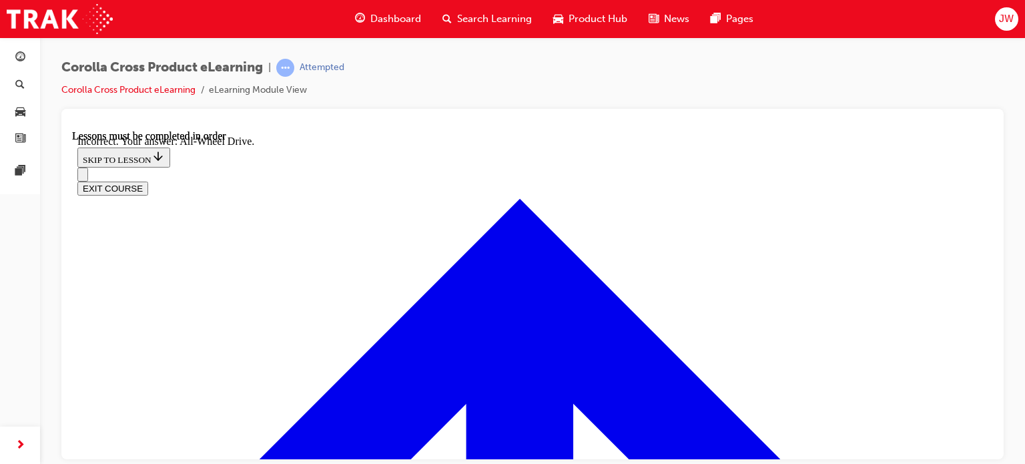
checkbox input "true"
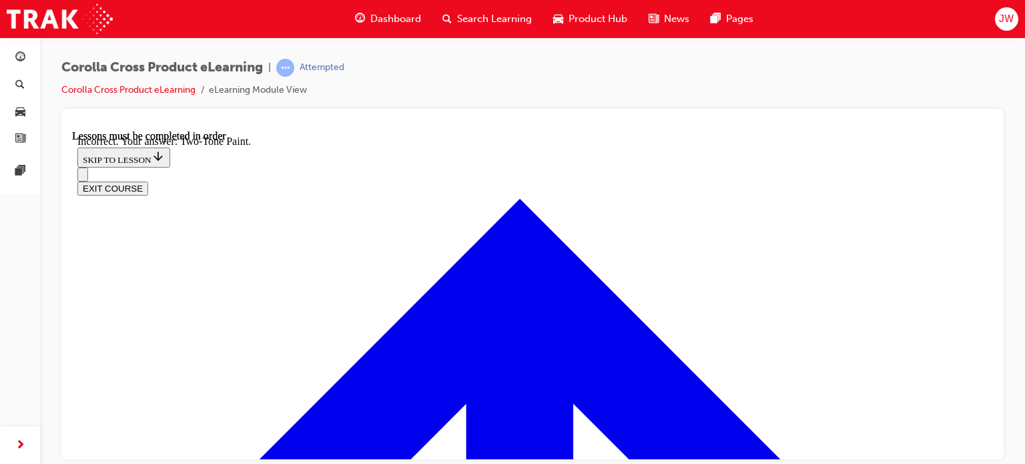
scroll to position [3504, 0]
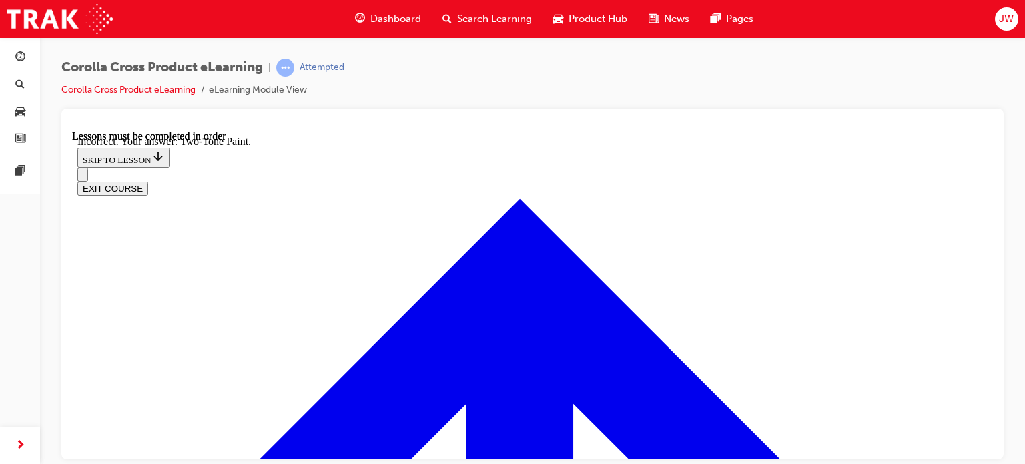
checkbox input "true"
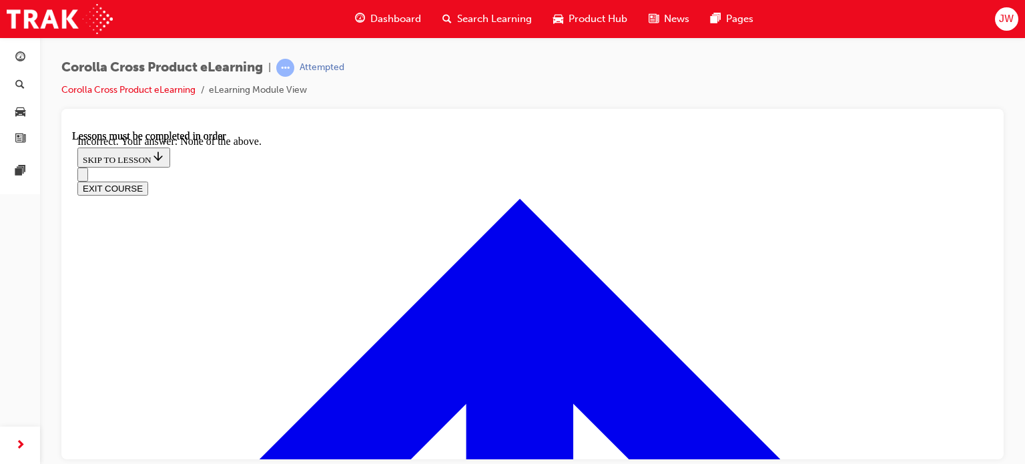
drag, startPoint x: 520, startPoint y: 368, endPoint x: 533, endPoint y: 359, distance: 16.3
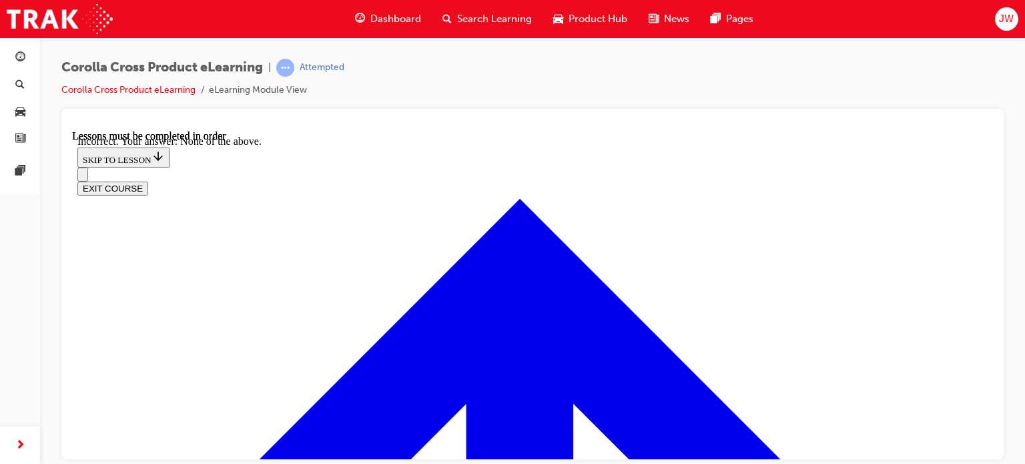
checkbox input "false"
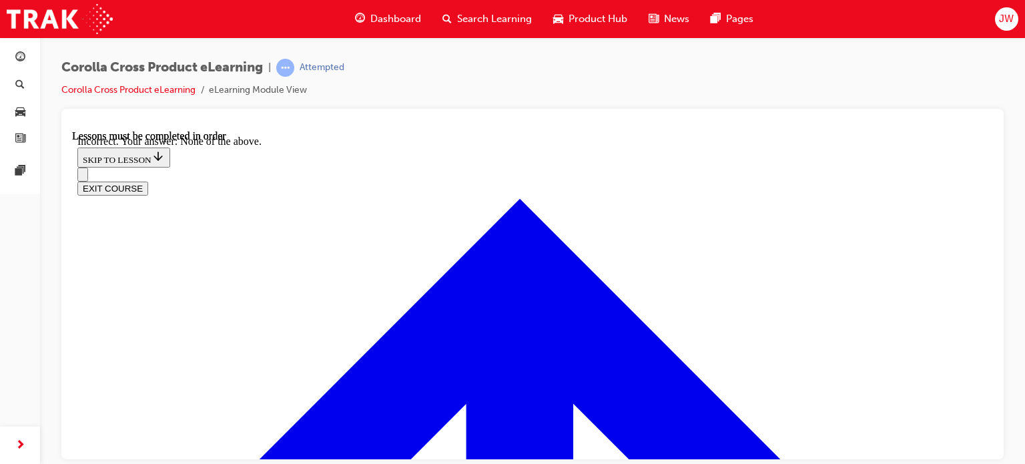
radio input "true"
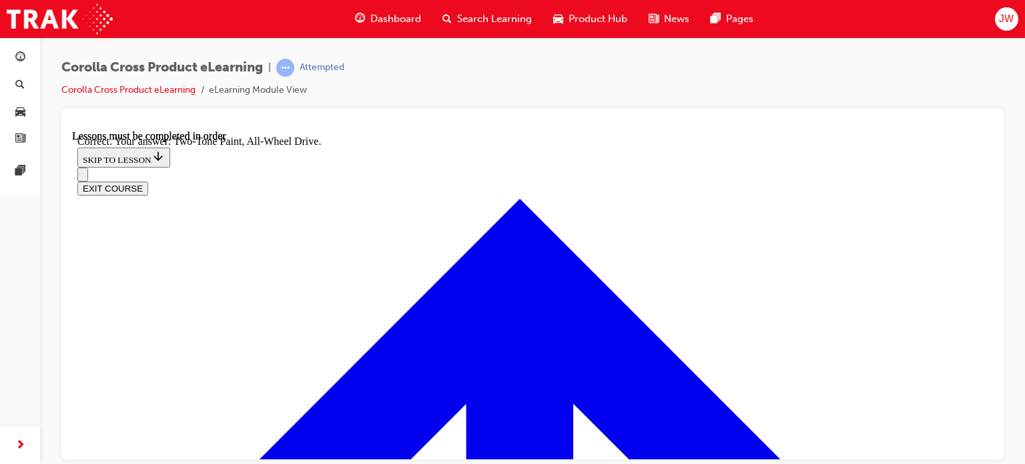
scroll to position [3961, 0]
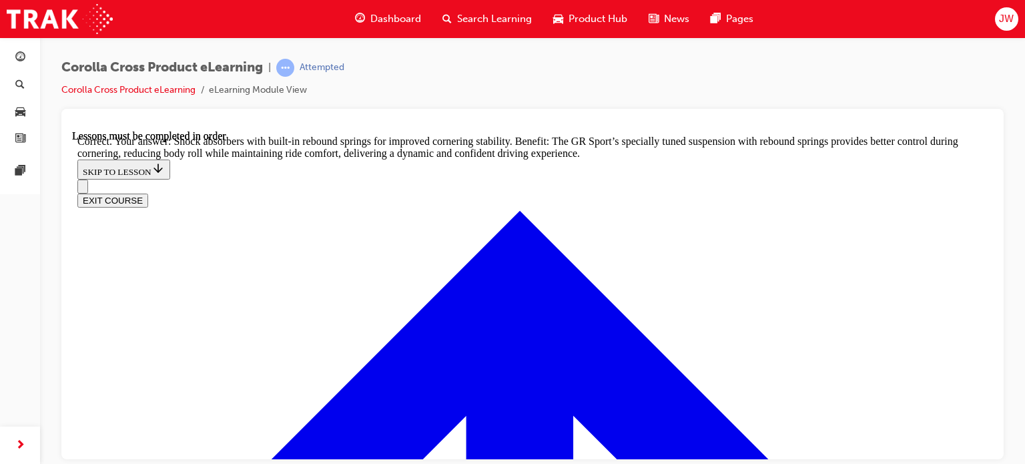
scroll to position [4248, 0]
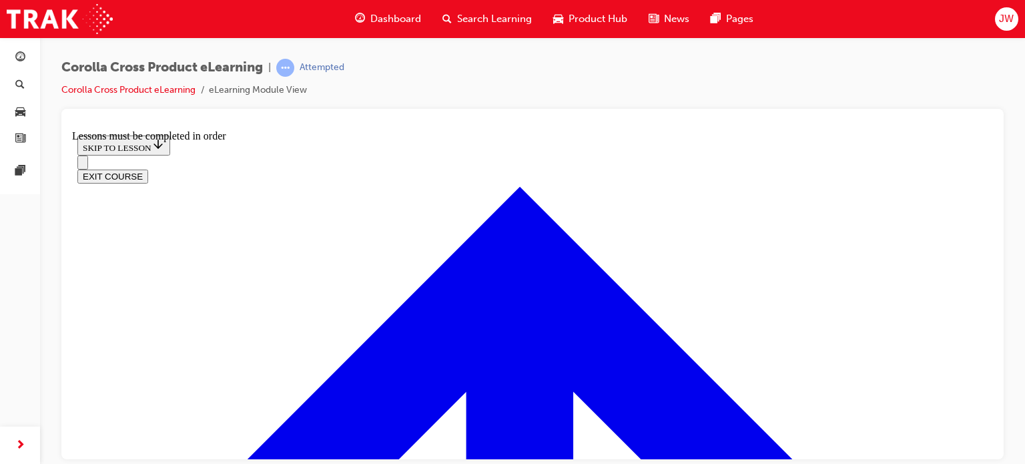
scroll to position [1409, 0]
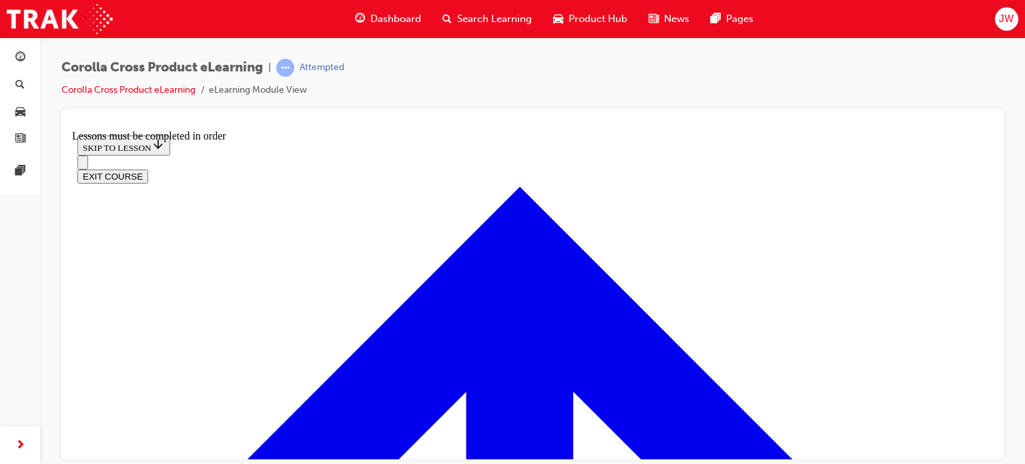
scroll to position [639, 0]
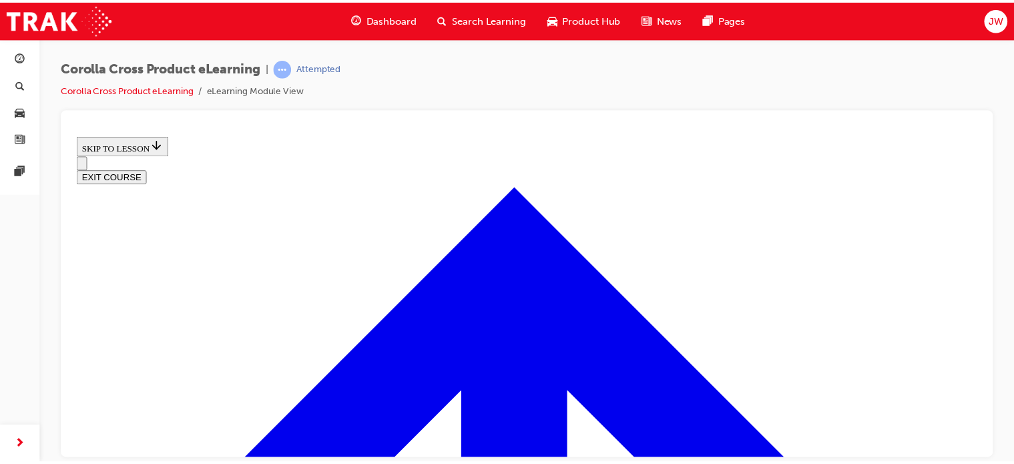
scroll to position [695, 0]
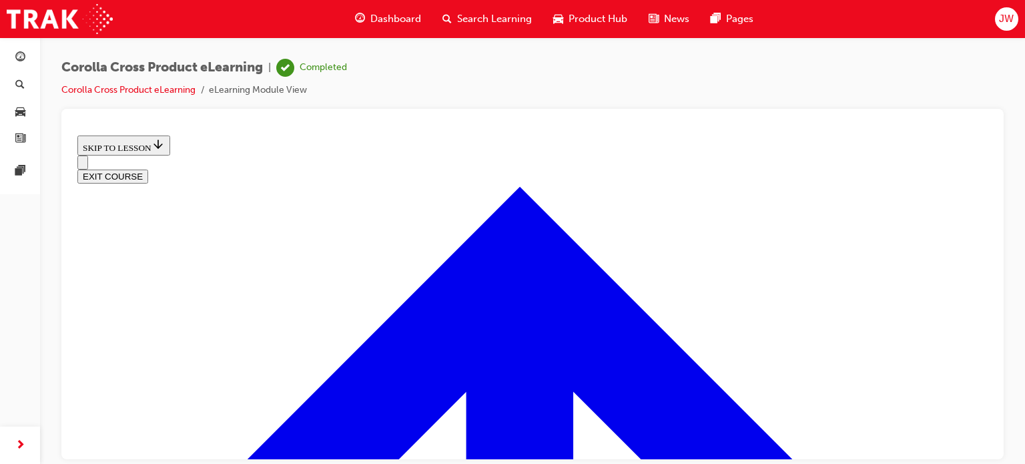
click at [490, 23] on span "Search Learning" at bounding box center [494, 18] width 75 height 15
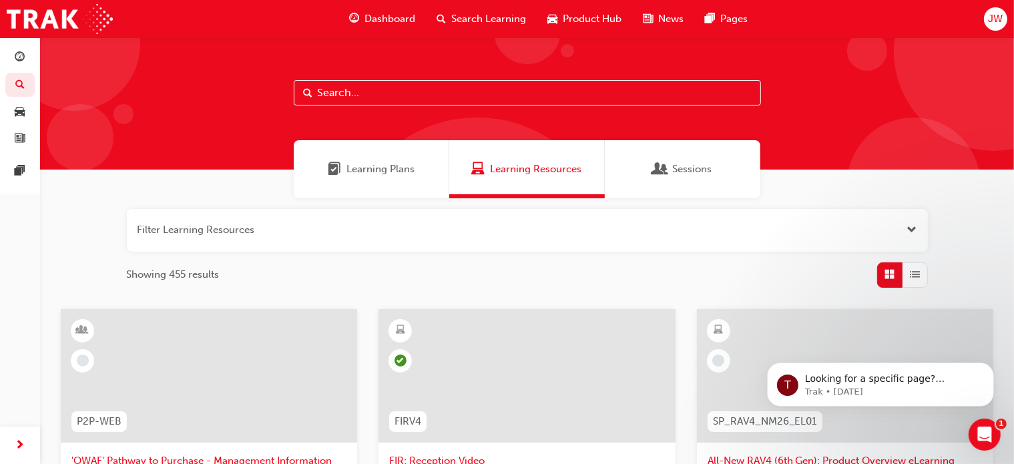
click at [982, 26] on div "Dashboard Search Learning Product Hub News Pages JW" at bounding box center [507, 19] width 1014 height 38
click at [993, 28] on div "JW" at bounding box center [995, 18] width 23 height 23
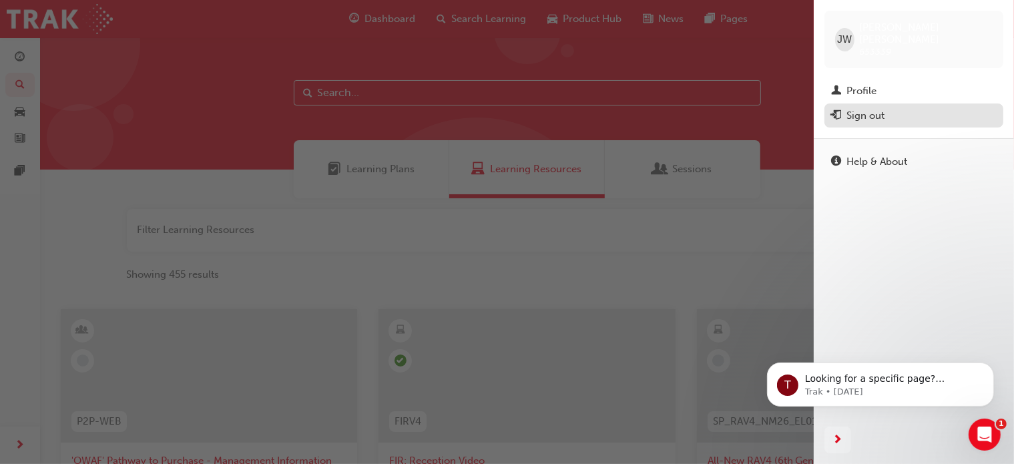
click at [900, 109] on div "Sign out" at bounding box center [914, 115] width 166 height 17
